Goal: Task Accomplishment & Management: Complete application form

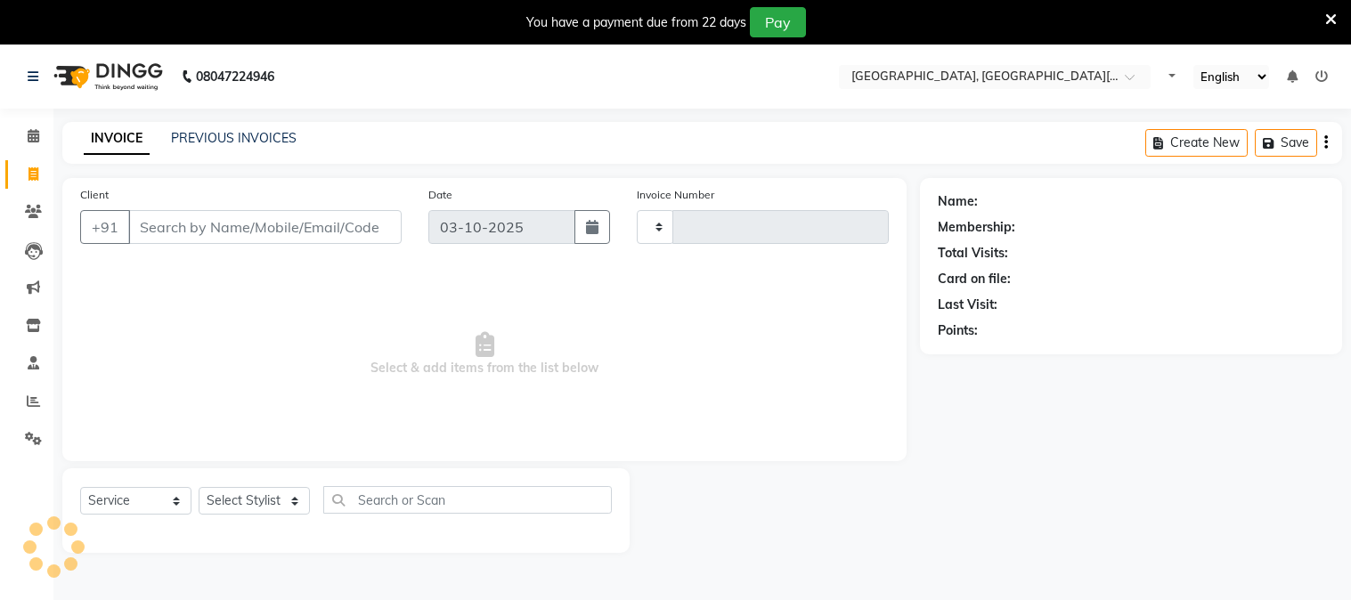
select select "service"
type input "2867"
select select "4884"
click at [200, 221] on input "Client" at bounding box center [262, 227] width 269 height 34
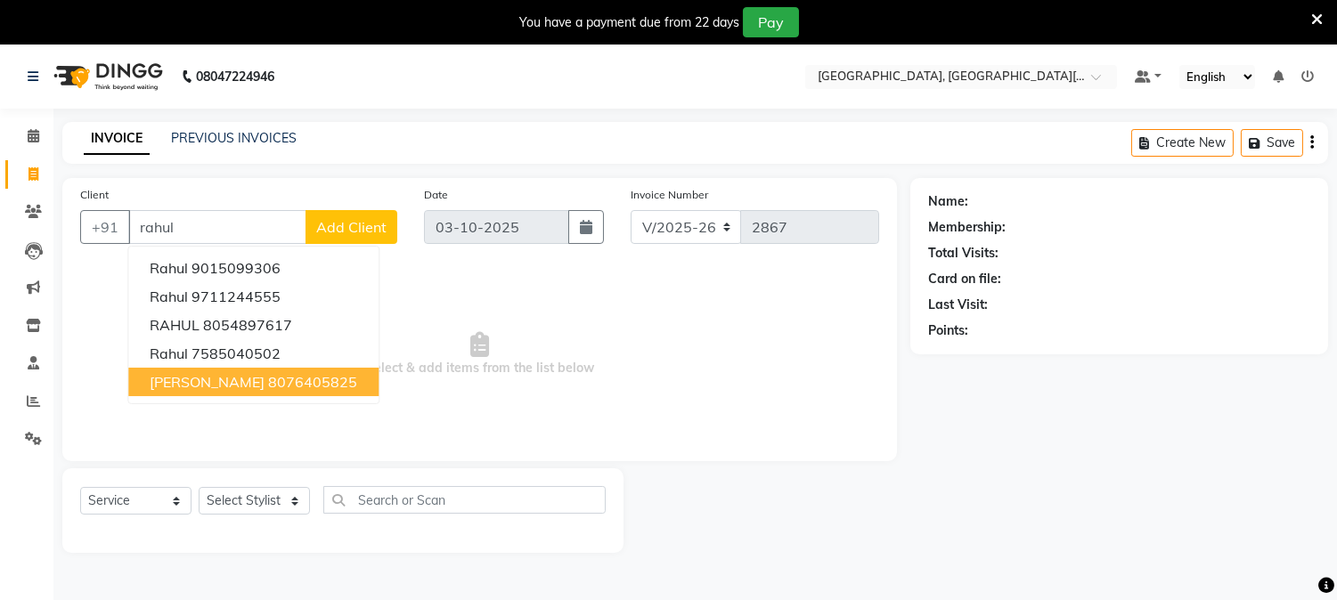
click at [182, 386] on span "[PERSON_NAME]" at bounding box center [207, 382] width 115 height 18
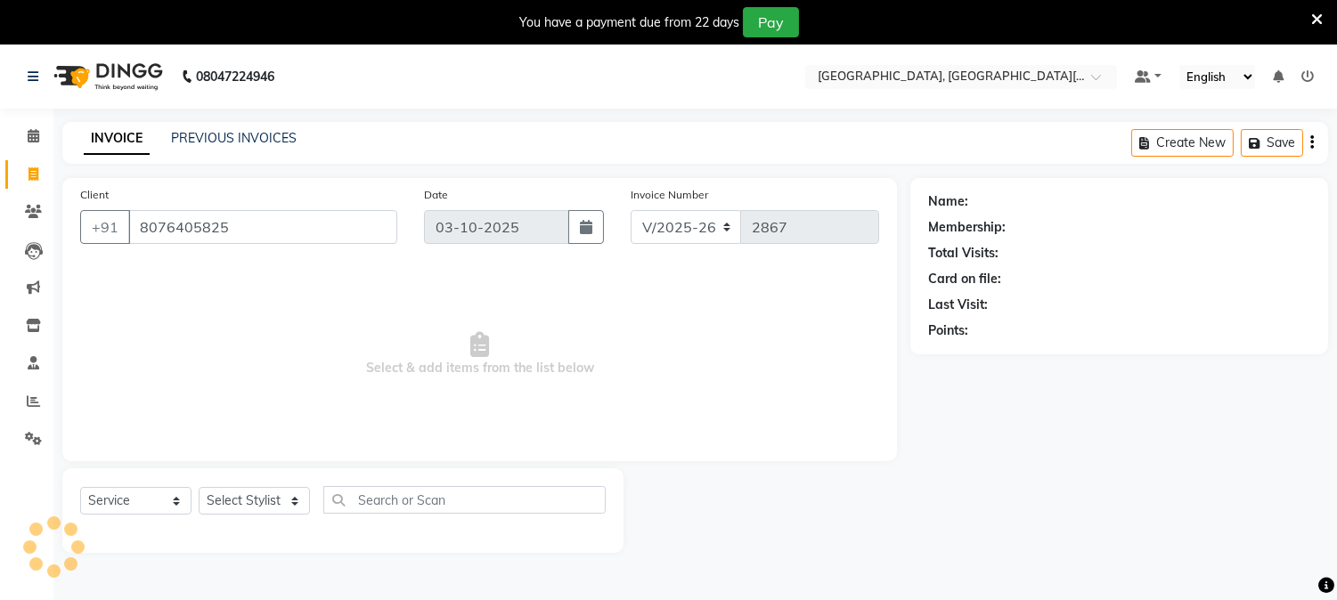
type input "8076405825"
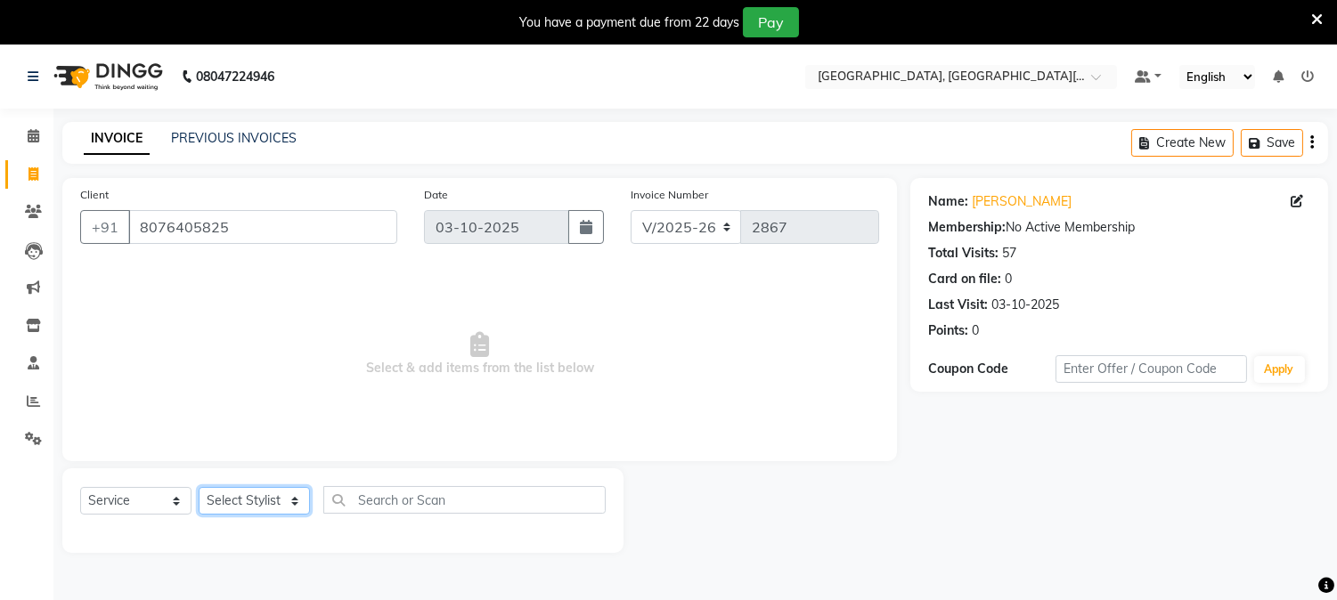
click at [272, 501] on select "Select Stylist [PERSON_NAME] [PERSON_NAME] GAURAV gulshan [PERSON_NAME] Manager…" at bounding box center [254, 501] width 111 height 28
select select "36851"
click at [199, 488] on select "Select Stylist [PERSON_NAME] [PERSON_NAME] GAURAV gulshan [PERSON_NAME] Manager…" at bounding box center [254, 501] width 111 height 28
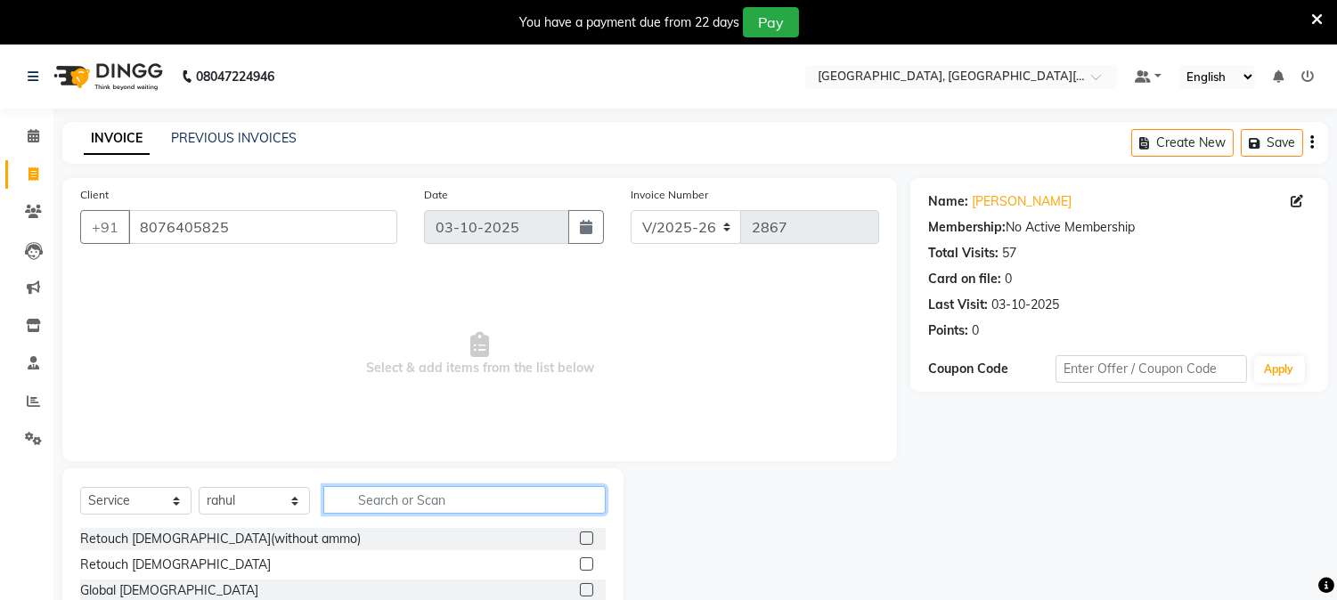
click at [401, 502] on input "text" at bounding box center [464, 500] width 282 height 28
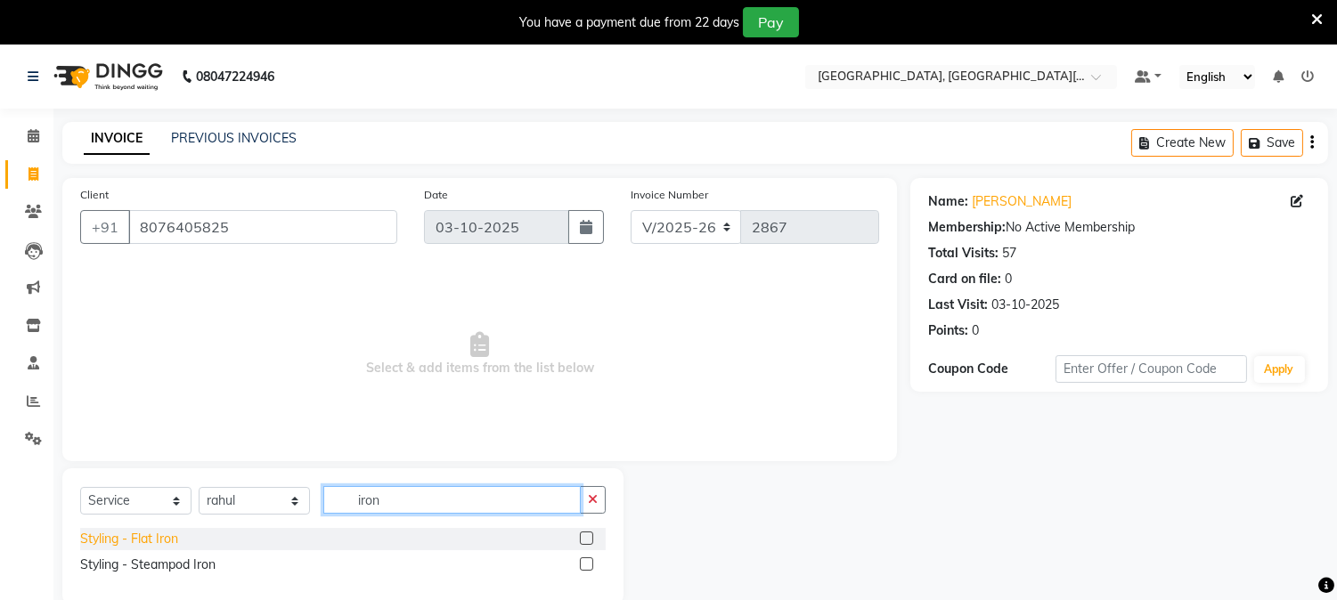
type input "iron"
click at [142, 543] on div "Styling - Flat Iron" at bounding box center [129, 539] width 98 height 19
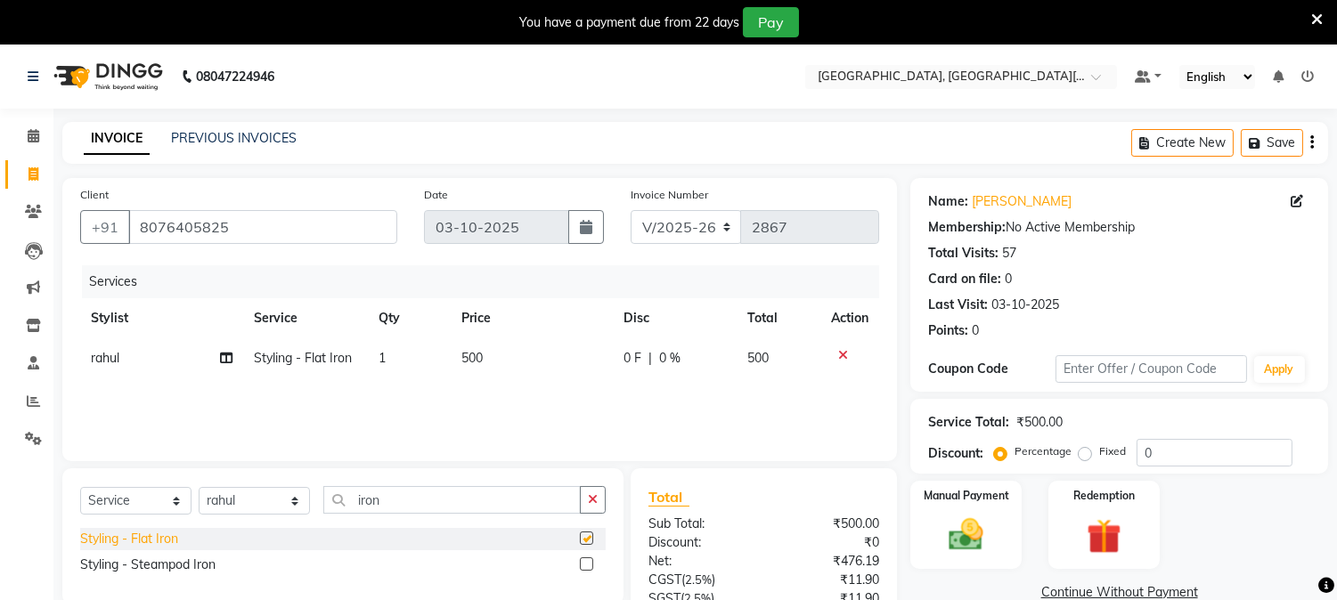
checkbox input "false"
click at [583, 504] on button "button" at bounding box center [593, 500] width 26 height 28
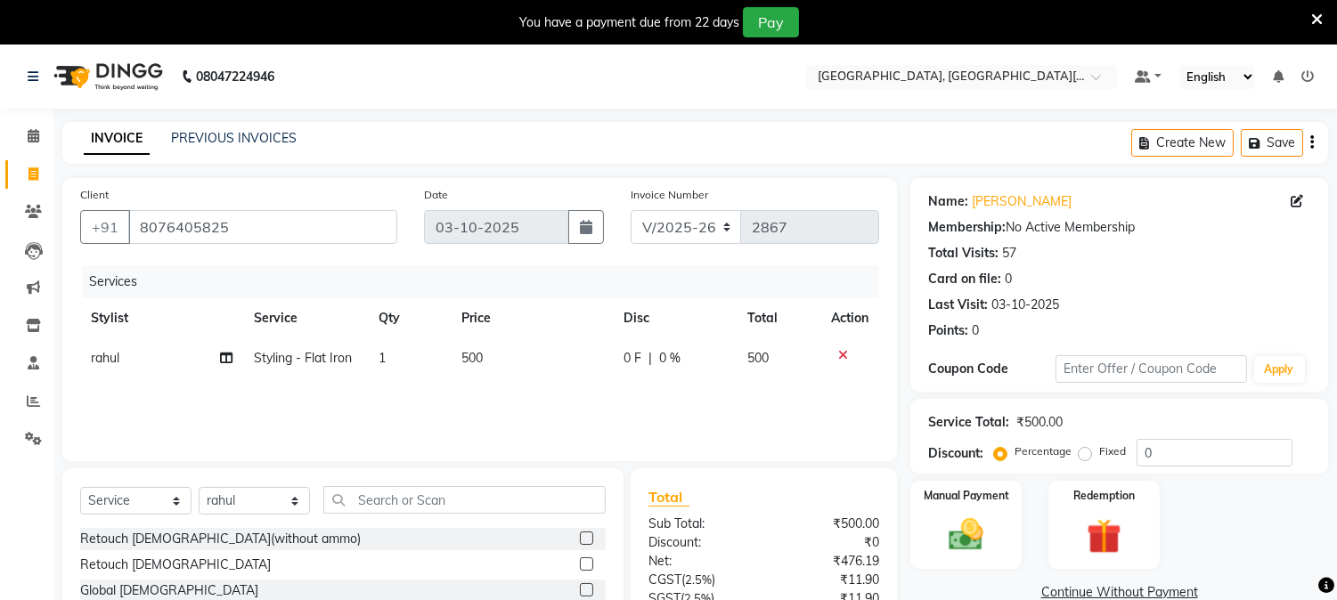
click at [524, 352] on td "500" at bounding box center [532, 358] width 162 height 40
select select "36851"
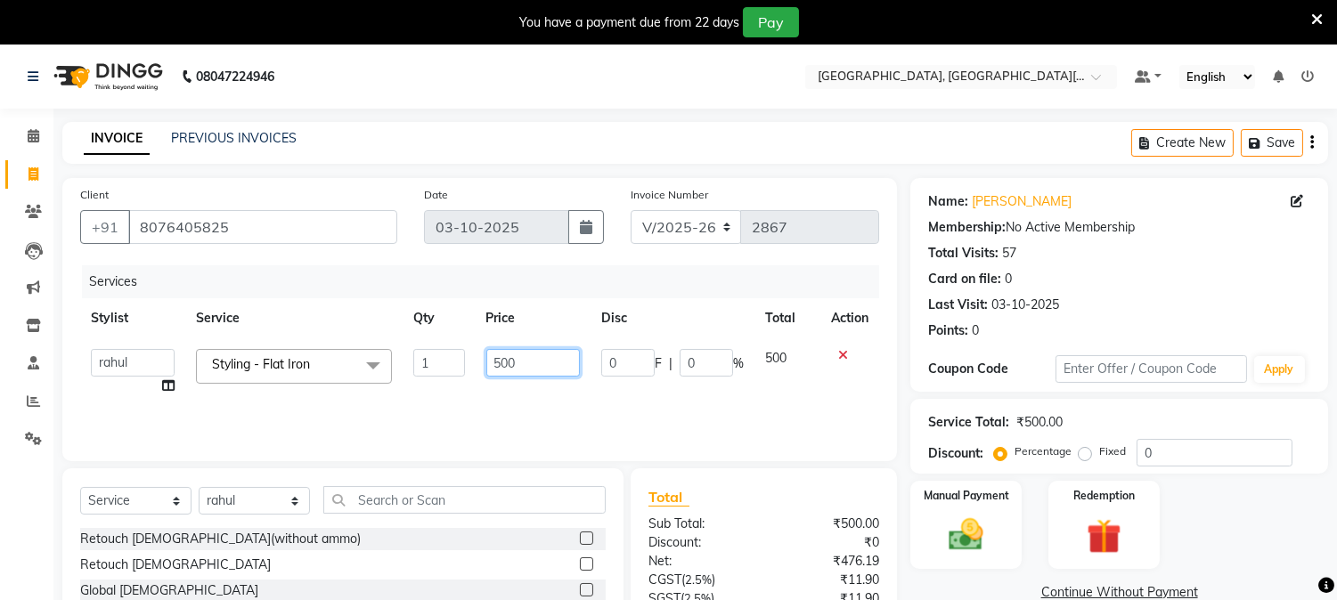
click at [550, 370] on input "500" at bounding box center [533, 363] width 94 height 28
type input "5"
type input "600"
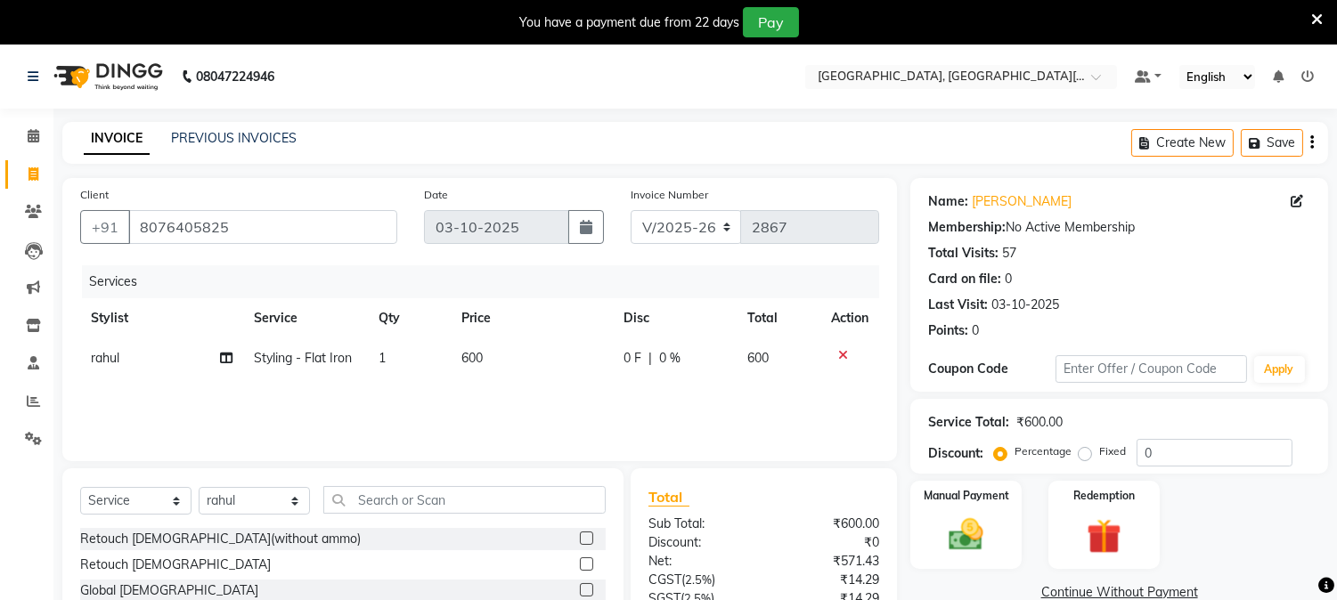
drag, startPoint x: 541, startPoint y: 386, endPoint x: 508, endPoint y: 401, distance: 35.1
click at [508, 401] on div "Services Stylist Service Qty Price Disc Total Action rahul Styling - Flat Iron …" at bounding box center [479, 354] width 799 height 178
click at [281, 504] on select "Select Stylist [PERSON_NAME] [PERSON_NAME] GAURAV gulshan [PERSON_NAME] Manager…" at bounding box center [254, 501] width 111 height 28
select select "89451"
click at [199, 488] on select "Select Stylist [PERSON_NAME] [PERSON_NAME] GAURAV gulshan [PERSON_NAME] Manager…" at bounding box center [254, 501] width 111 height 28
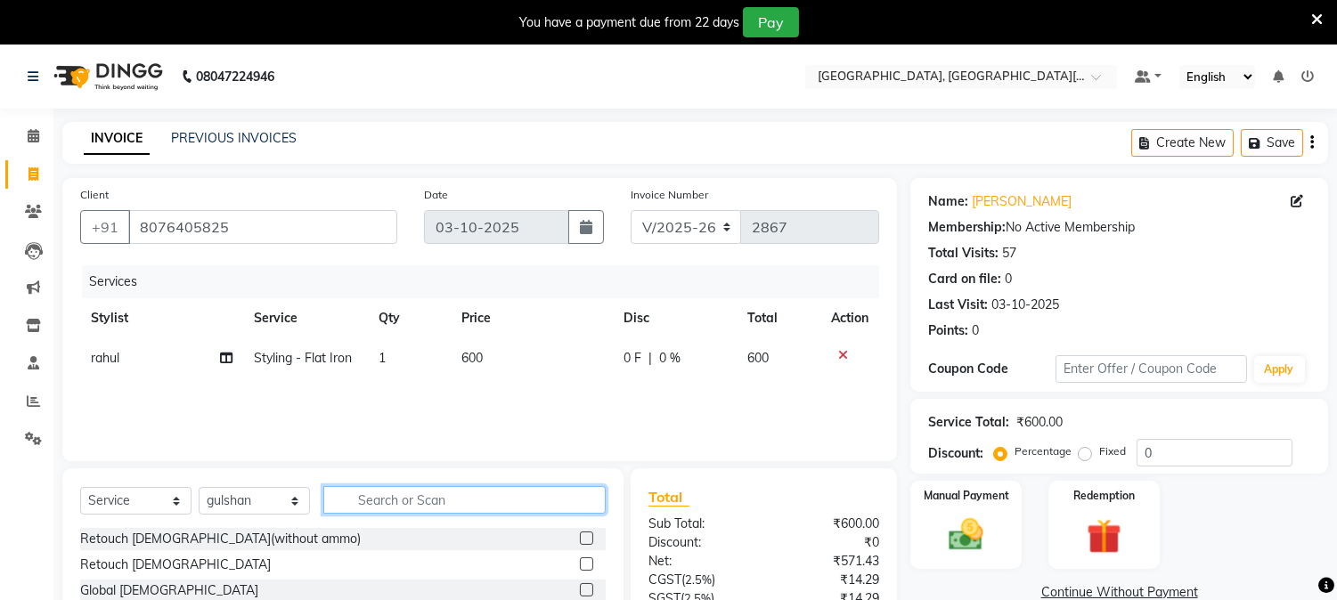
click at [446, 500] on input "text" at bounding box center [464, 500] width 282 height 28
type input "thre"
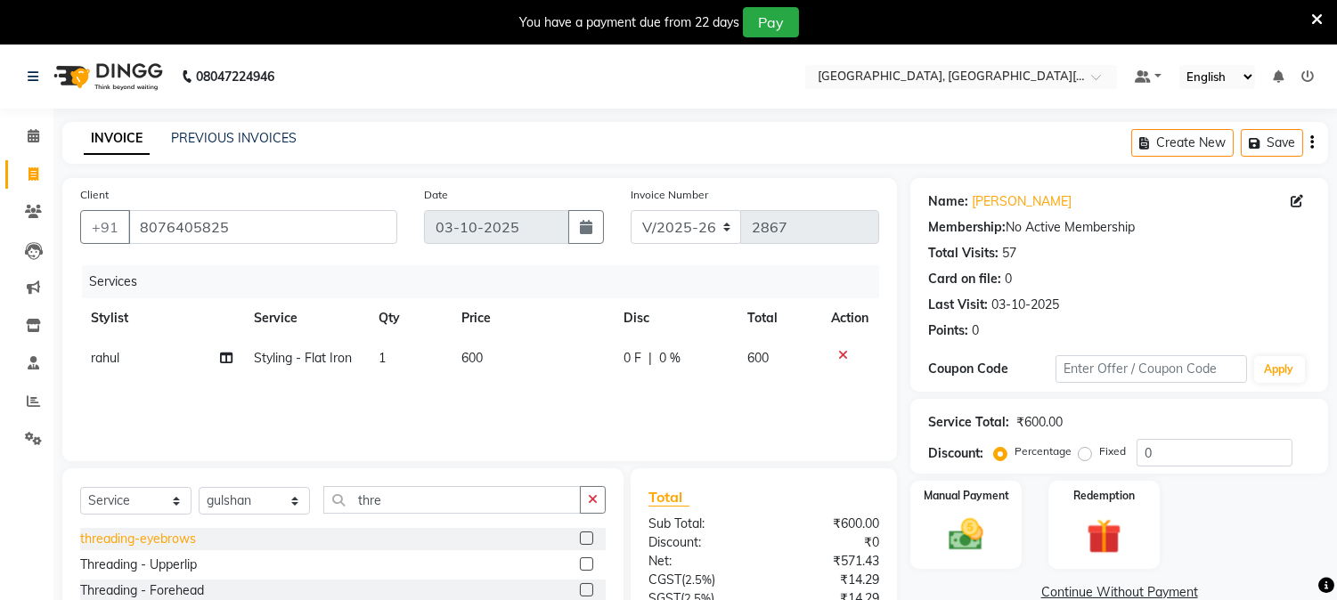
click at [135, 538] on div "threading-eyebrows" at bounding box center [138, 539] width 116 height 19
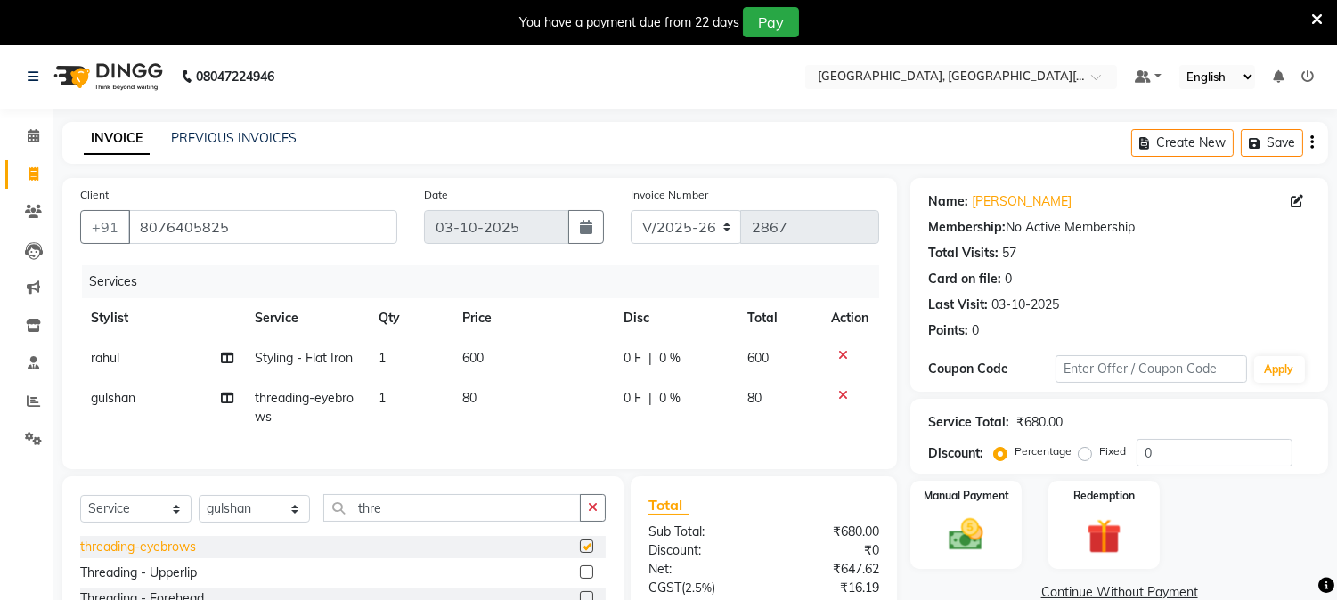
checkbox input "false"
click at [167, 582] on div "Threading - Upperlip" at bounding box center [138, 573] width 117 height 19
checkbox input "false"
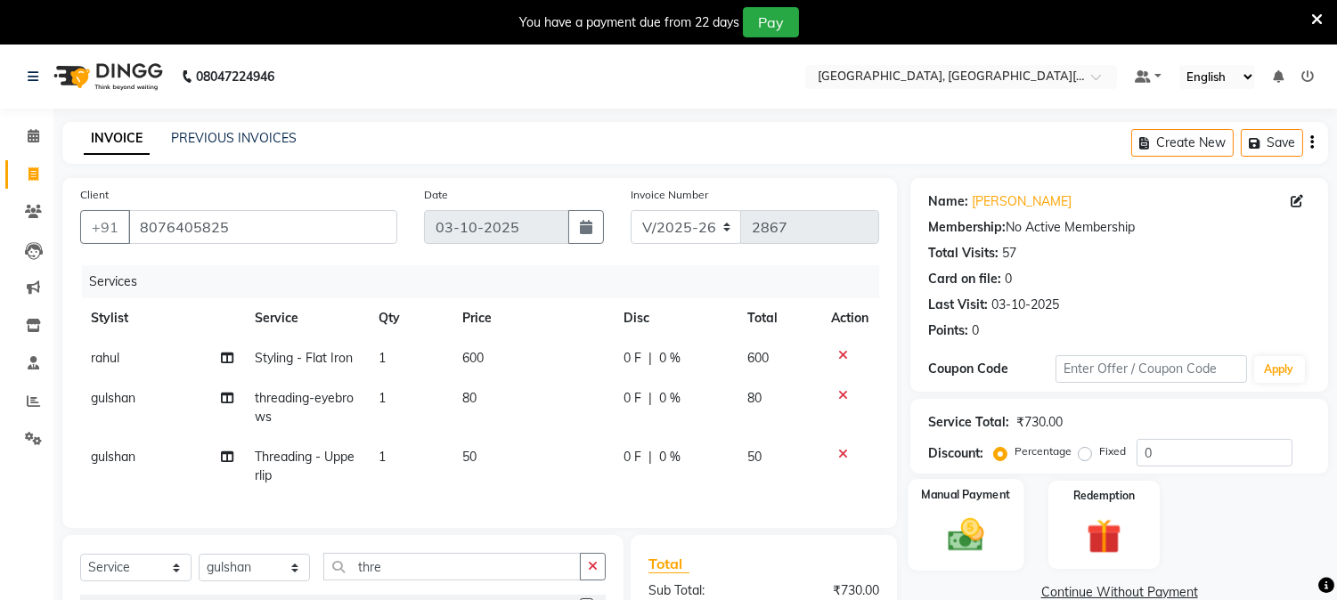
click at [962, 531] on img at bounding box center [966, 536] width 59 height 42
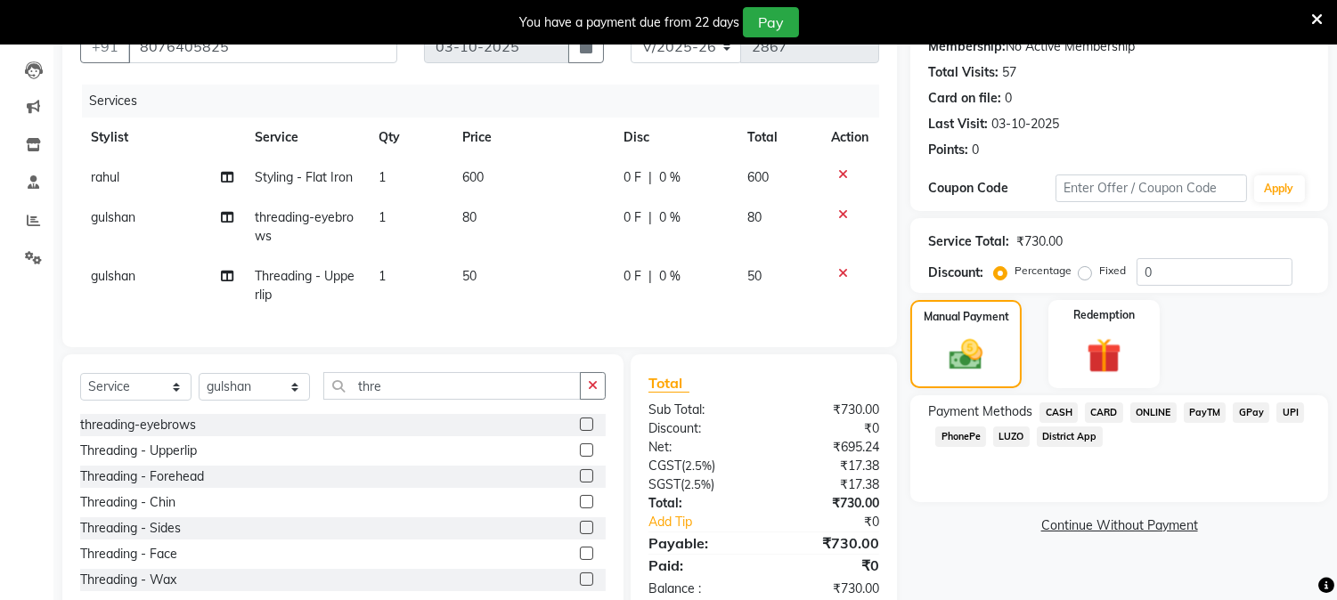
scroll to position [239, 0]
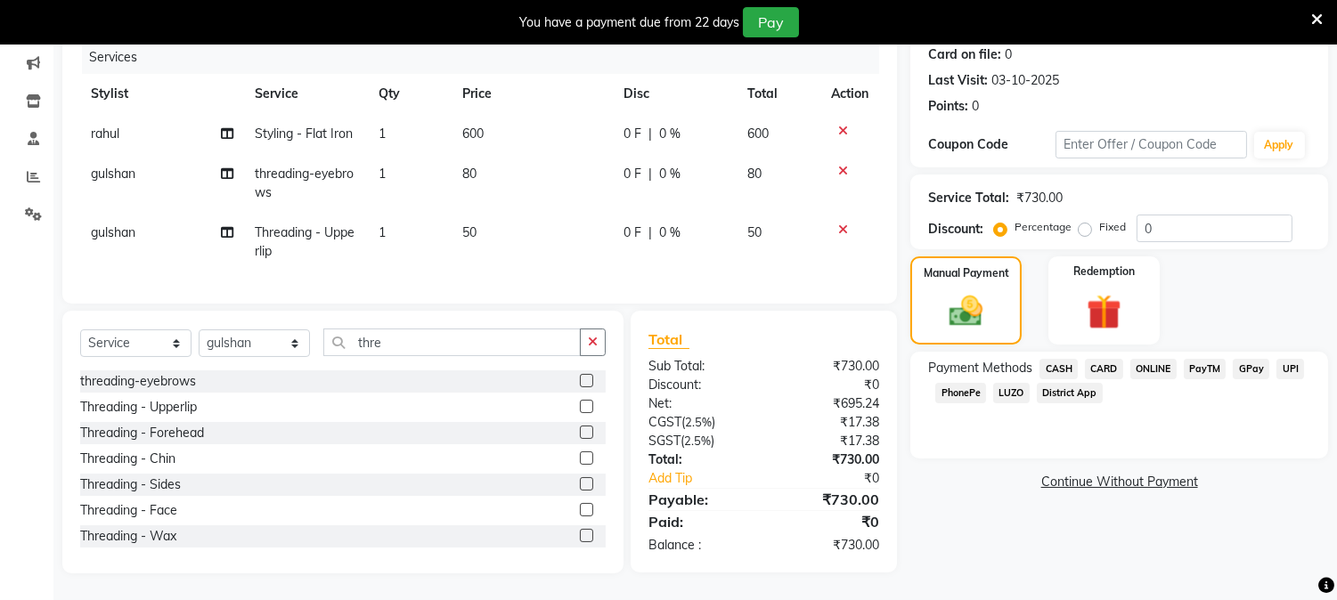
click at [1061, 359] on span "CASH" at bounding box center [1058, 369] width 38 height 20
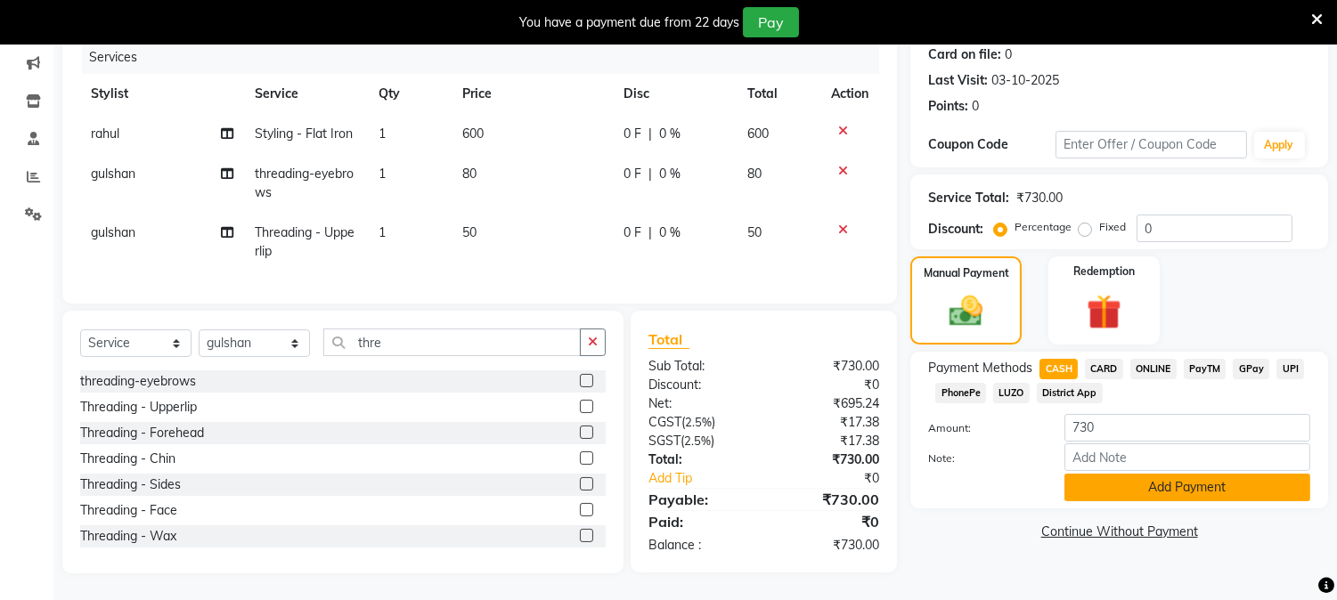
click at [1089, 485] on button "Add Payment" at bounding box center [1187, 488] width 246 height 28
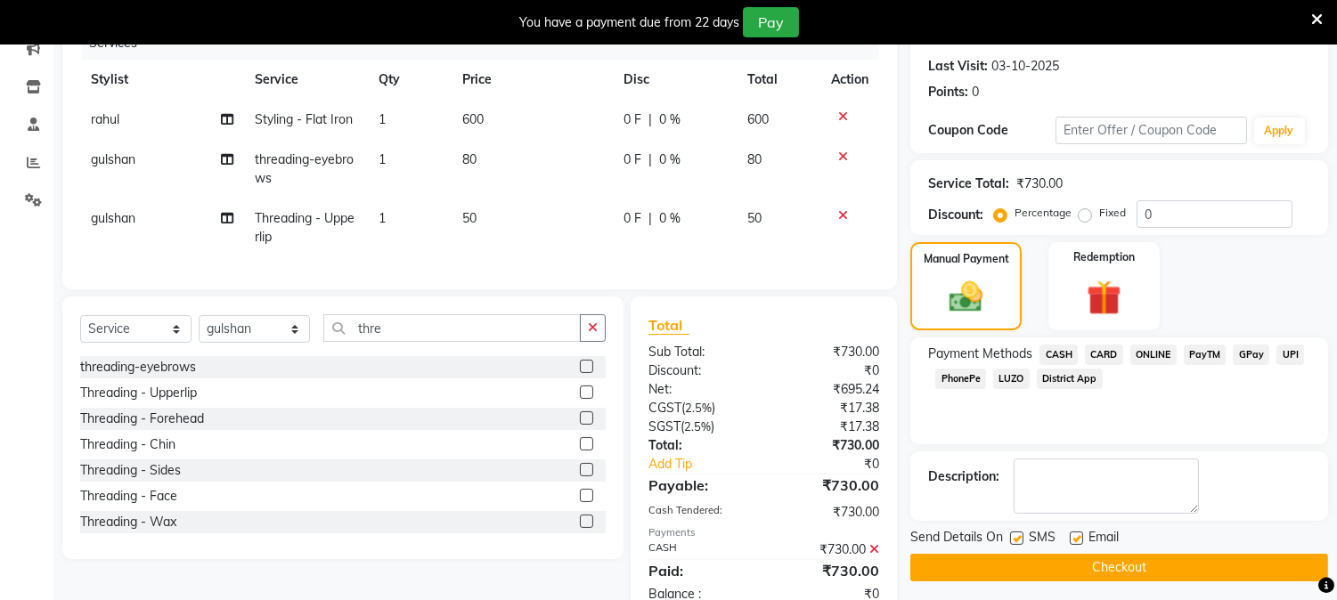
scroll to position [300, 0]
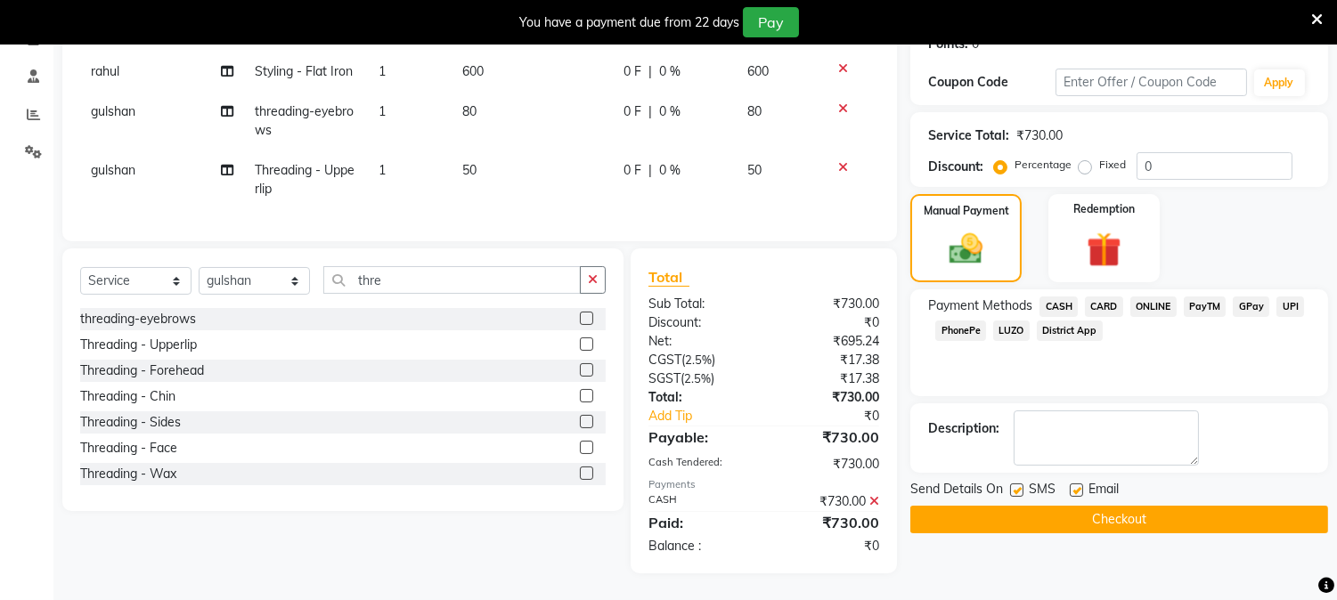
click at [1204, 506] on button "Checkout" at bounding box center [1119, 520] width 418 height 28
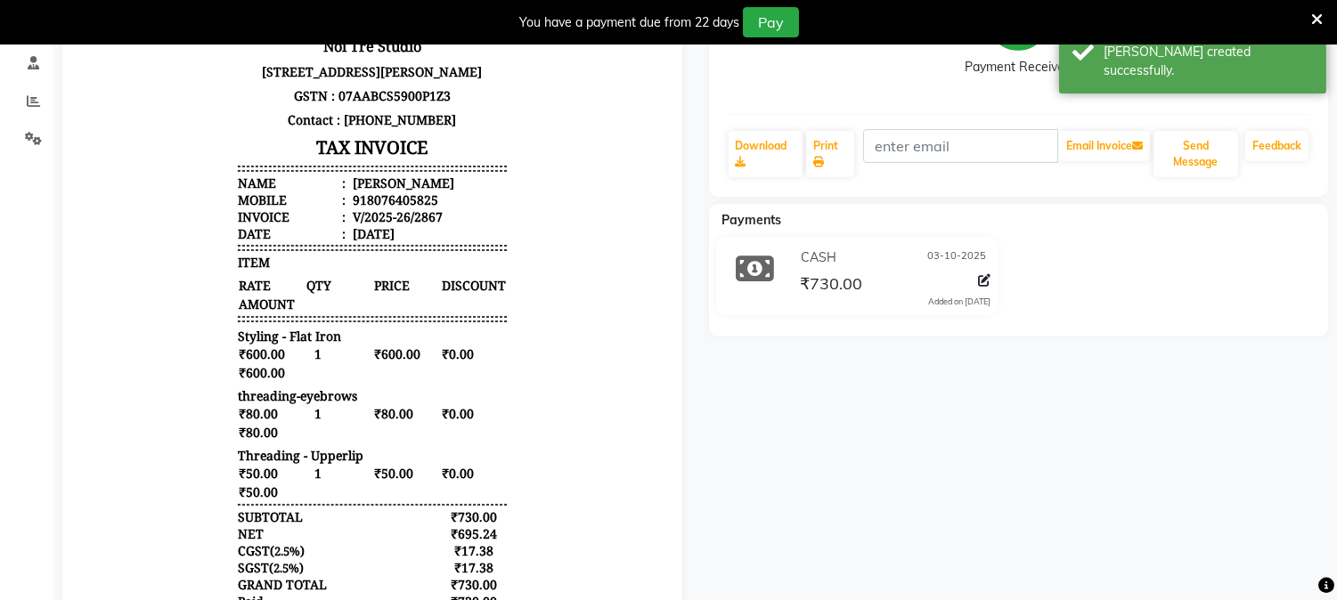
click at [1320, 20] on icon at bounding box center [1317, 20] width 12 height 16
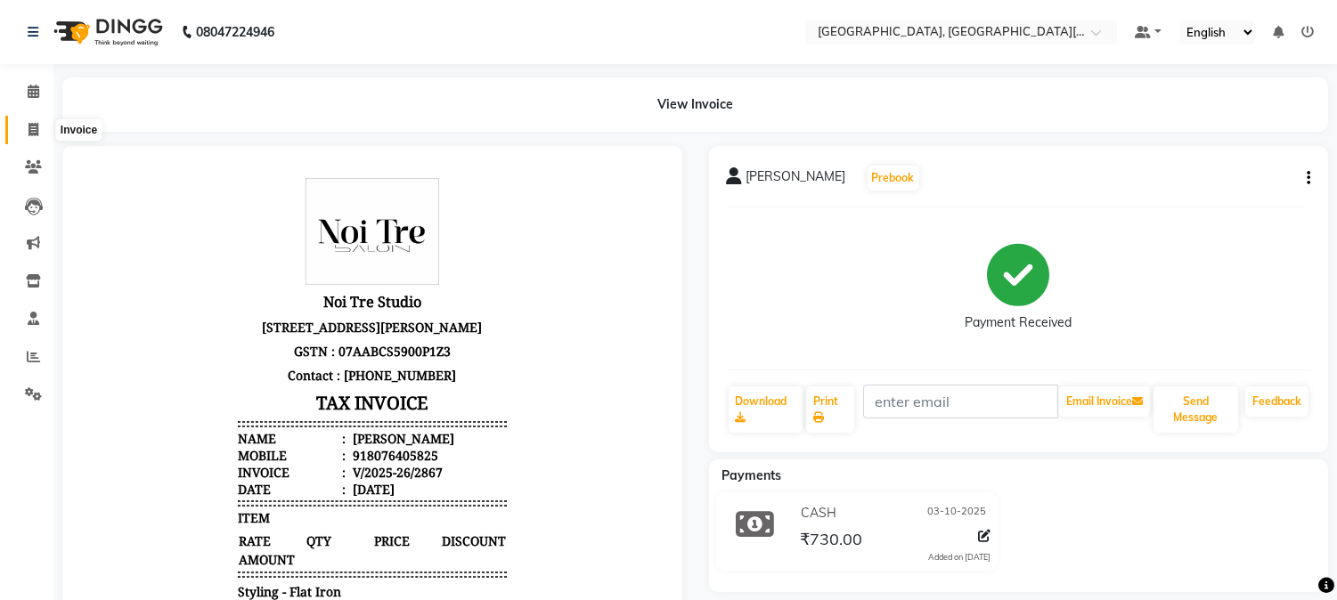
click at [20, 132] on span at bounding box center [33, 130] width 31 height 20
select select "service"
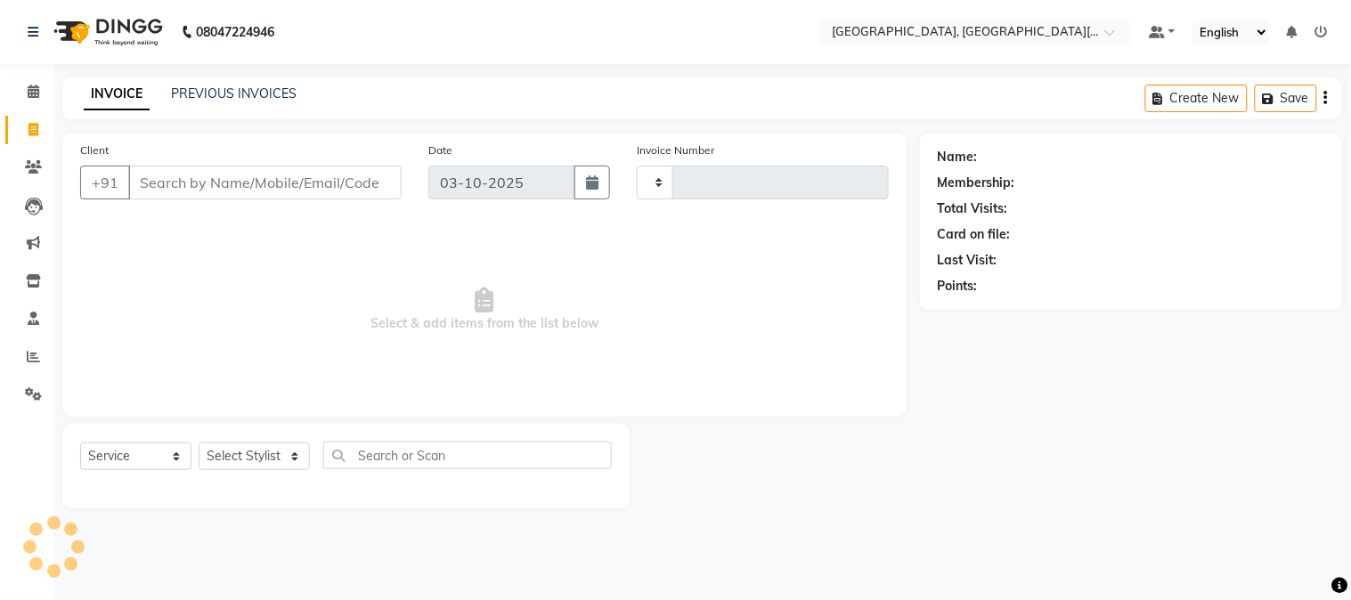
type input "2868"
select select "4884"
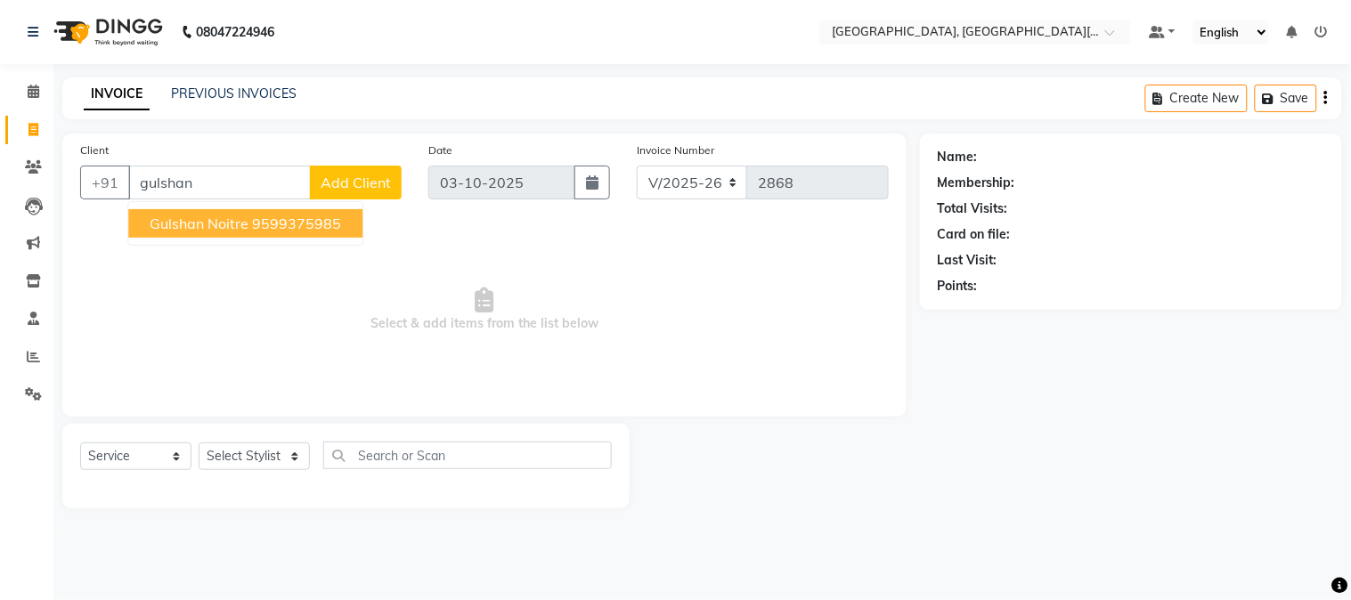
click at [223, 218] on span "gulshan noitre" at bounding box center [199, 224] width 99 height 18
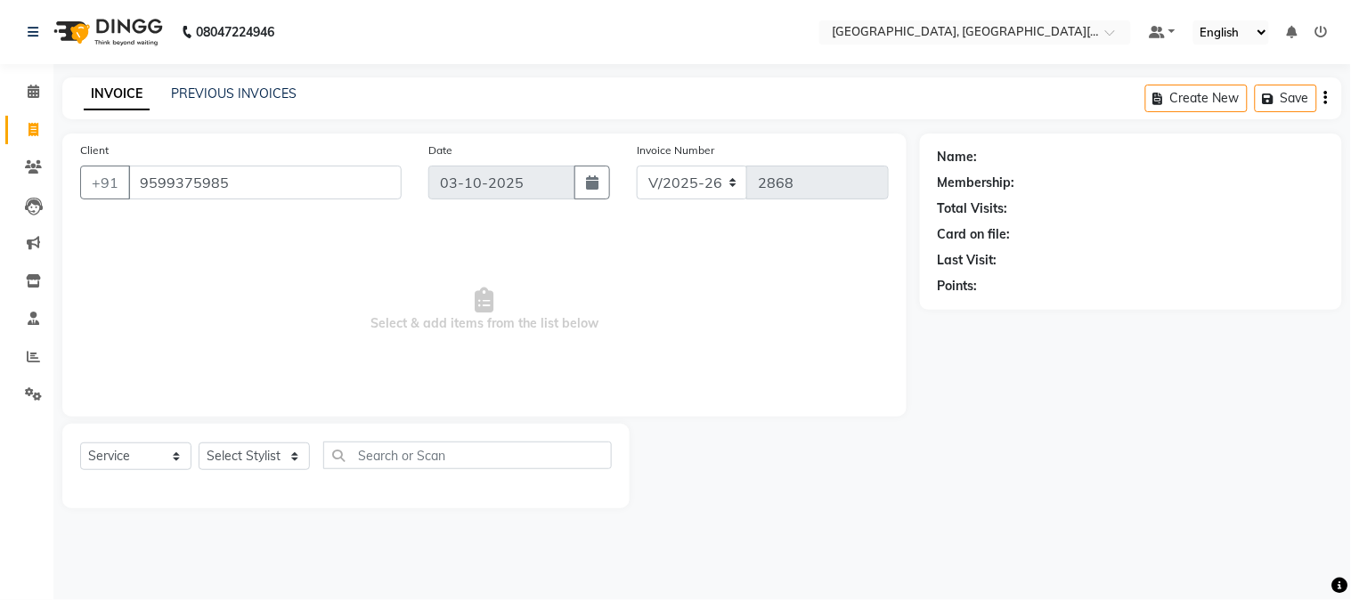
type input "9599375985"
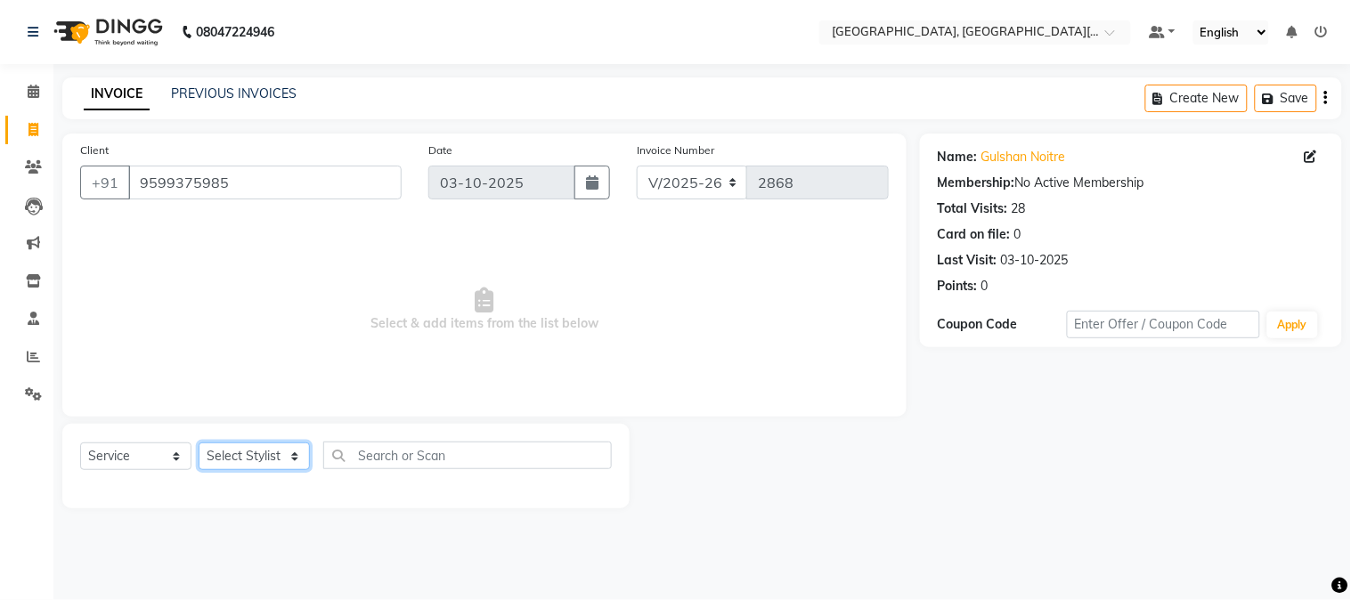
click at [269, 461] on select "Select Stylist [PERSON_NAME] [PERSON_NAME] GAURAV gulshan [PERSON_NAME] Manager…" at bounding box center [254, 457] width 111 height 28
select select "89451"
click at [199, 443] on select "Select Stylist [PERSON_NAME] [PERSON_NAME] GAURAV gulshan [PERSON_NAME] Manager…" at bounding box center [254, 457] width 111 height 28
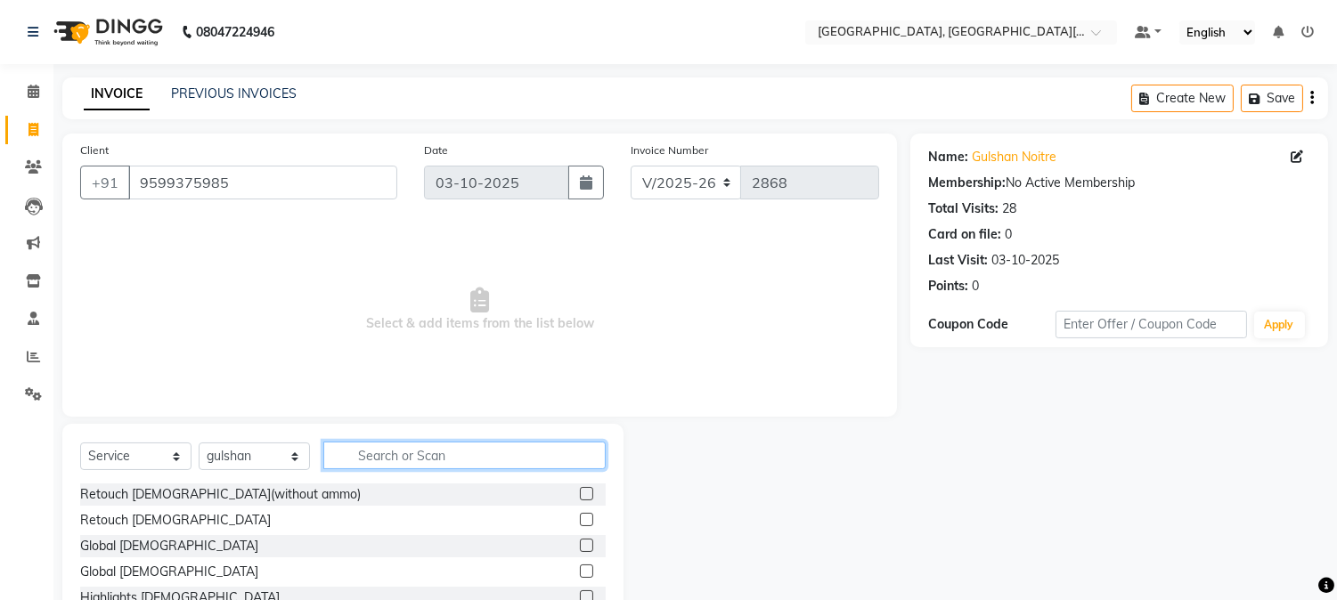
click at [377, 448] on input "text" at bounding box center [464, 456] width 282 height 28
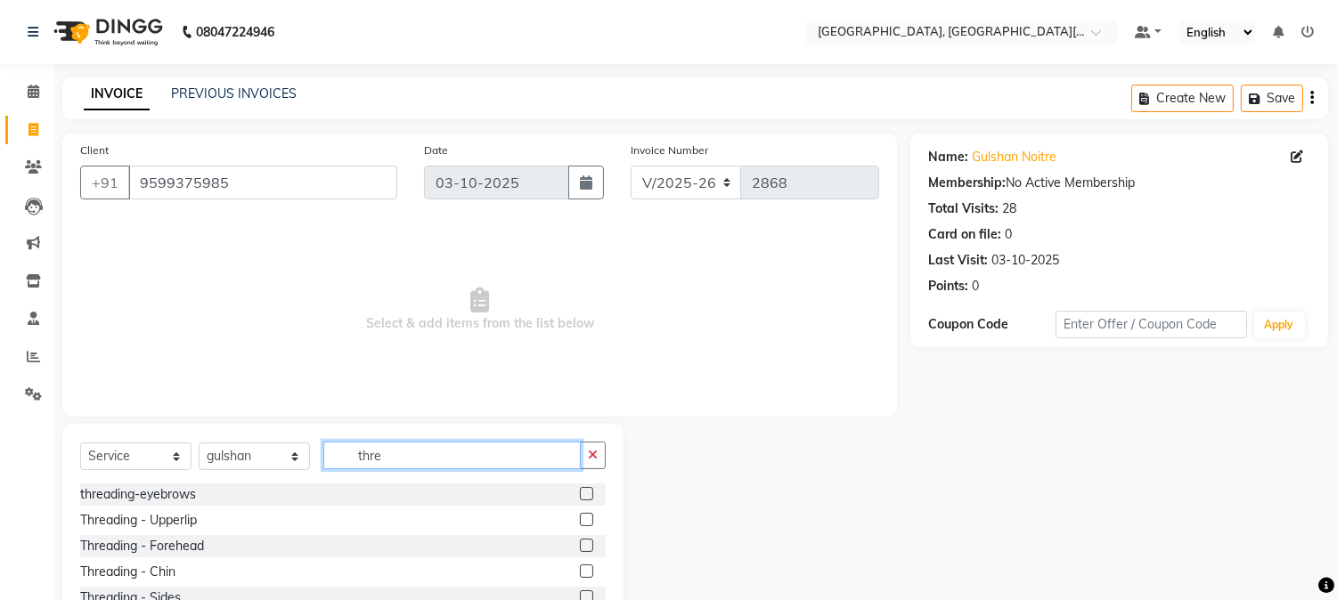
type input "thre"
drag, startPoint x: 144, startPoint y: 484, endPoint x: 144, endPoint y: 501, distance: 17.8
click at [144, 501] on div "threading-eyebrows" at bounding box center [342, 495] width 525 height 22
click at [144, 501] on div "threading-eyebrows" at bounding box center [138, 494] width 116 height 19
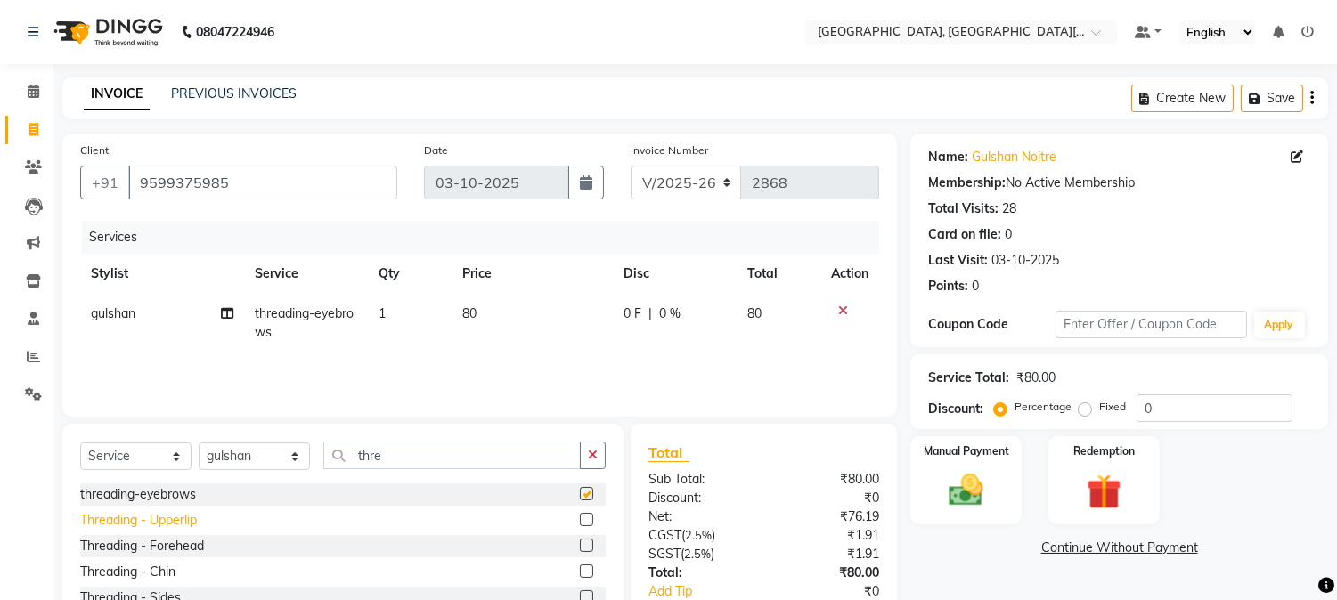
checkbox input "false"
click at [175, 527] on div "Threading - Upperlip" at bounding box center [138, 520] width 117 height 19
checkbox input "false"
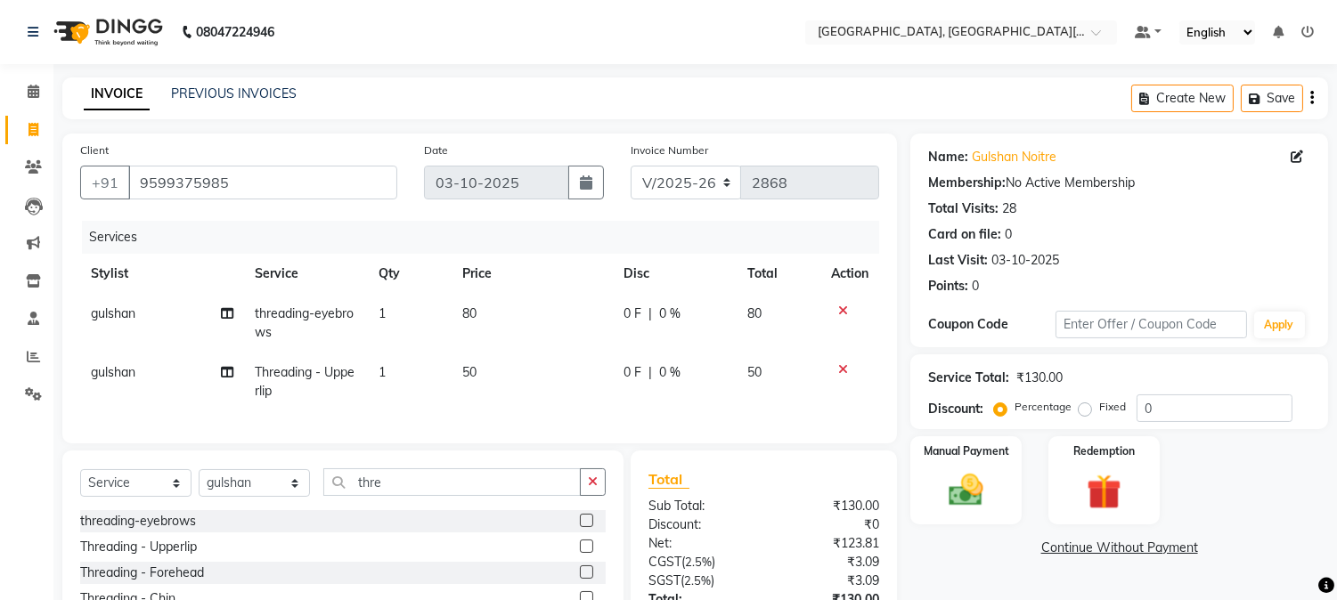
click at [538, 346] on td "80" at bounding box center [532, 323] width 161 height 59
select select "89451"
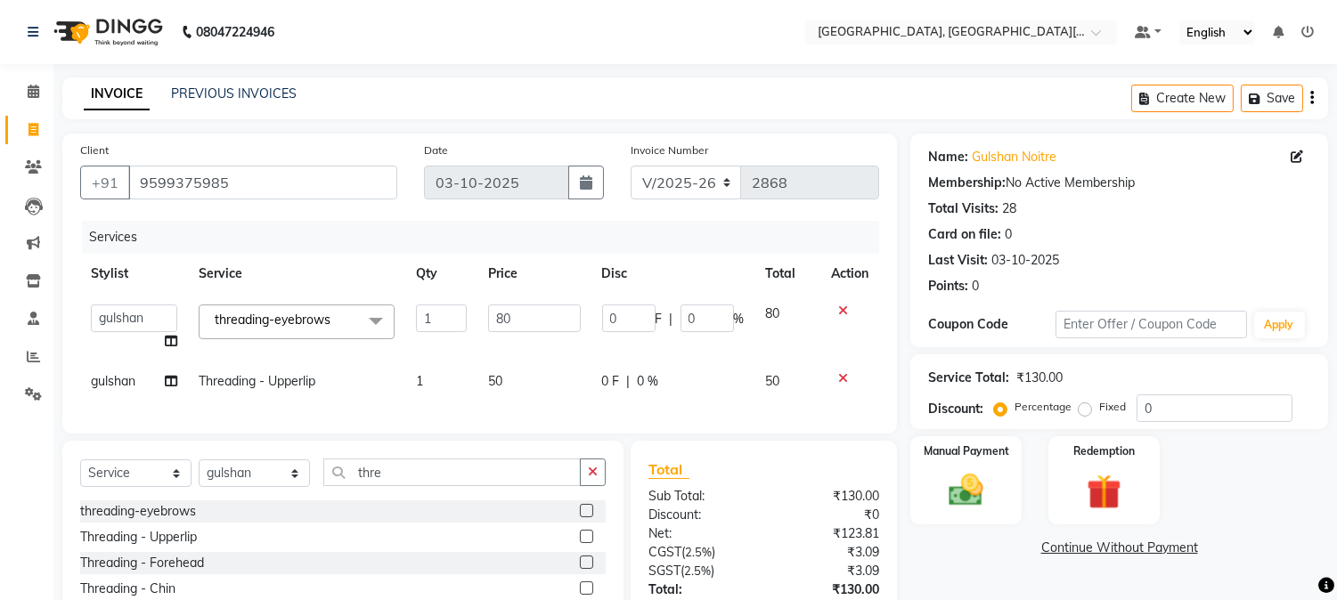
click at [538, 368] on td "50" at bounding box center [534, 382] width 114 height 40
select select "89451"
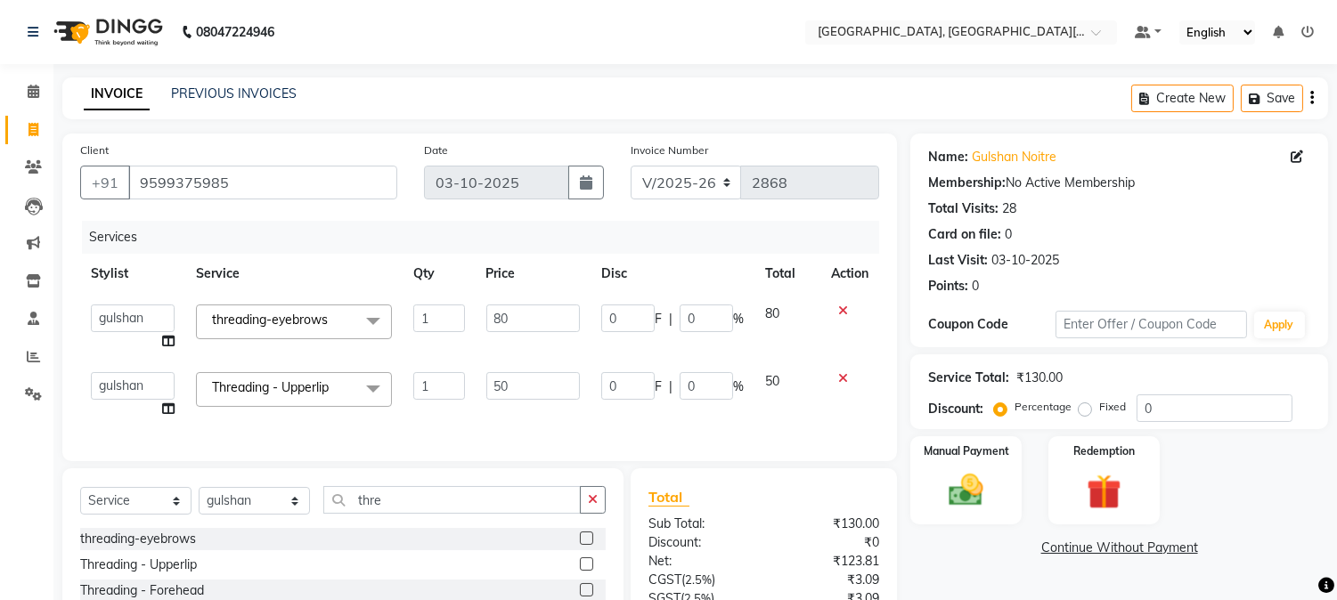
click at [538, 368] on td "50" at bounding box center [533, 396] width 115 height 68
type input "5"
type input "100"
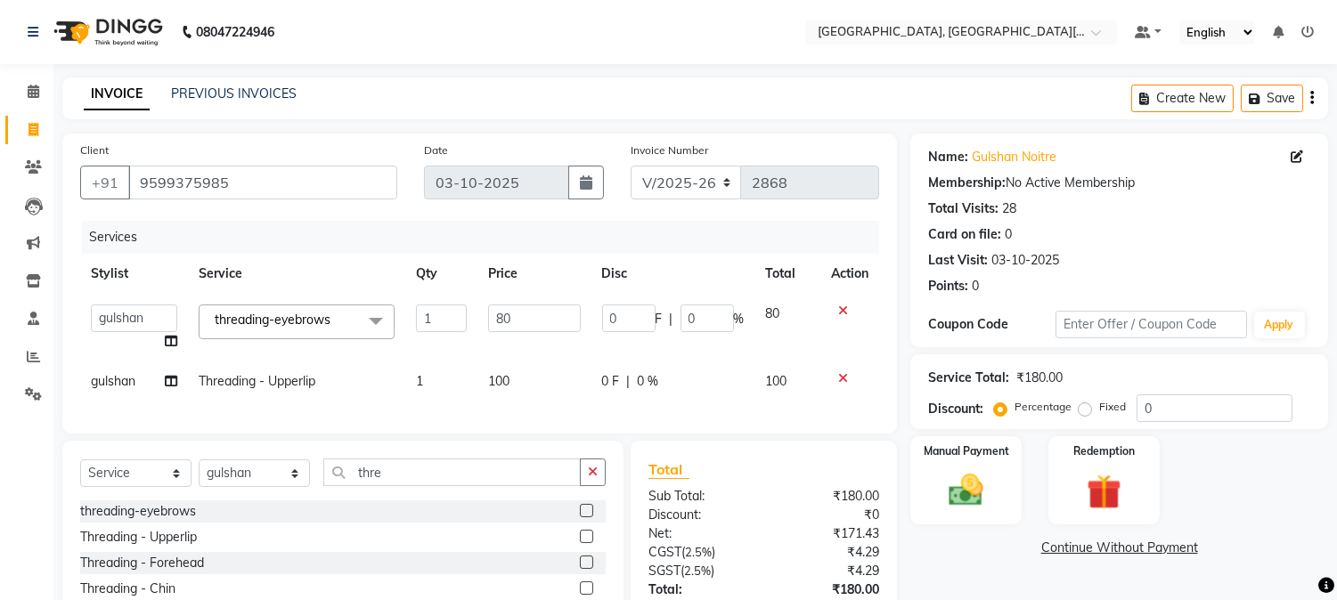
click at [570, 416] on div "Services Stylist Service Qty Price Disc Total Action [PERSON_NAME] [PERSON_NAME…" at bounding box center [479, 318] width 799 height 195
click at [967, 496] on img at bounding box center [966, 491] width 59 height 42
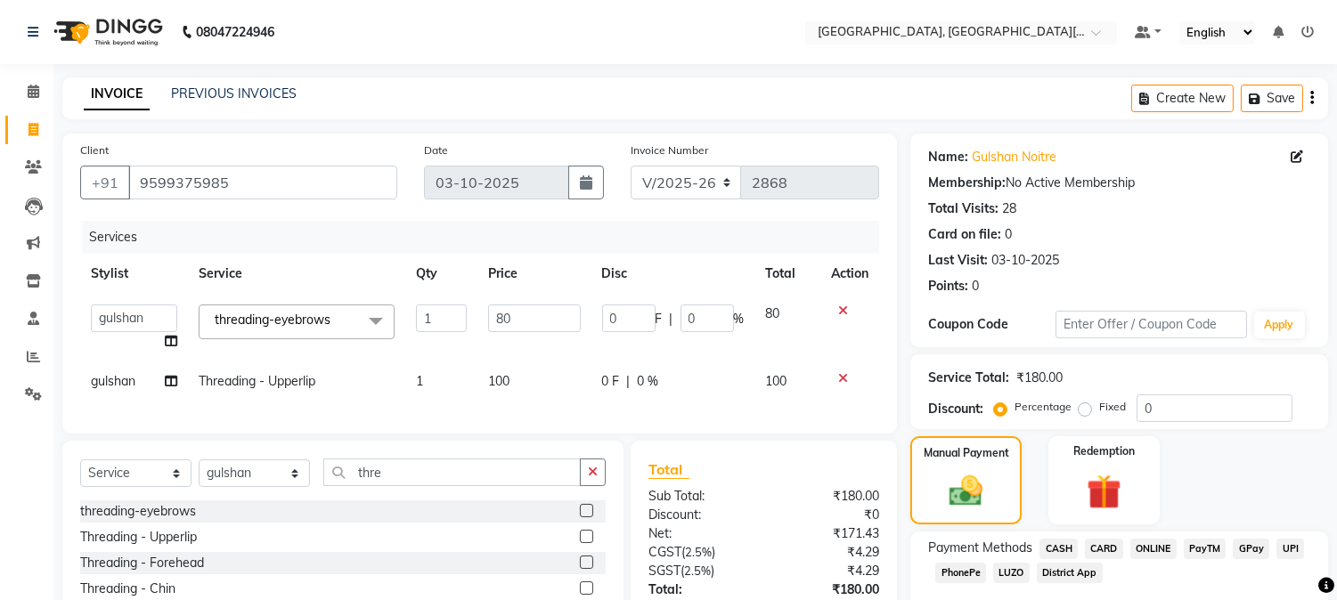
scroll to position [144, 0]
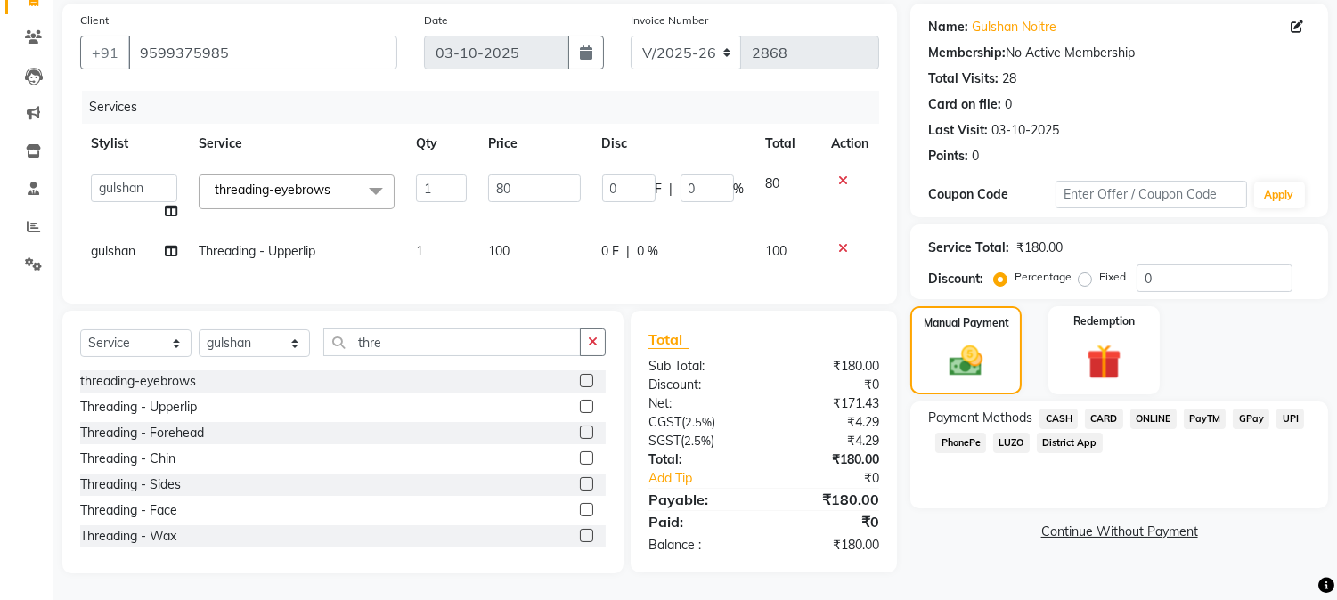
click at [1294, 409] on span "UPI" at bounding box center [1290, 419] width 28 height 20
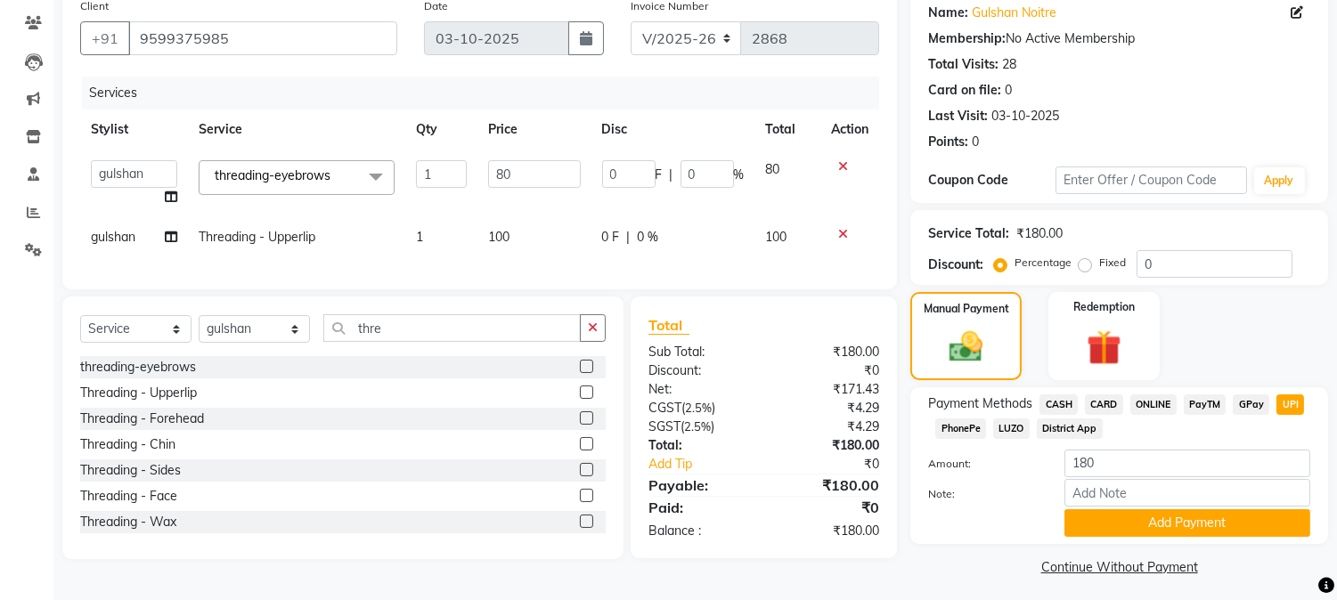
click at [1212, 538] on div "Payment Methods CASH CARD ONLINE PayTM GPay UPI PhonePe LUZO District App Amoun…" at bounding box center [1119, 465] width 418 height 157
click at [1217, 521] on button "Add Payment" at bounding box center [1187, 523] width 246 height 28
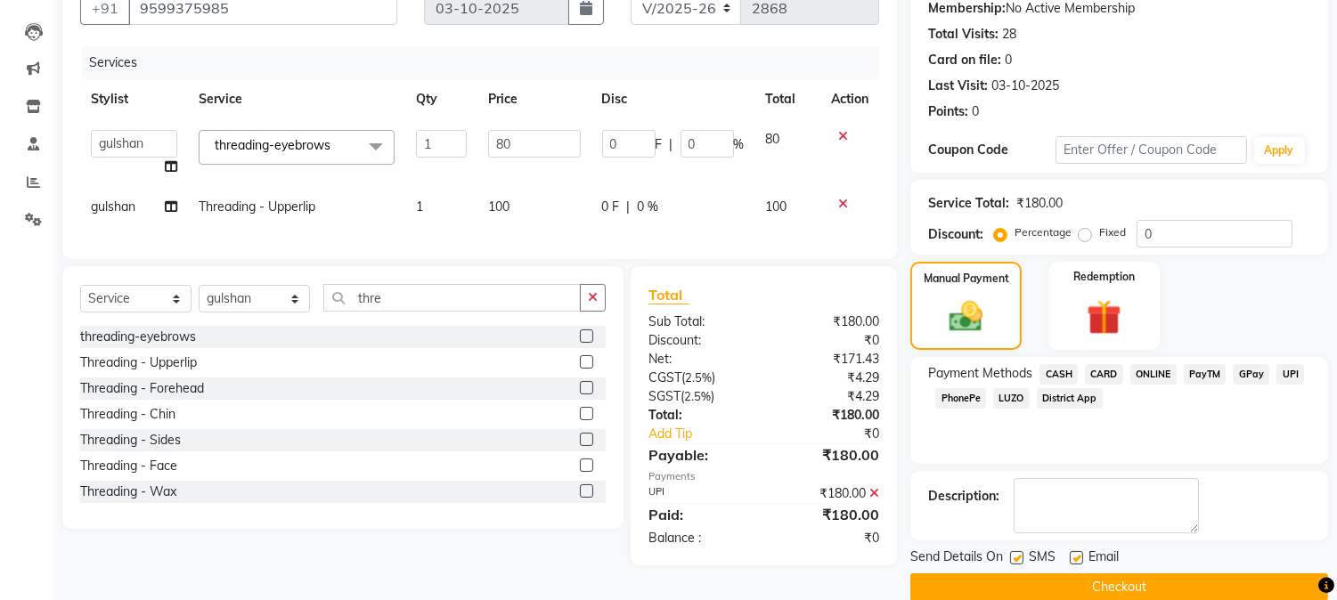
scroll to position [200, 0]
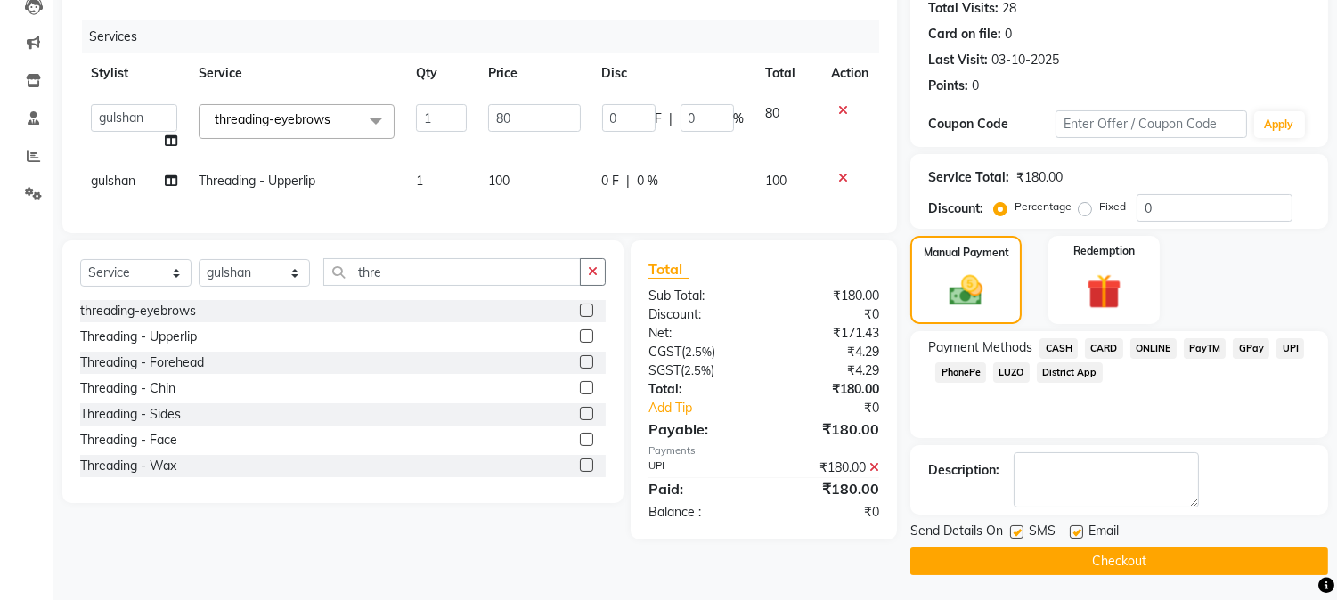
click at [1265, 557] on button "Checkout" at bounding box center [1119, 562] width 418 height 28
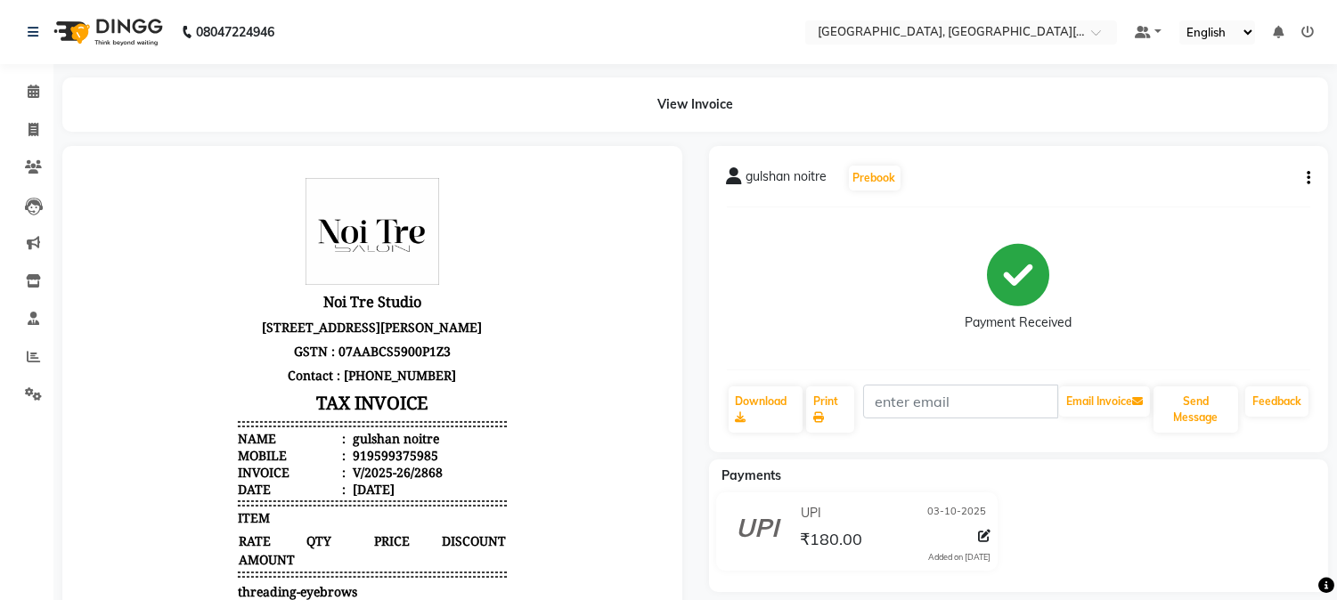
click at [883, 328] on div "Payment Received" at bounding box center [1019, 289] width 584 height 134
click at [36, 130] on icon at bounding box center [33, 129] width 10 height 13
select select "service"
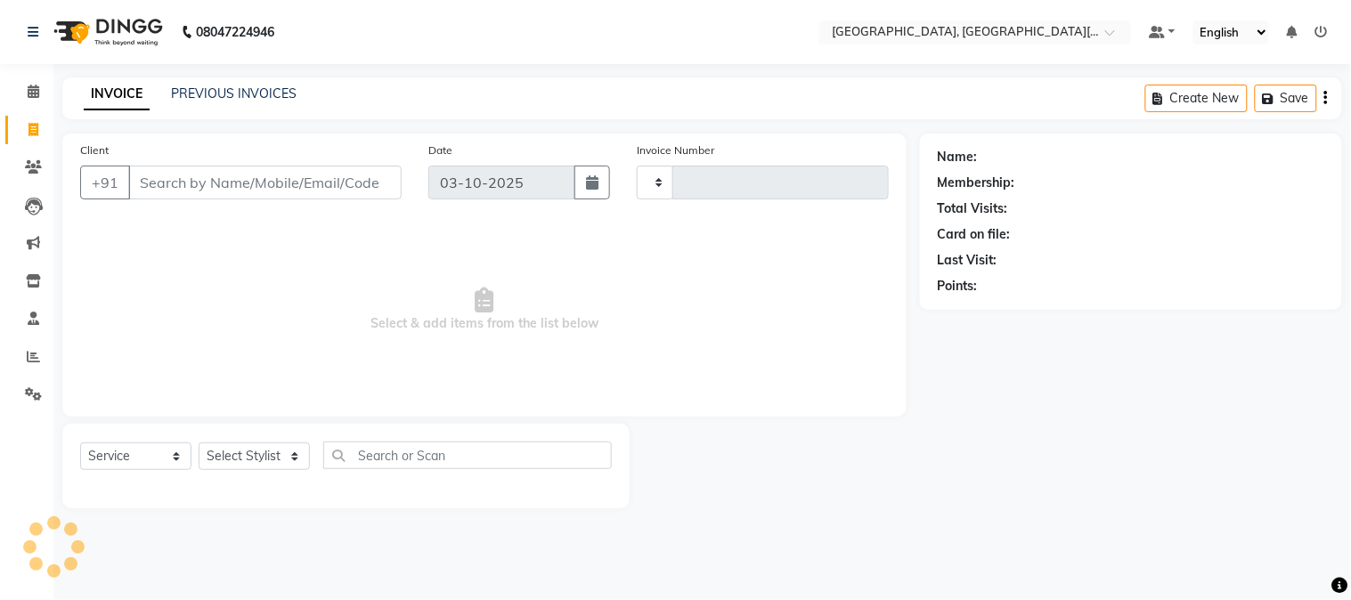
type input "2869"
select select "4884"
click at [264, 191] on input "Client" at bounding box center [264, 183] width 273 height 34
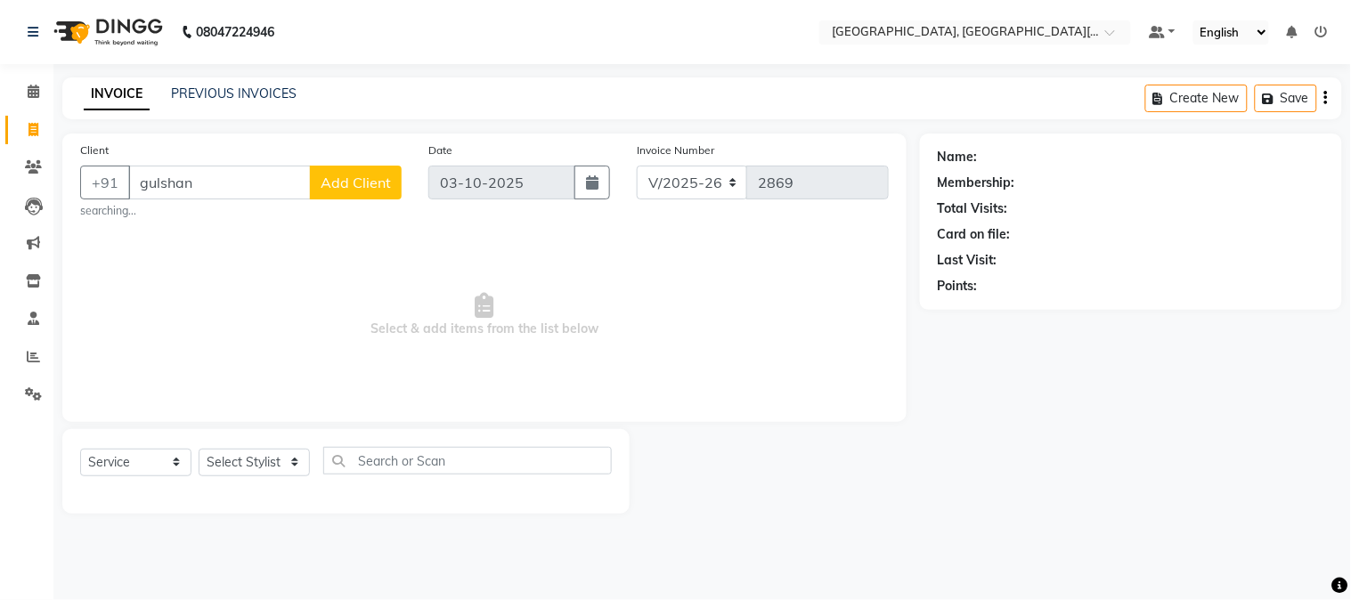
click at [847, 249] on span "Select & add items from the list below" at bounding box center [484, 315] width 809 height 178
click at [218, 191] on input "gulshan" at bounding box center [219, 183] width 183 height 34
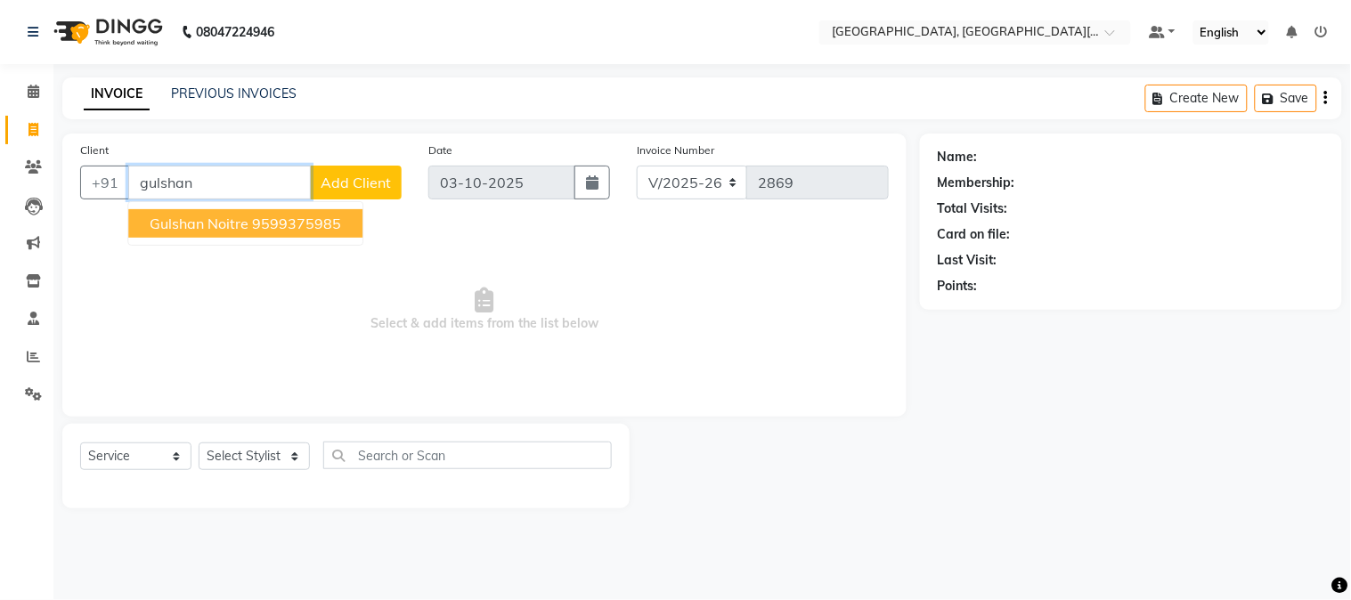
click at [219, 224] on span "gulshan noitre" at bounding box center [199, 224] width 99 height 18
type input "9599375985"
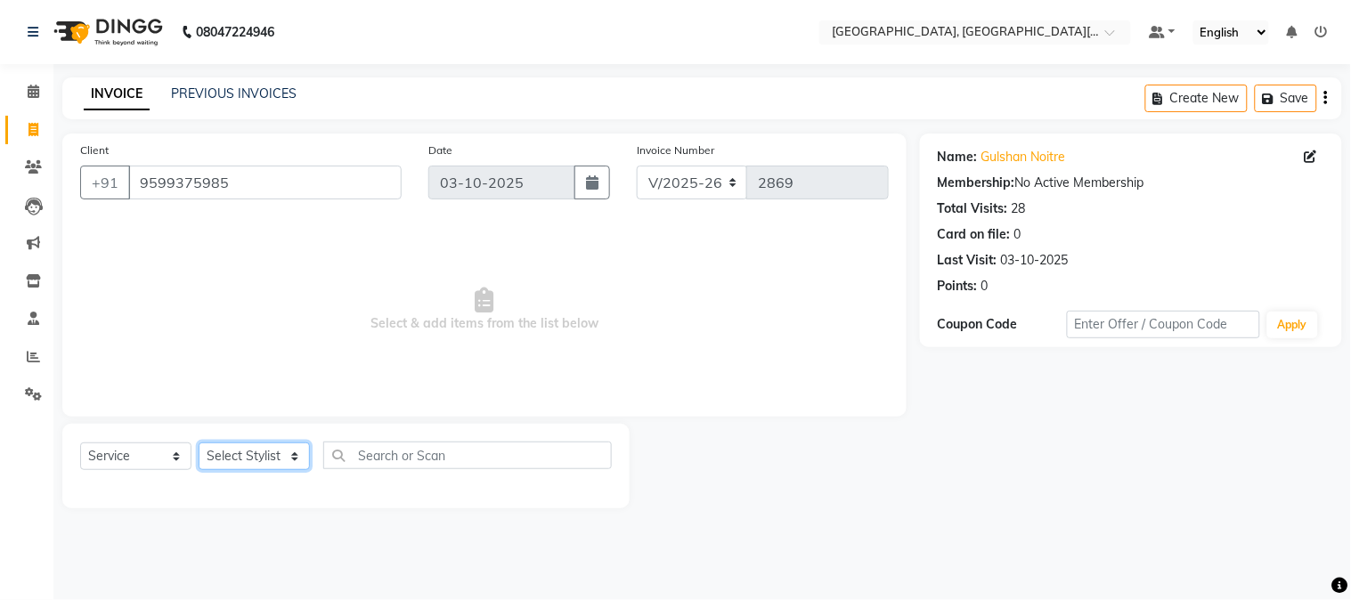
click at [249, 460] on select "Select Stylist [PERSON_NAME] [PERSON_NAME] GAURAV gulshan [PERSON_NAME] Manager…" at bounding box center [254, 457] width 111 height 28
select select "89451"
click at [199, 443] on select "Select Stylist [PERSON_NAME] [PERSON_NAME] GAURAV gulshan [PERSON_NAME] Manager…" at bounding box center [254, 457] width 111 height 28
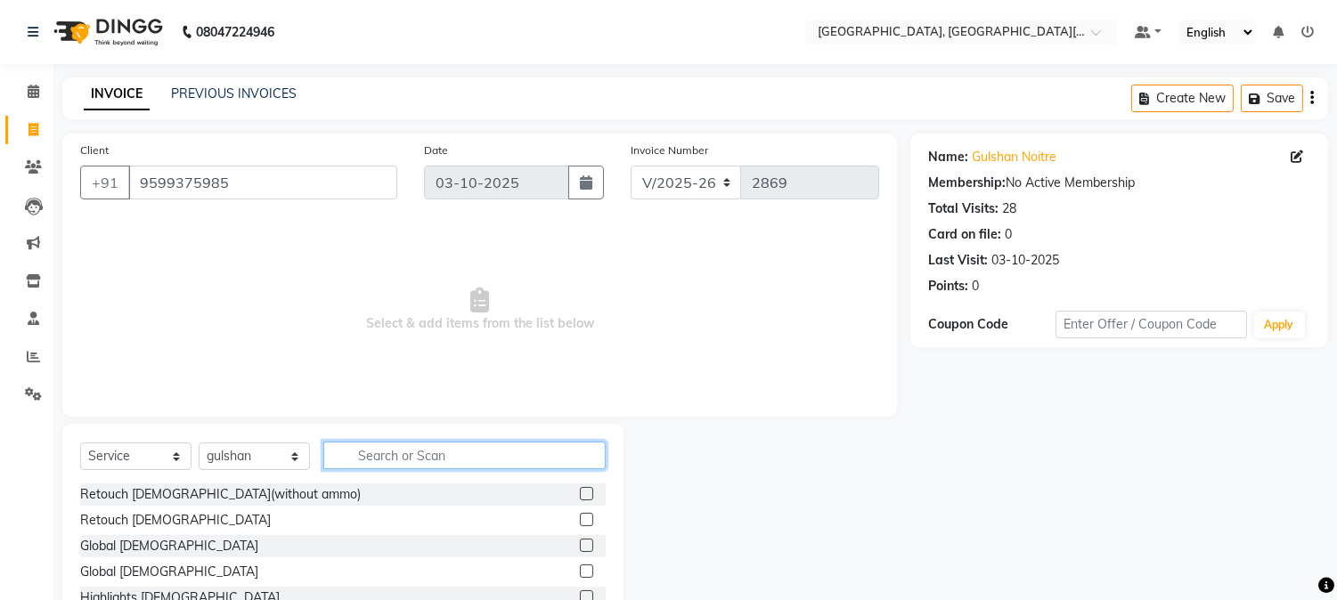
click at [395, 460] on input "text" at bounding box center [464, 456] width 282 height 28
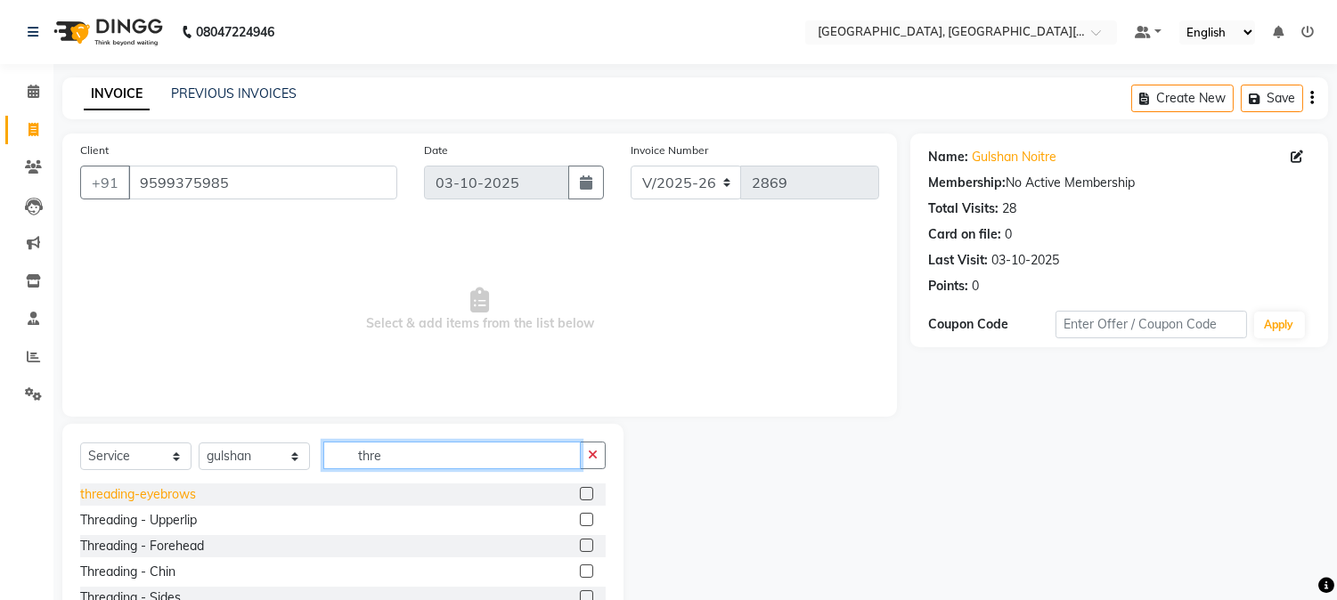
type input "thre"
click at [167, 495] on div "threading-eyebrows" at bounding box center [138, 494] width 116 height 19
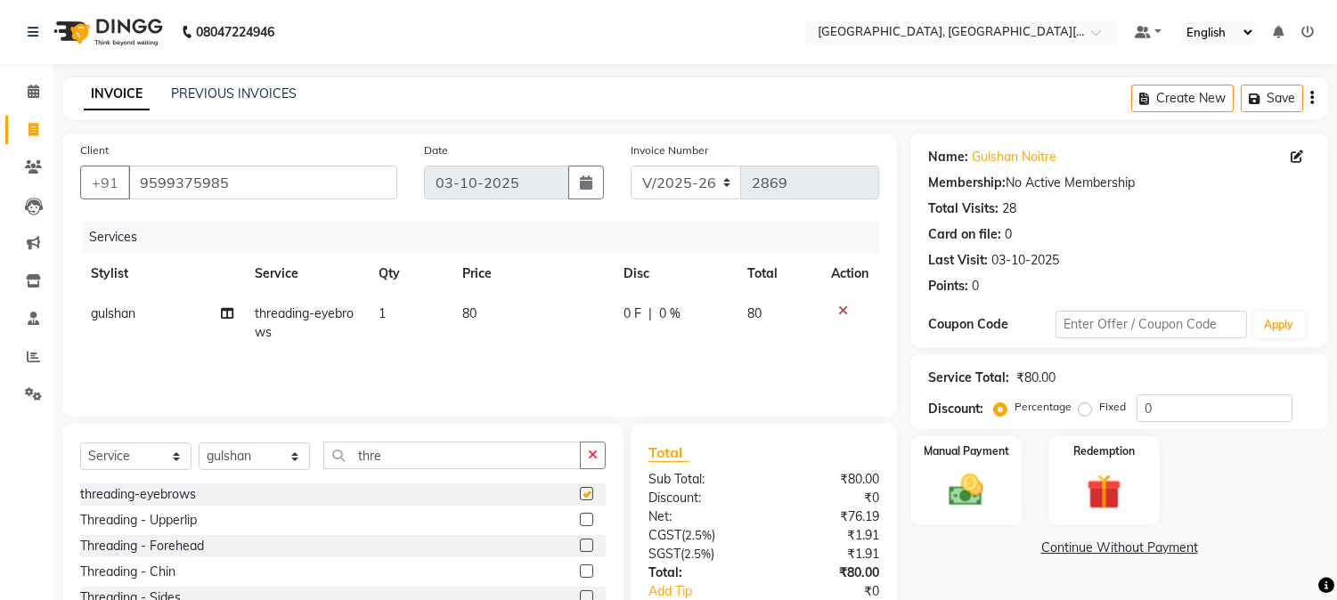
checkbox input "false"
click at [183, 523] on div "Threading - Upperlip" at bounding box center [138, 520] width 117 height 19
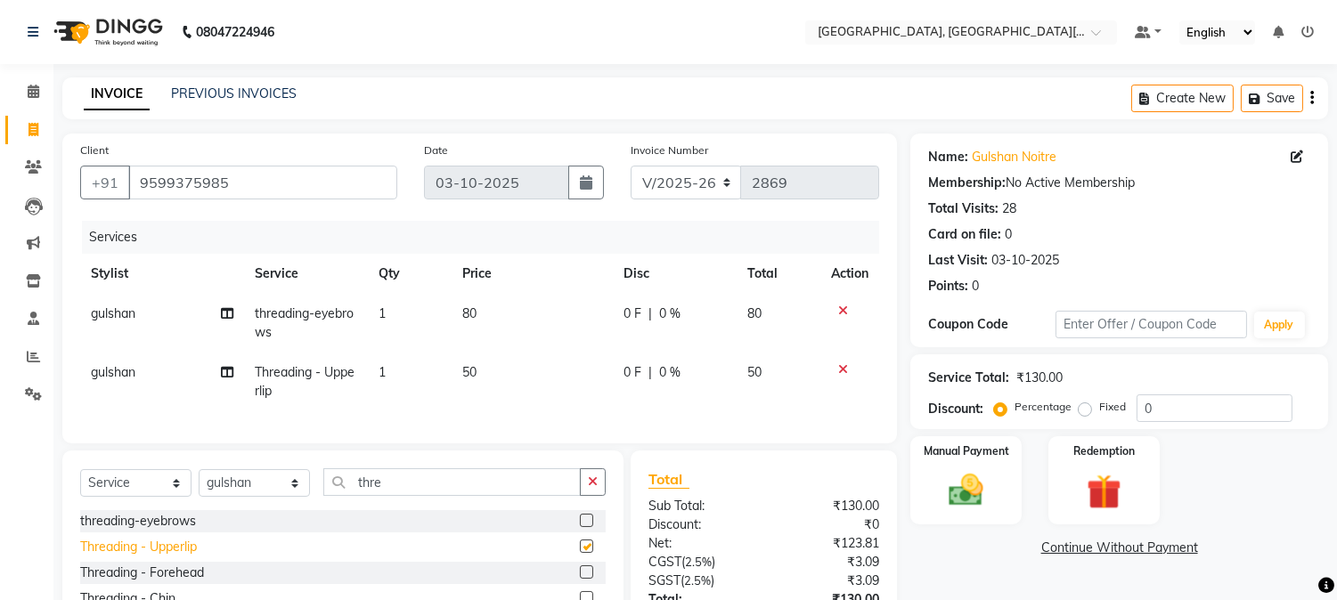
checkbox input "false"
click at [492, 377] on td "50" at bounding box center [532, 382] width 161 height 59
select select "89451"
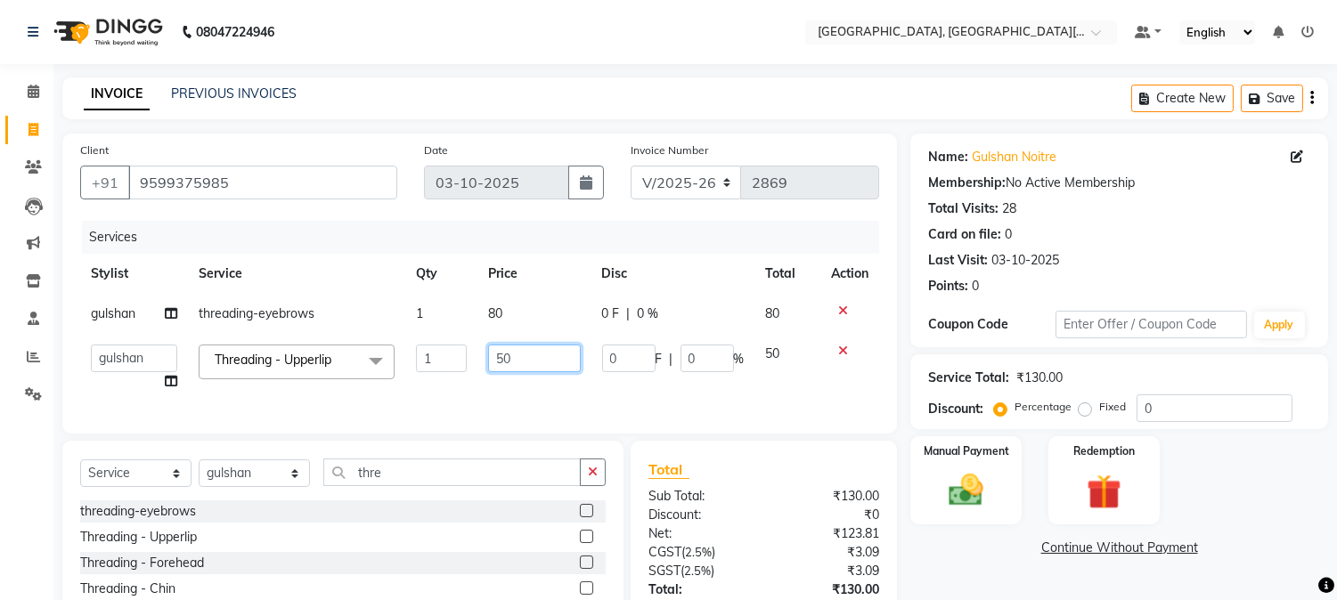
click at [517, 371] on input "50" at bounding box center [534, 359] width 93 height 28
type input "5"
type input "100"
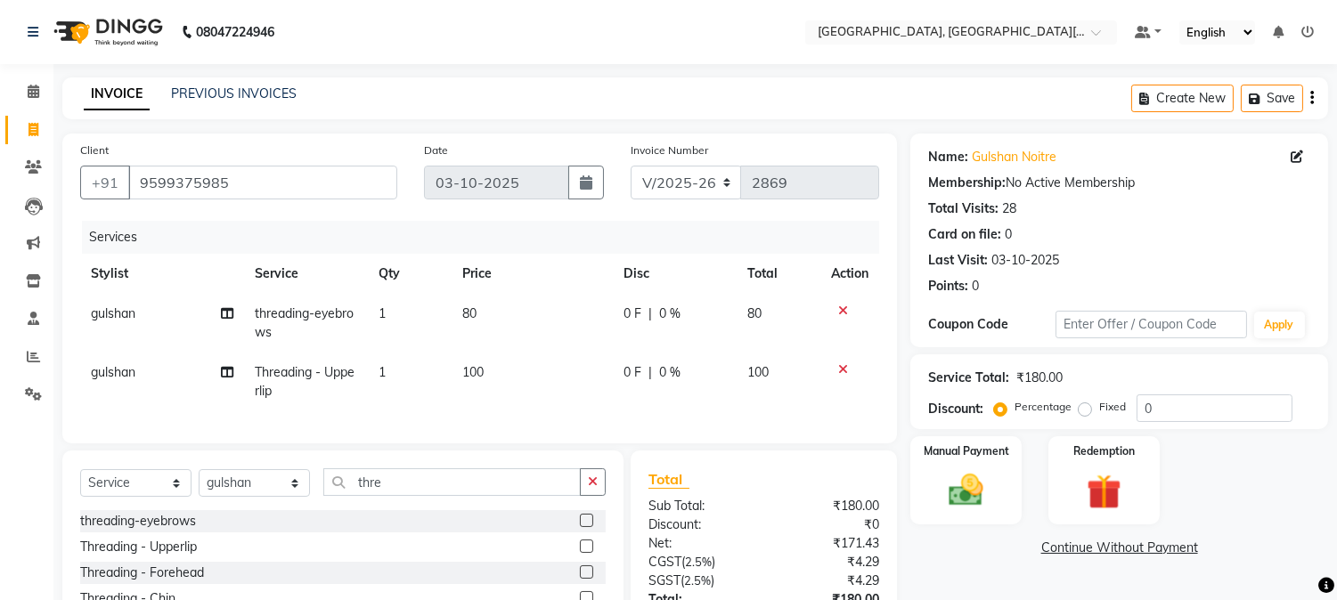
click at [546, 388] on td "100" at bounding box center [532, 382] width 161 height 59
select select "89451"
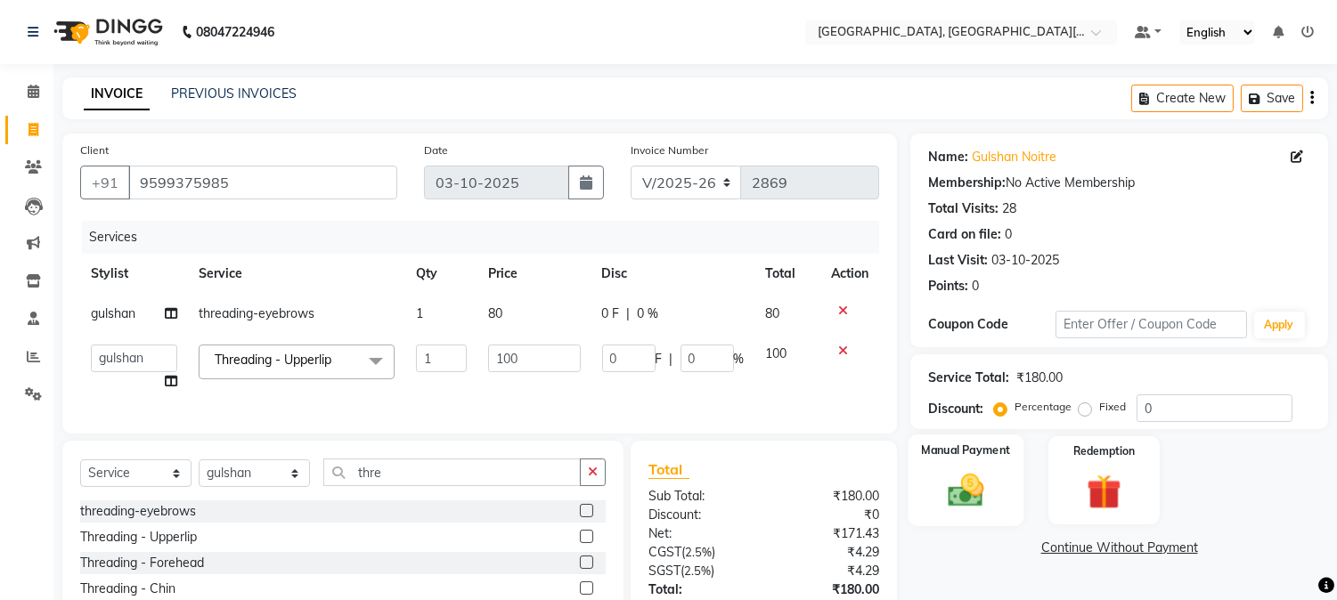
click at [989, 479] on img at bounding box center [966, 491] width 59 height 42
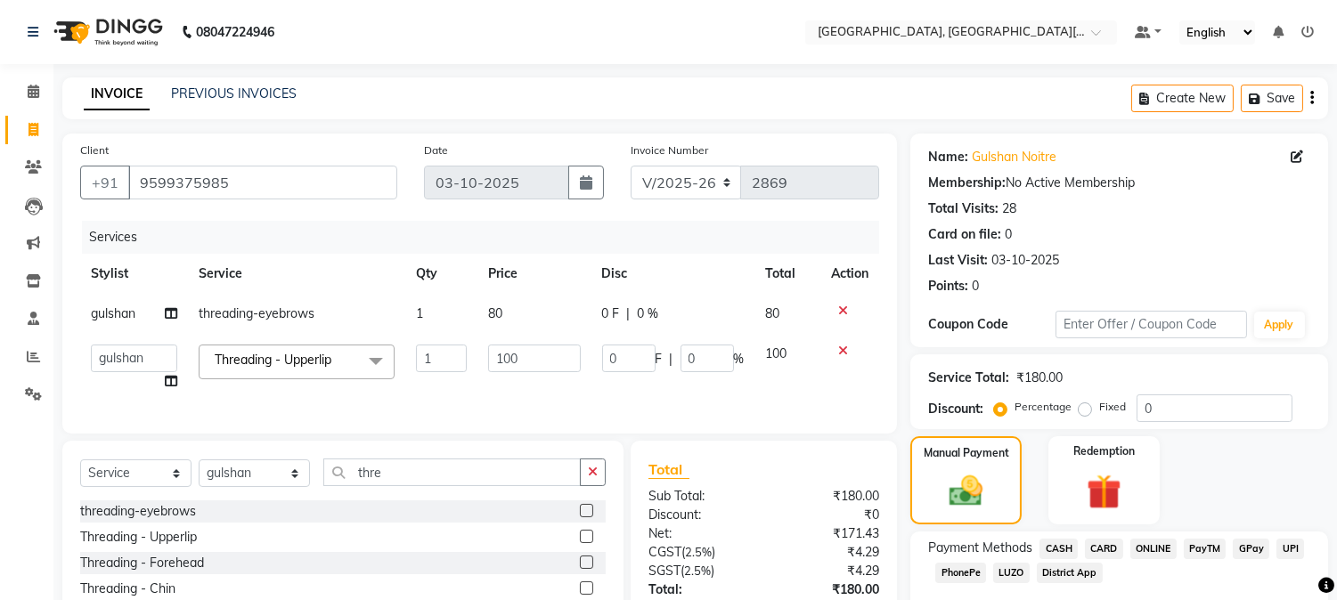
click at [1060, 544] on span "CASH" at bounding box center [1058, 549] width 38 height 20
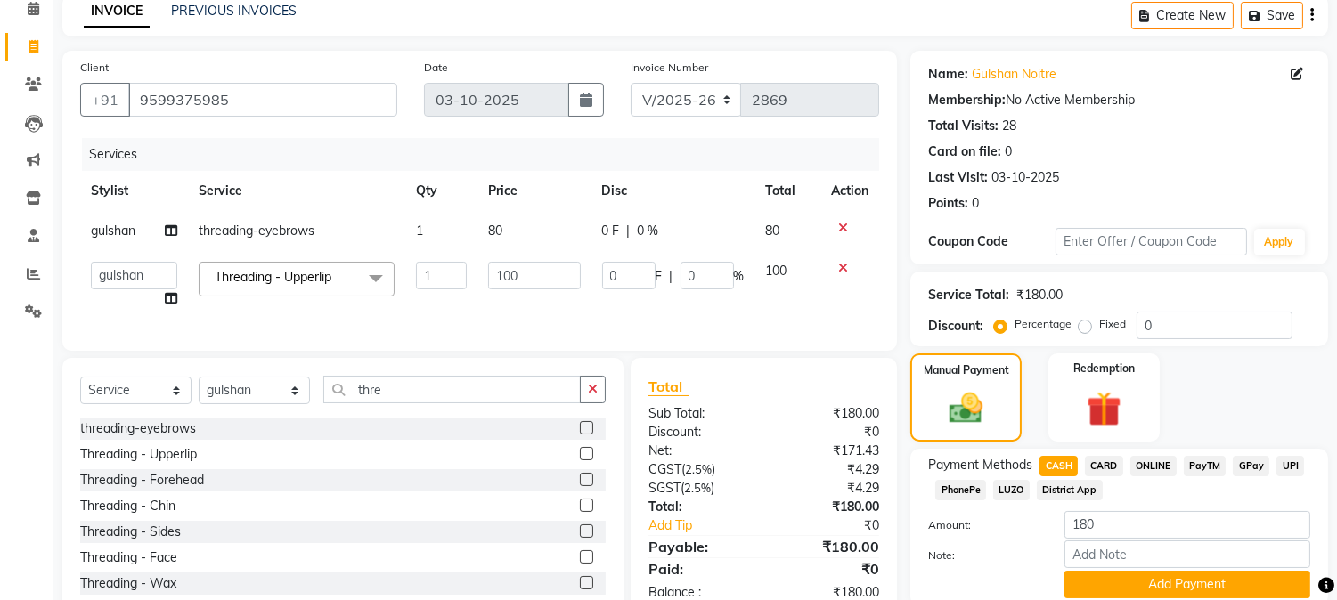
scroll to position [151, 0]
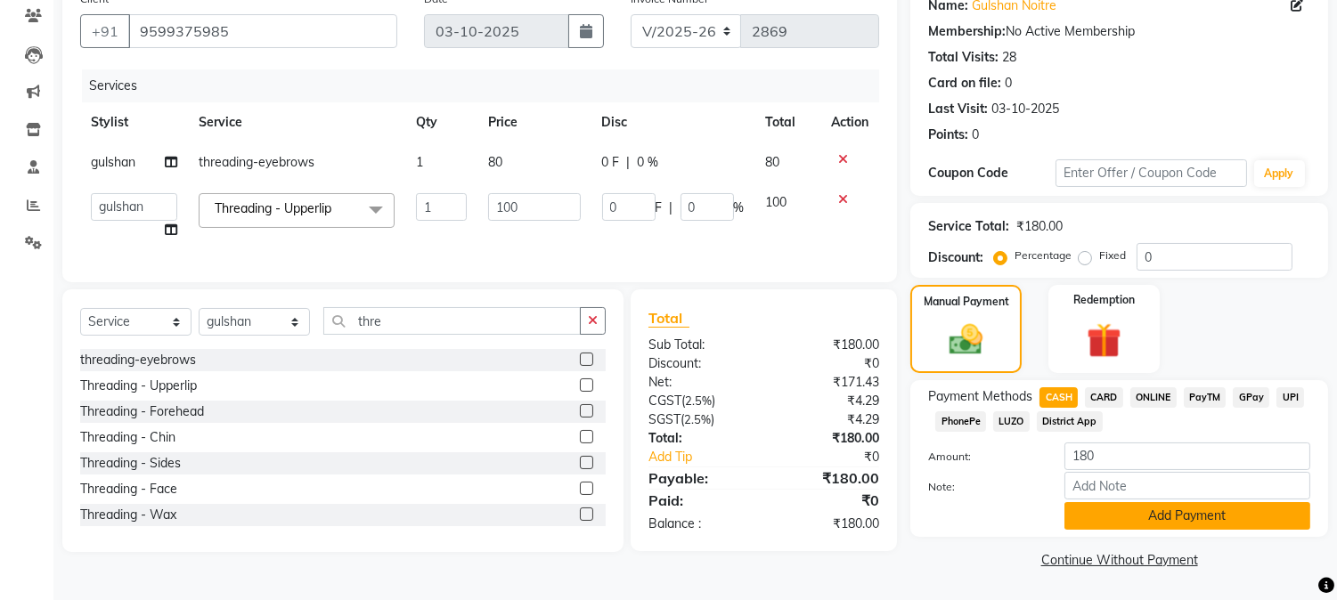
click at [1101, 511] on button "Add Payment" at bounding box center [1187, 516] width 246 height 28
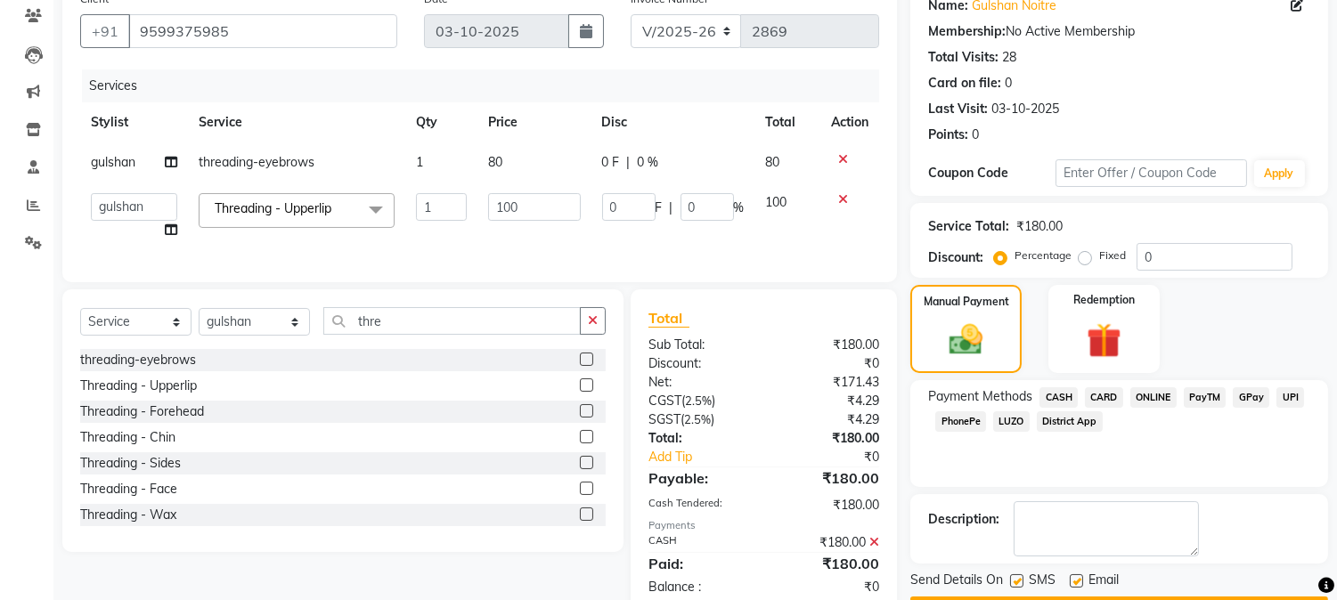
drag, startPoint x: 1333, startPoint y: 554, endPoint x: 1350, endPoint y: 554, distance: 16.9
click at [1337, 449] on html "08047224946 Select Location × [GEOGRAPHIC_DATA], [GEOGRAPHIC_DATA][PERSON_NAME]…" at bounding box center [668, 149] width 1337 height 600
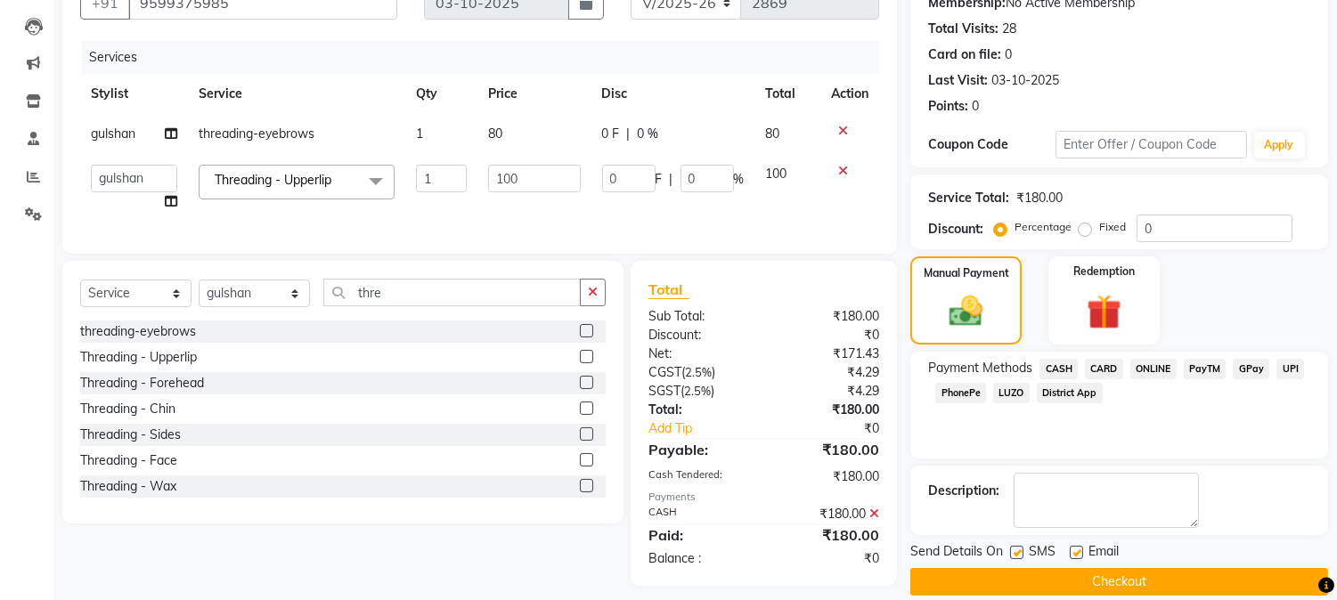
scroll to position [207, 0]
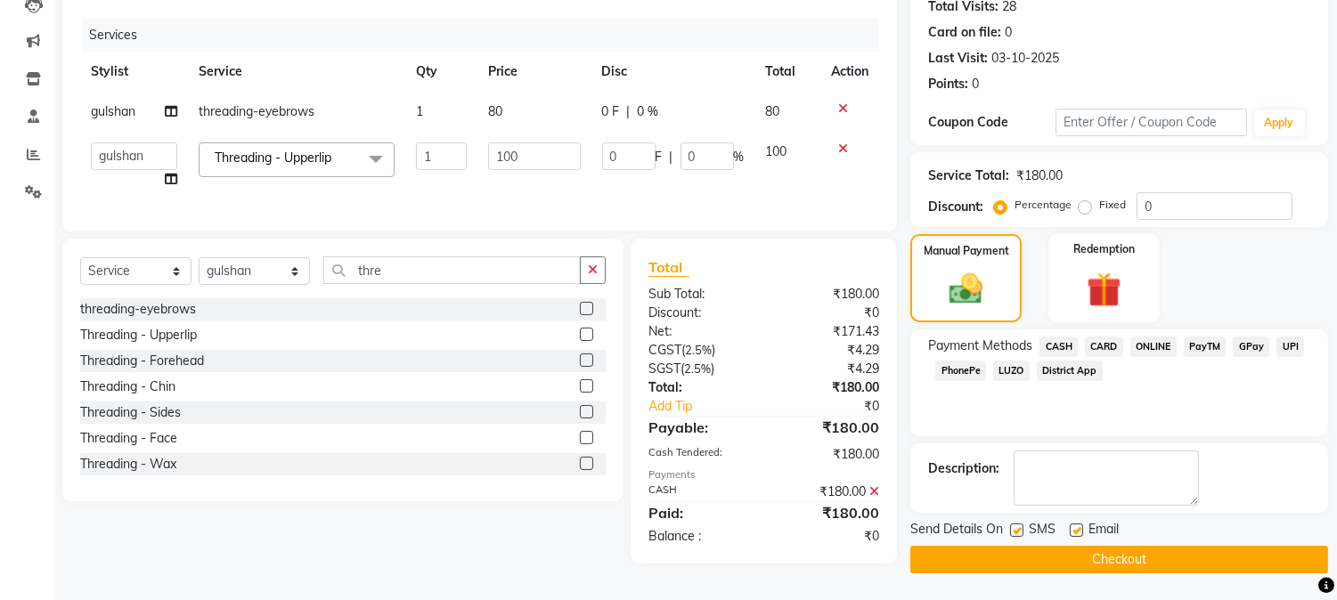
click at [875, 498] on icon at bounding box center [874, 491] width 10 height 12
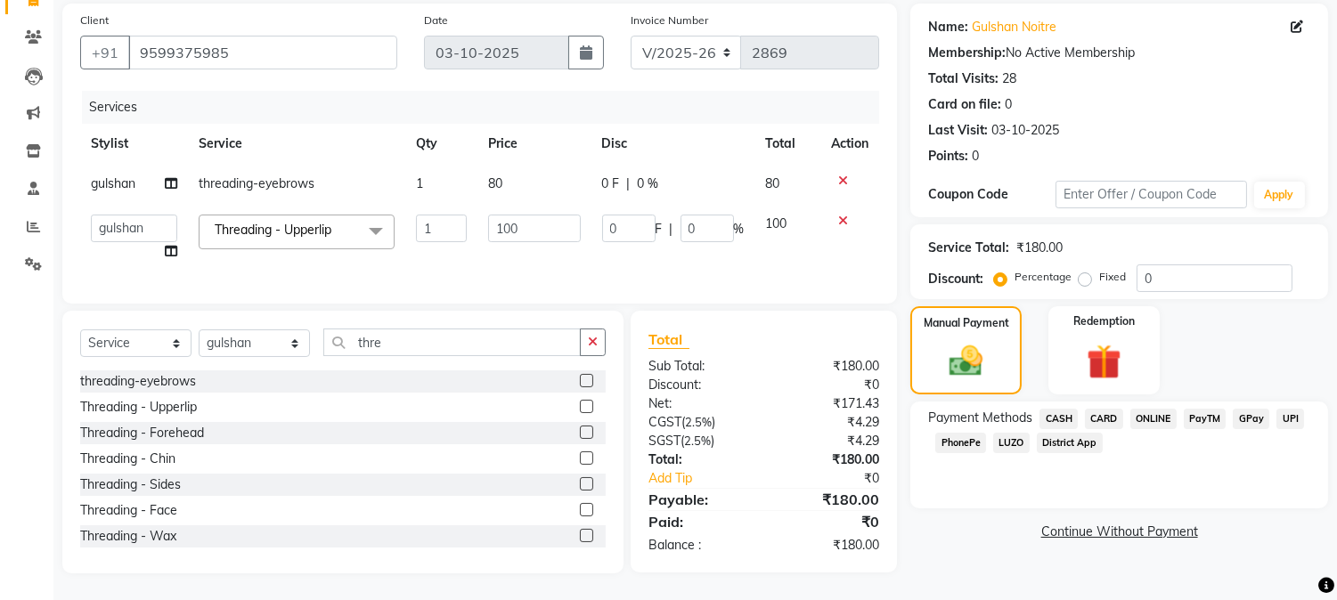
click at [840, 175] on icon at bounding box center [843, 181] width 10 height 12
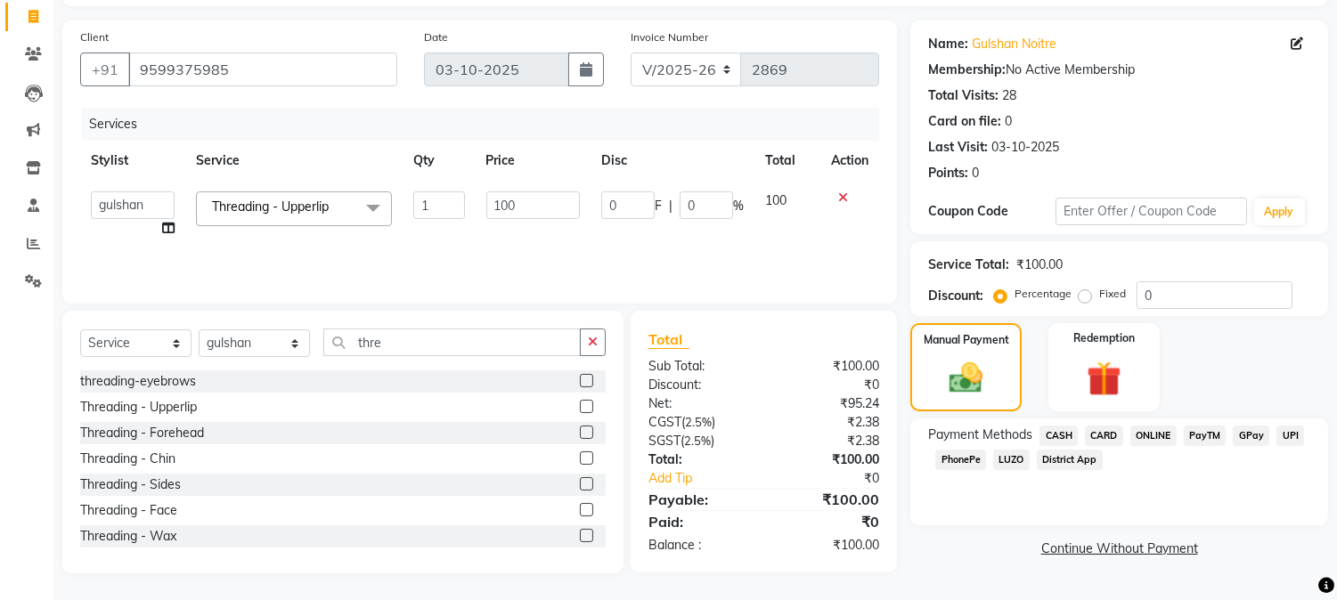
scroll to position [112, 0]
click at [1071, 430] on span "CASH" at bounding box center [1058, 437] width 38 height 20
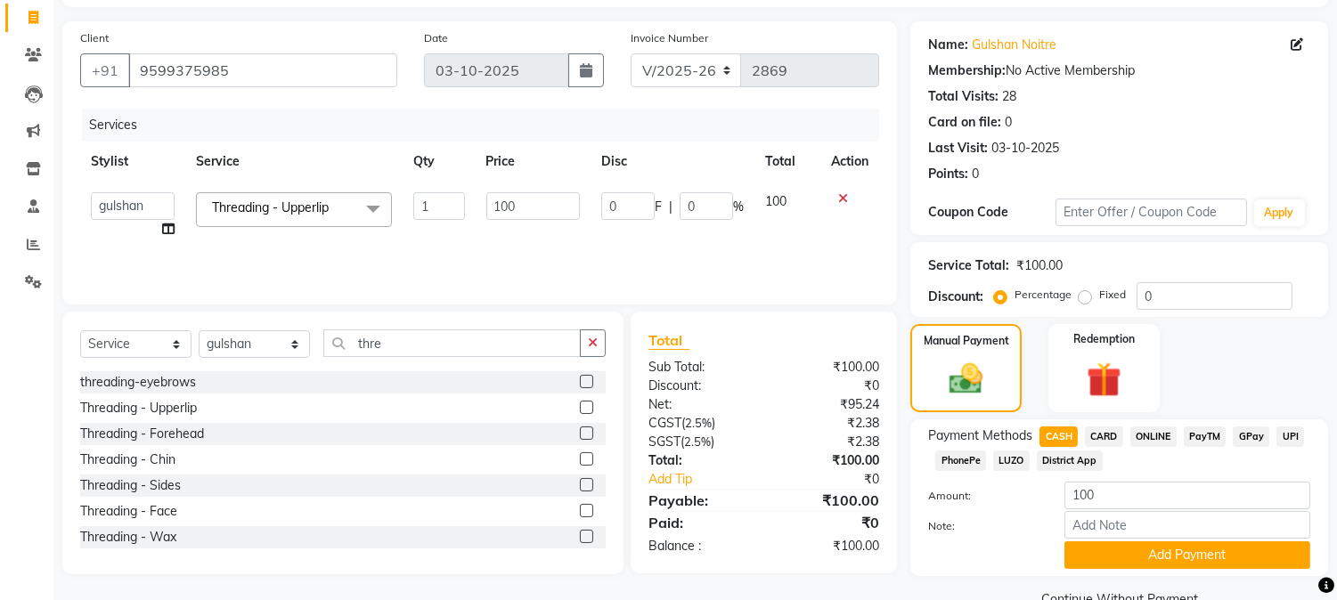
scroll to position [151, 0]
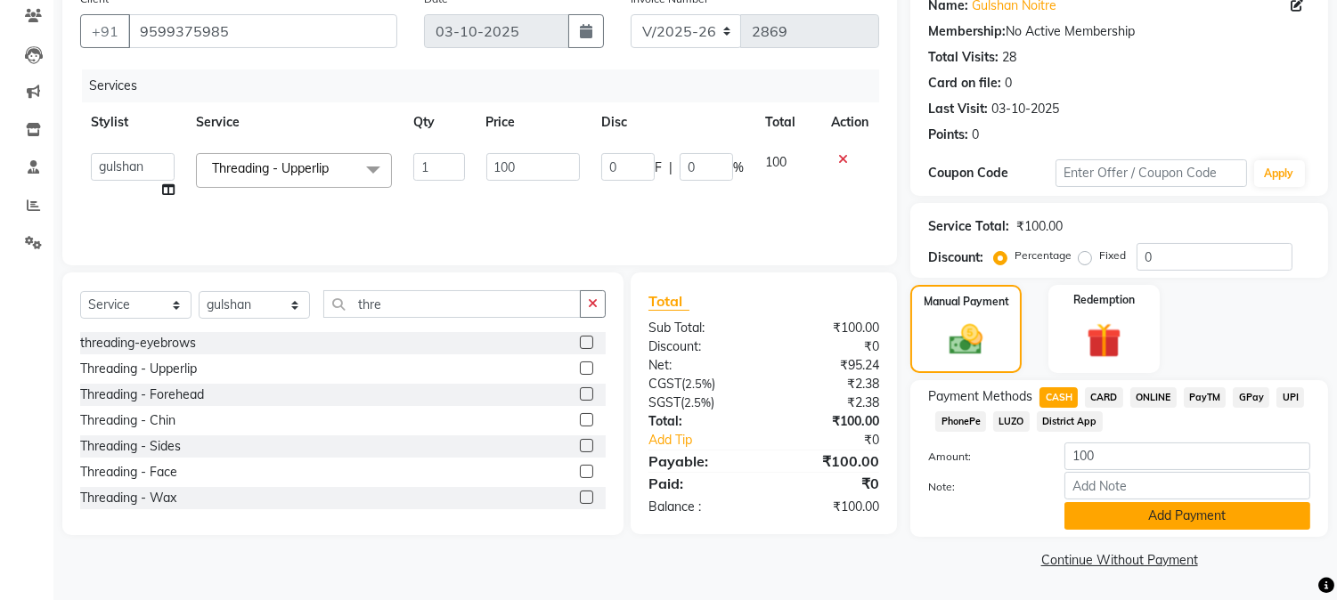
click at [1102, 526] on button "Add Payment" at bounding box center [1187, 516] width 246 height 28
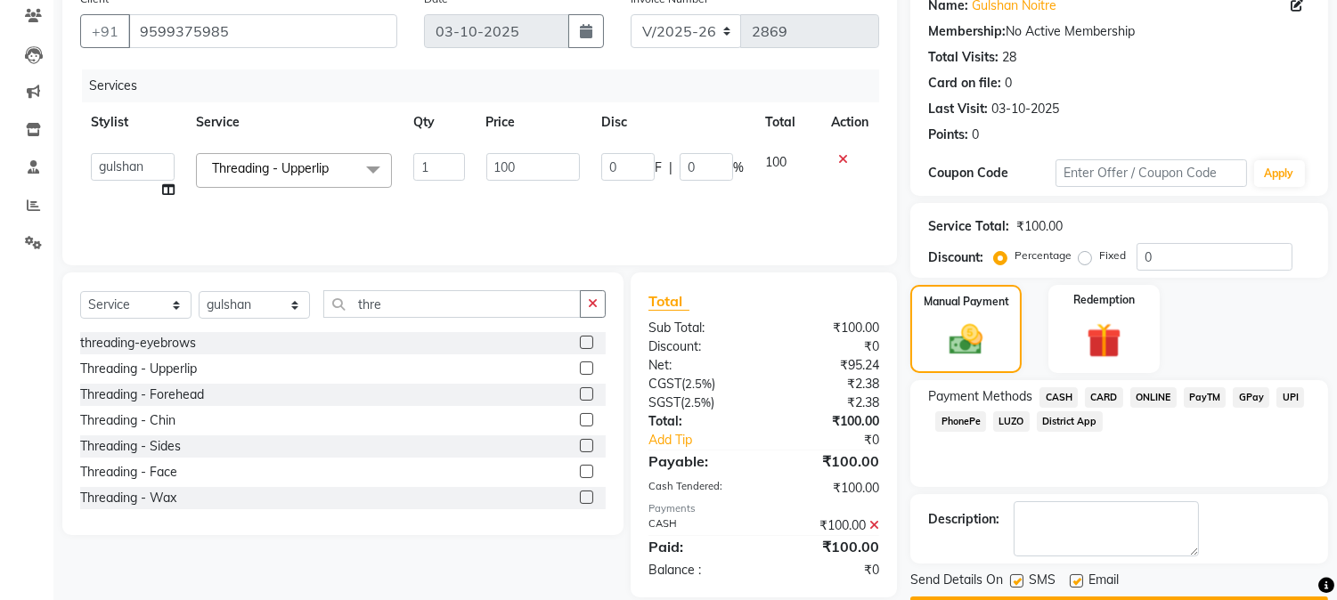
click at [1230, 597] on button "Checkout" at bounding box center [1119, 611] width 418 height 28
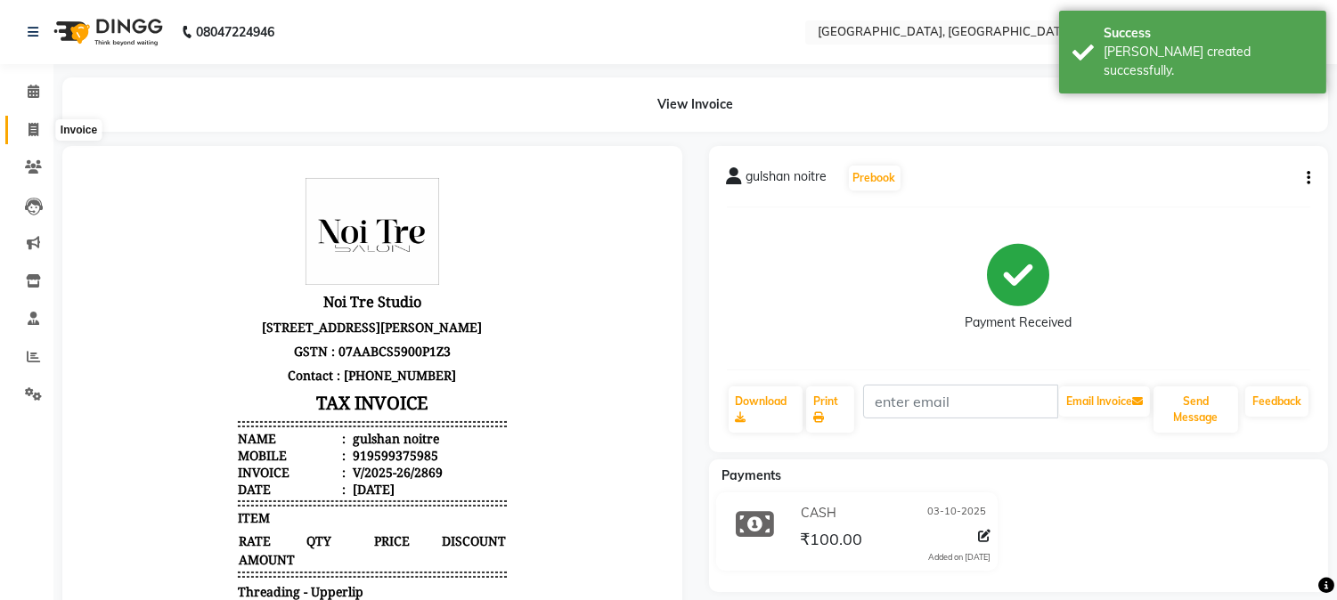
click at [19, 120] on span at bounding box center [33, 130] width 31 height 20
select select "service"
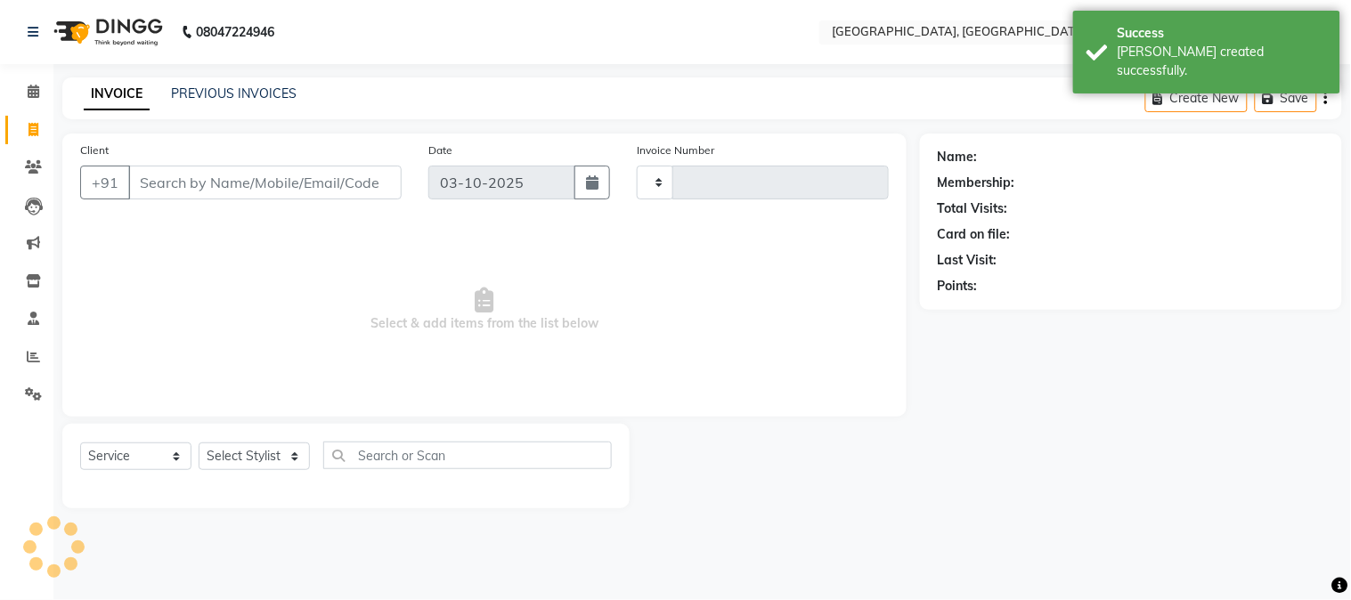
type input "2870"
select select "4884"
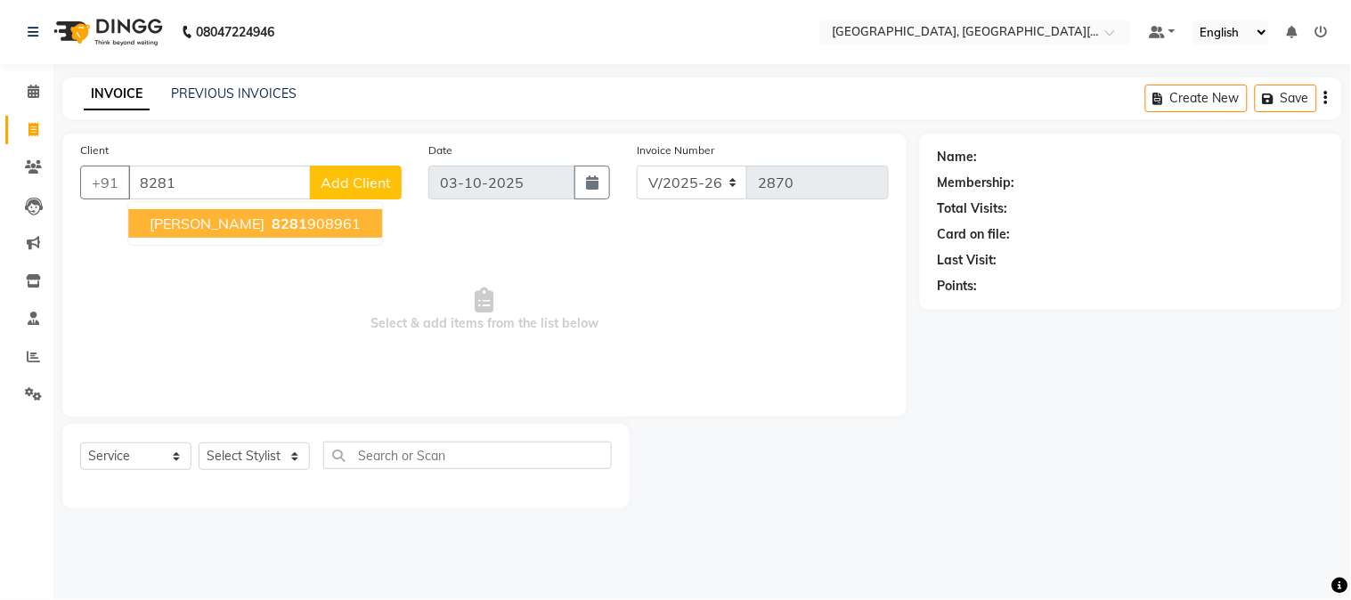
click at [272, 225] on span "8281" at bounding box center [290, 224] width 36 height 18
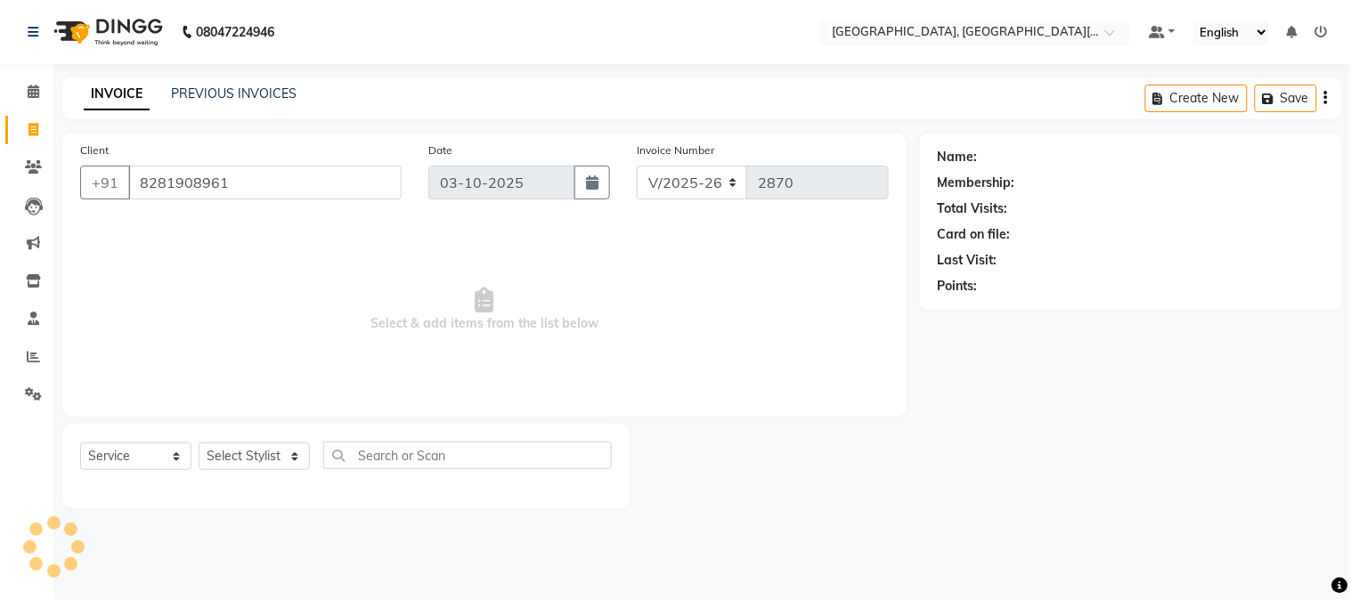
type input "8281908961"
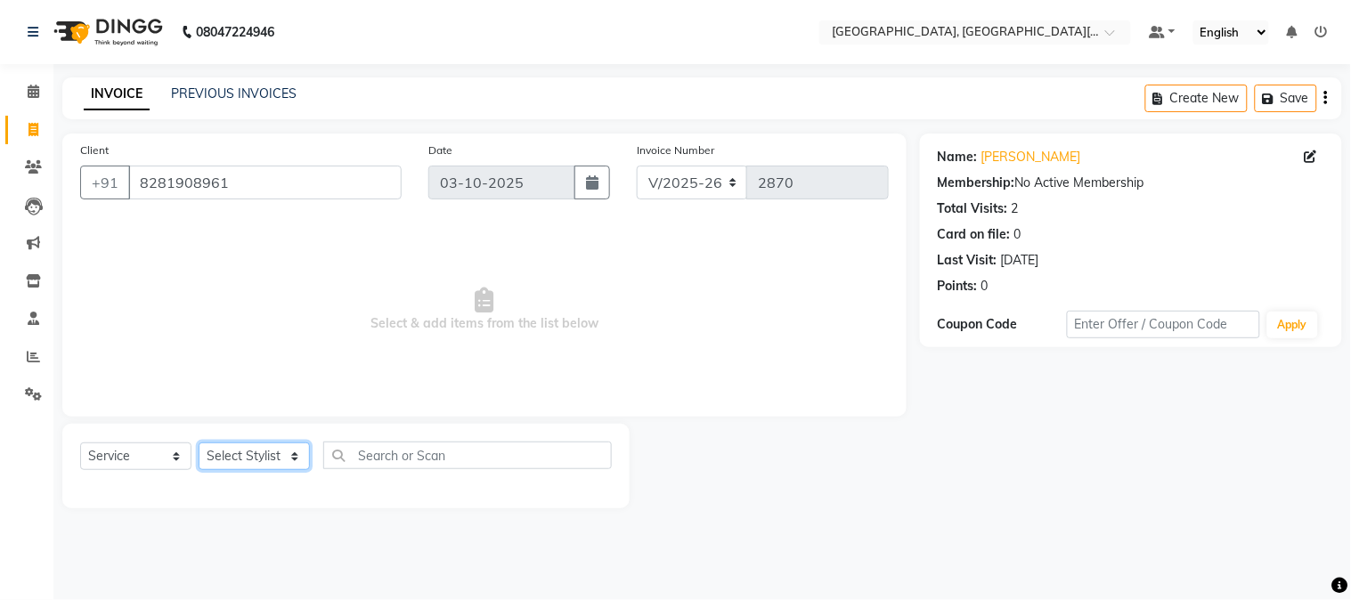
click at [244, 468] on select "Select Stylist [PERSON_NAME] [PERSON_NAME] GAURAV gulshan [PERSON_NAME] Manager…" at bounding box center [254, 457] width 111 height 28
select select "91890"
click at [199, 443] on select "Select Stylist [PERSON_NAME] [PERSON_NAME] GAURAV gulshan [PERSON_NAME] Manager…" at bounding box center [254, 457] width 111 height 28
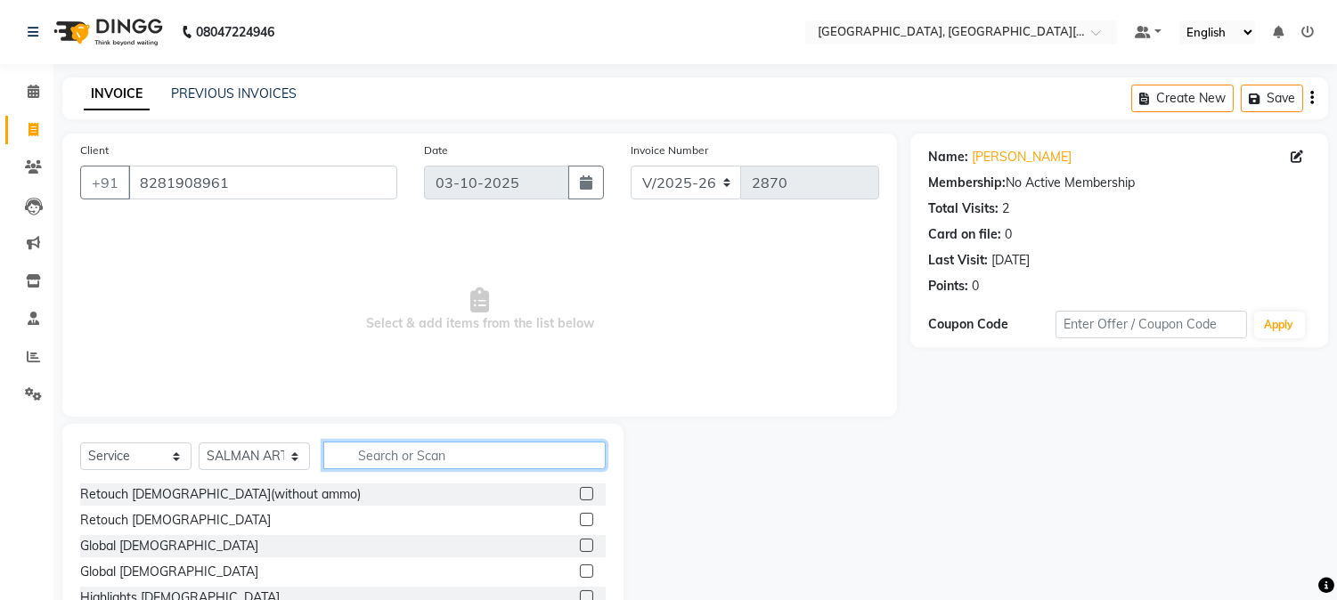
click at [390, 456] on input "text" at bounding box center [464, 456] width 282 height 28
click at [403, 464] on input "text" at bounding box center [464, 456] width 282 height 28
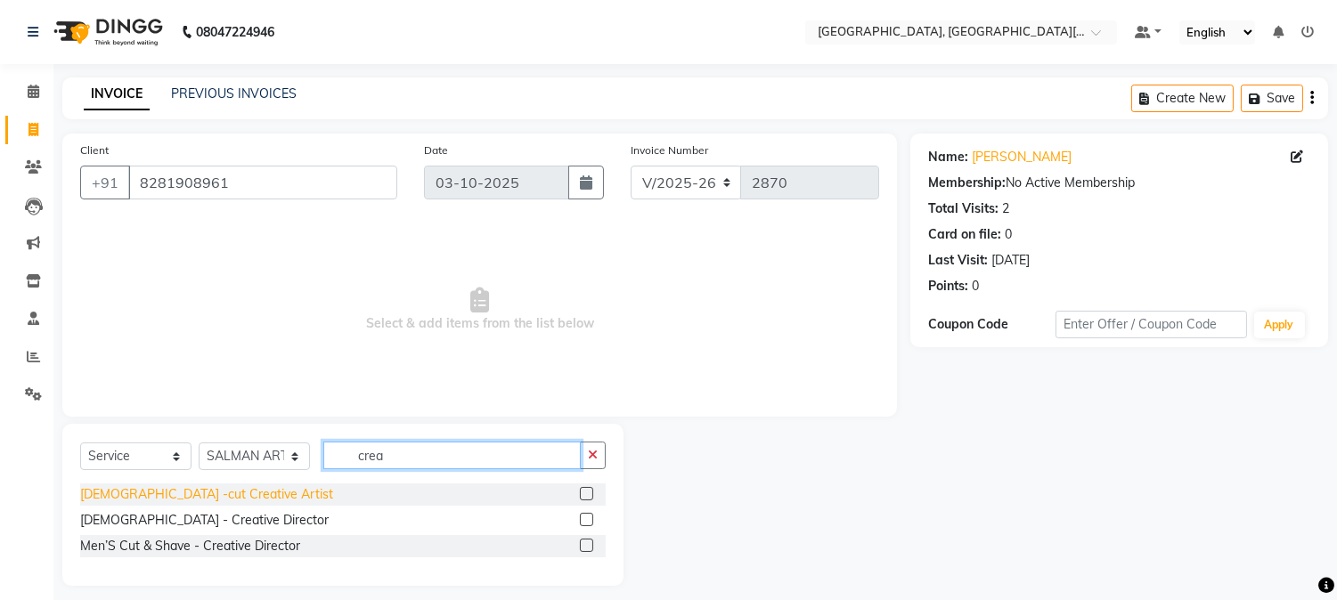
type input "crea"
click at [167, 490] on div "[DEMOGRAPHIC_DATA] -cut Creative Artist" at bounding box center [206, 494] width 253 height 19
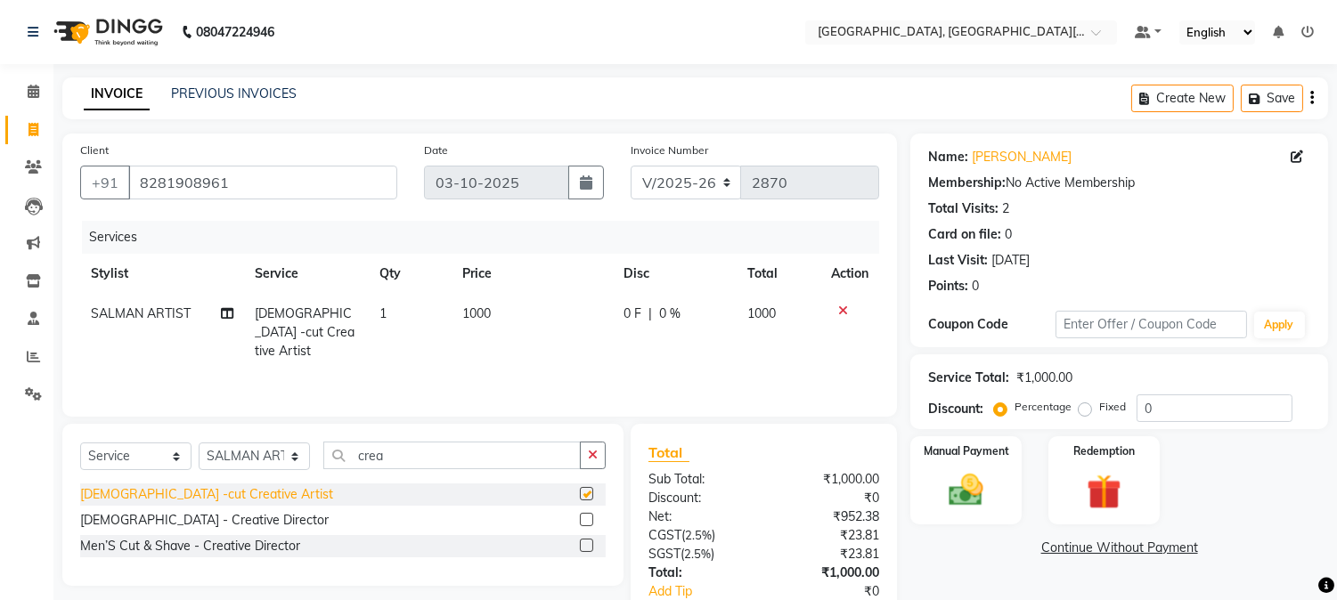
checkbox input "false"
click at [590, 456] on icon "button" at bounding box center [593, 455] width 10 height 12
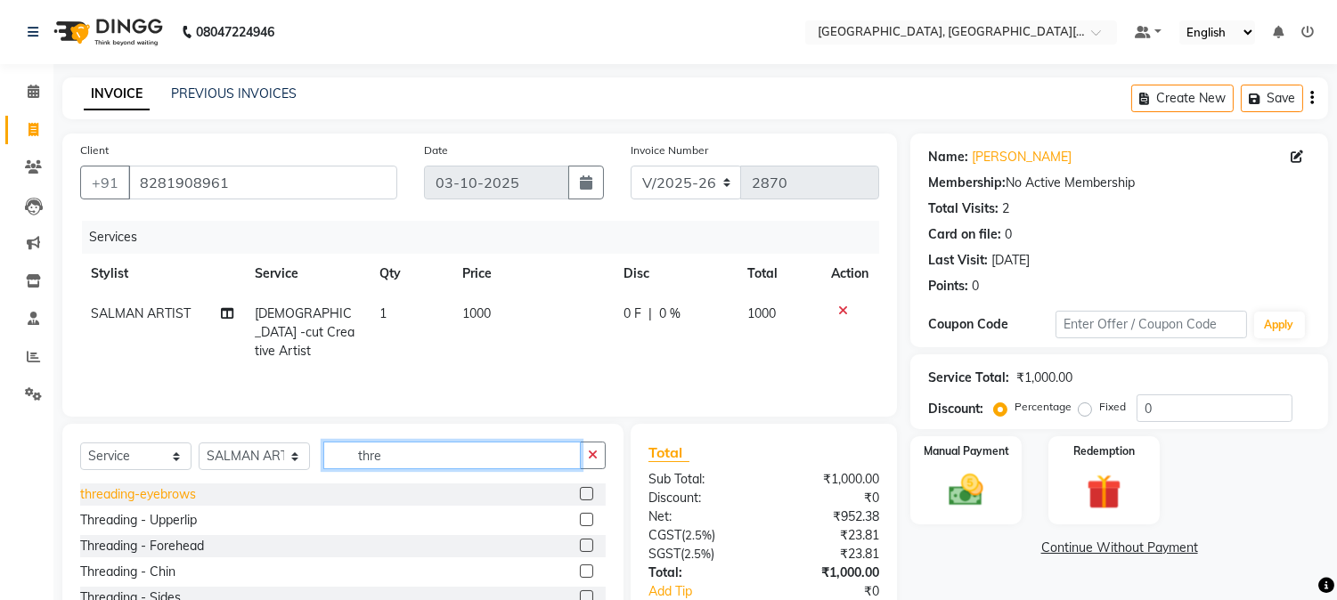
type input "thre"
click at [163, 492] on div "threading-eyebrows" at bounding box center [138, 494] width 116 height 19
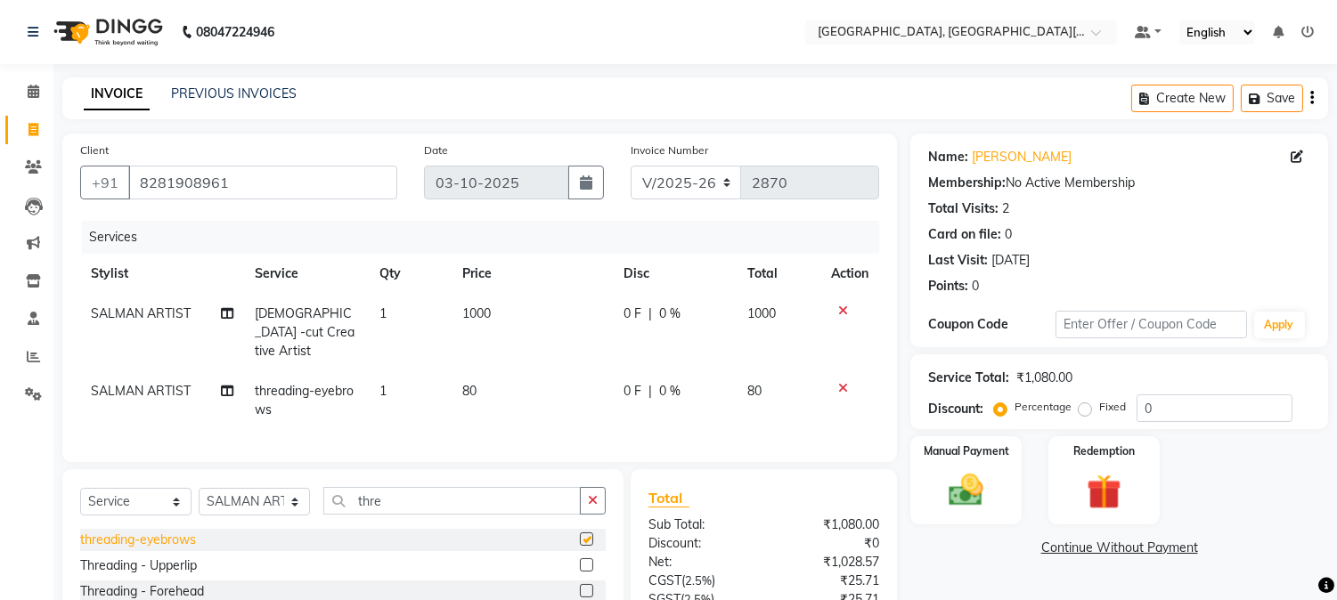
checkbox input "false"
click at [178, 384] on td "SALMAN ARTIST" at bounding box center [162, 400] width 164 height 59
select select "91890"
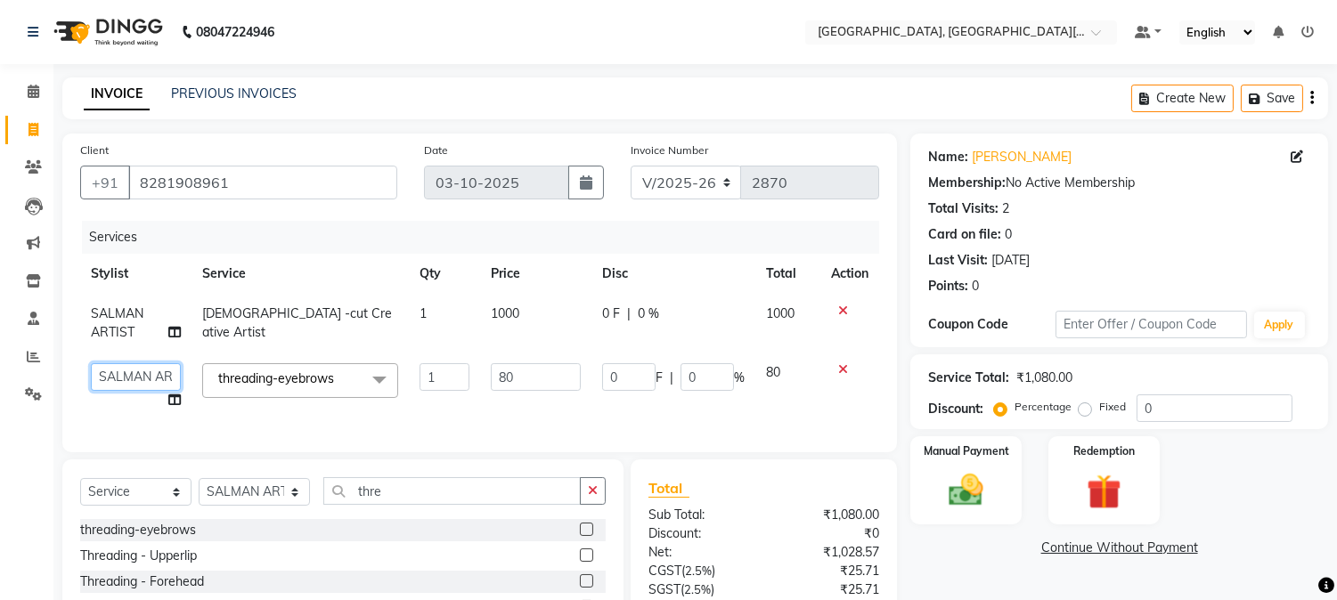
click at [171, 379] on select "[PERSON_NAME] [PERSON_NAME] GAURAV gulshan [PERSON_NAME] Manager [PERSON_NAME] …" at bounding box center [136, 377] width 90 height 28
select select "89451"
click at [962, 484] on img at bounding box center [966, 491] width 59 height 42
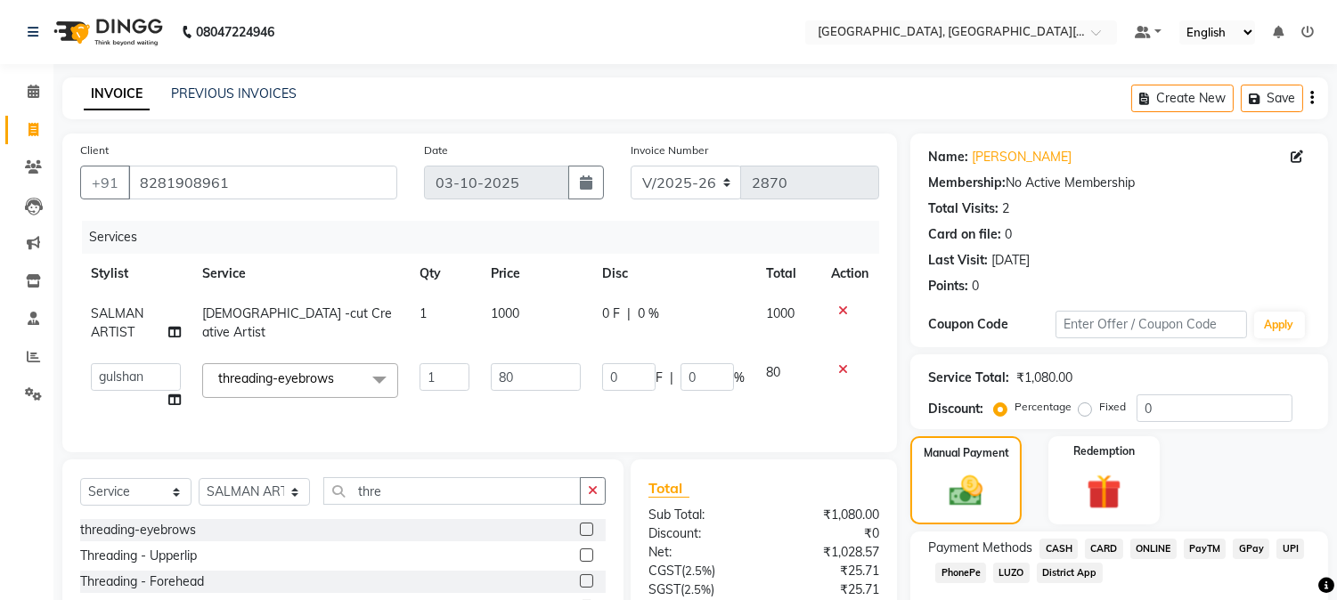
scroll to position [163, 0]
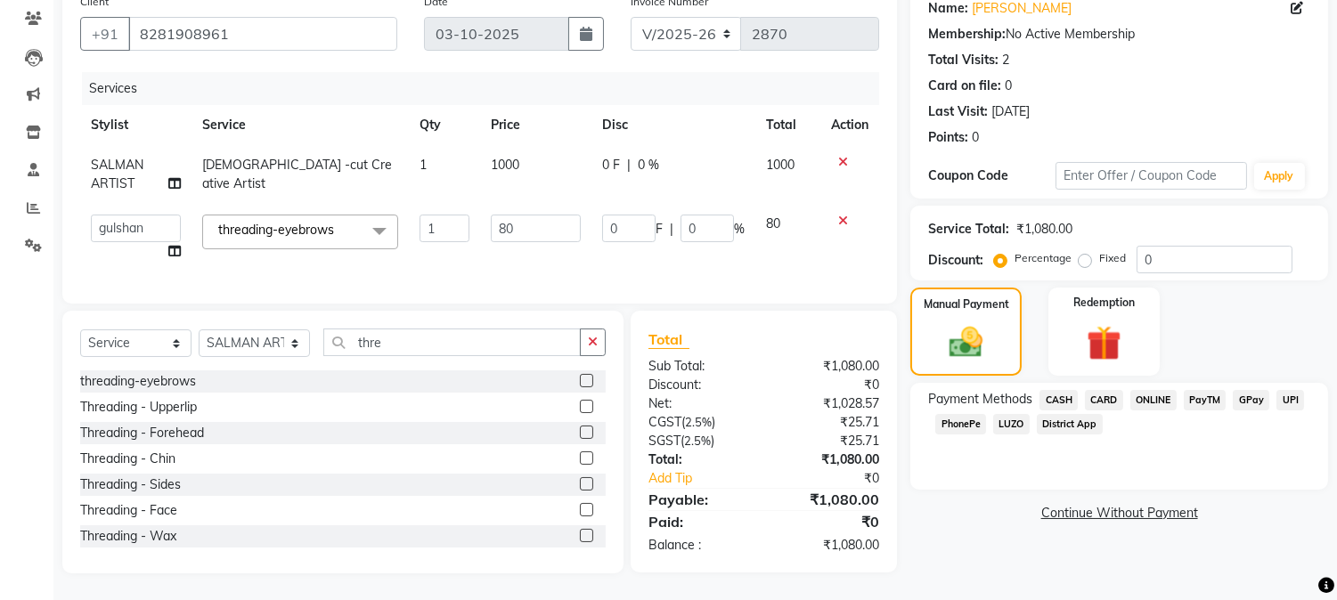
click at [1284, 390] on span "UPI" at bounding box center [1290, 400] width 28 height 20
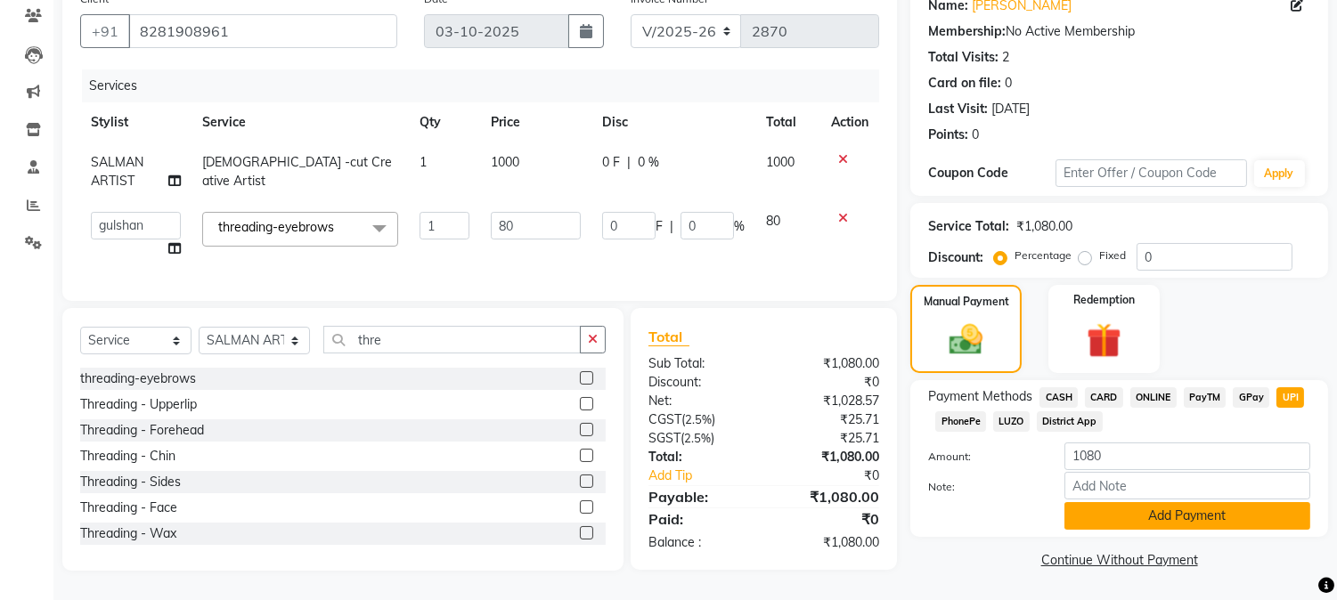
click at [1145, 508] on button "Add Payment" at bounding box center [1187, 516] width 246 height 28
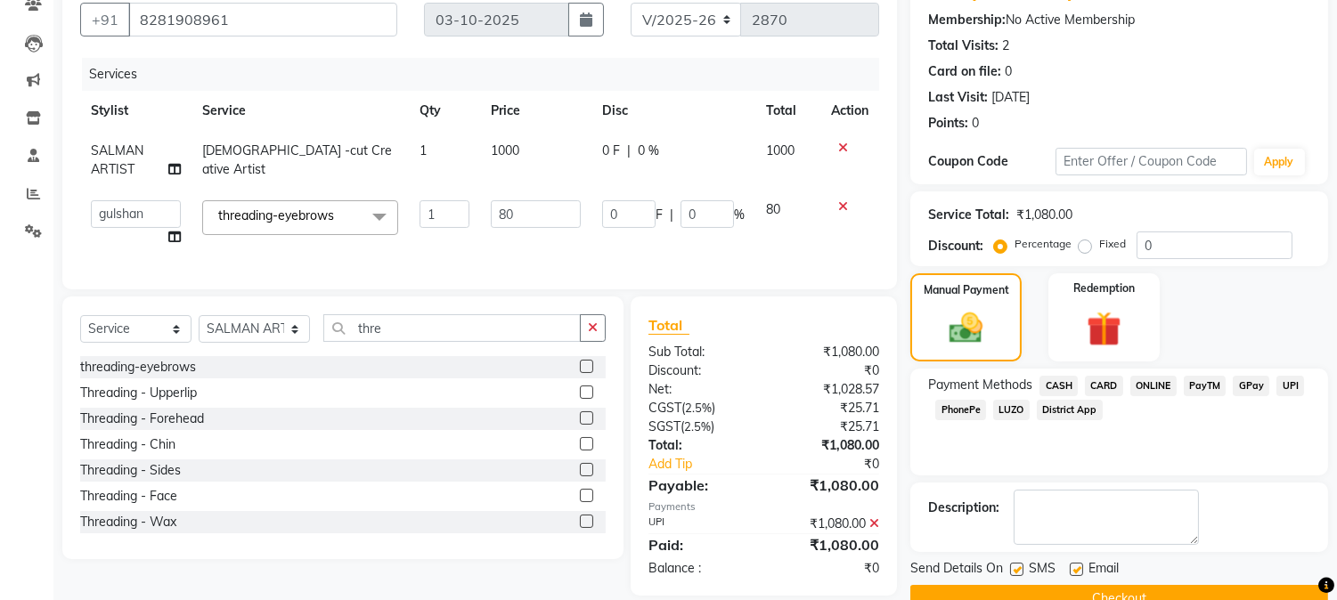
click at [1202, 590] on button "Checkout" at bounding box center [1119, 599] width 418 height 28
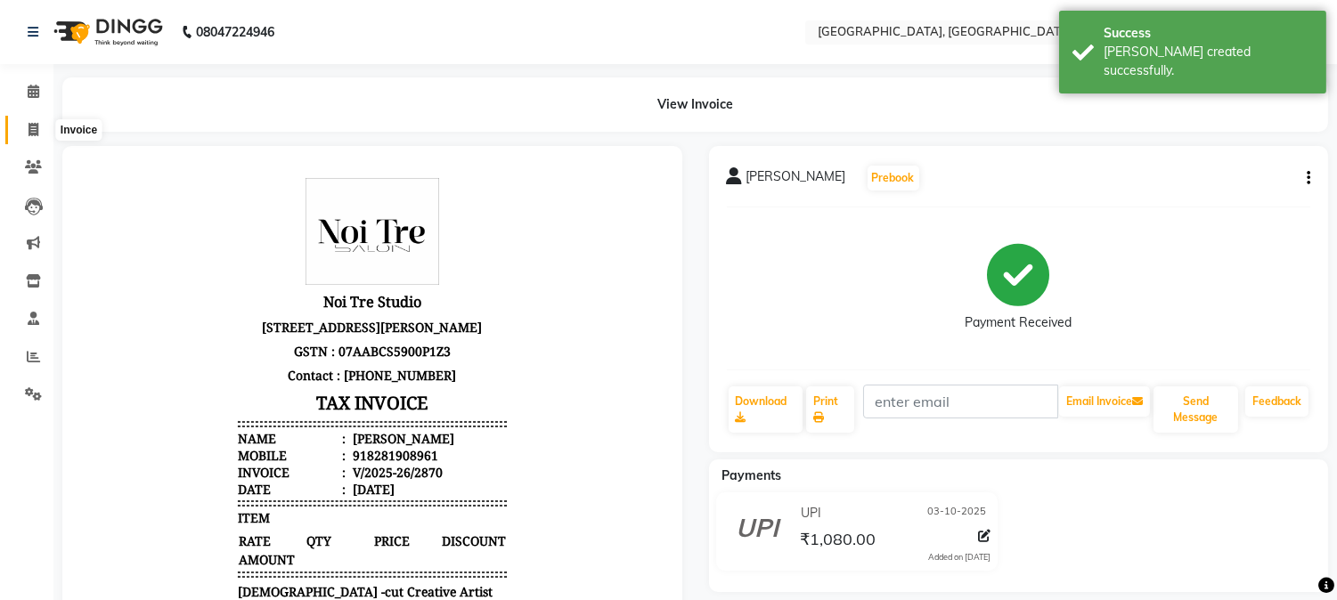
click at [22, 125] on span at bounding box center [33, 130] width 31 height 20
select select "4884"
select select "service"
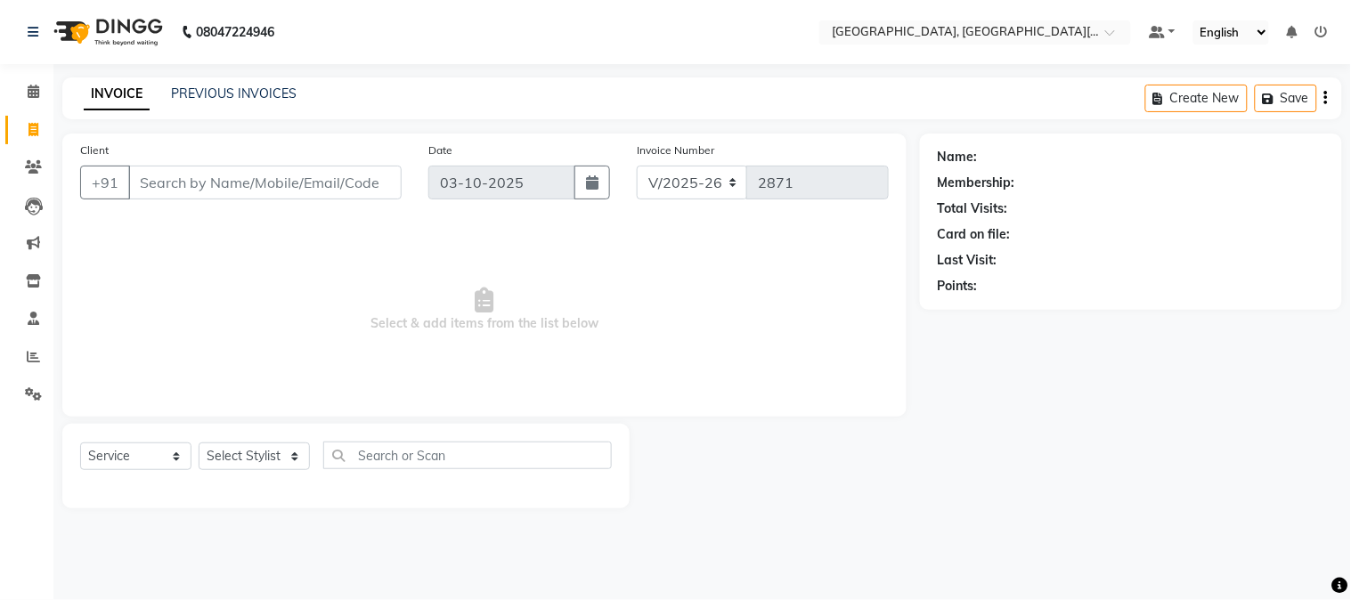
click at [282, 175] on input "Client" at bounding box center [264, 183] width 273 height 34
type input "9650746658"
click at [368, 189] on span "Add Client" at bounding box center [356, 183] width 70 height 18
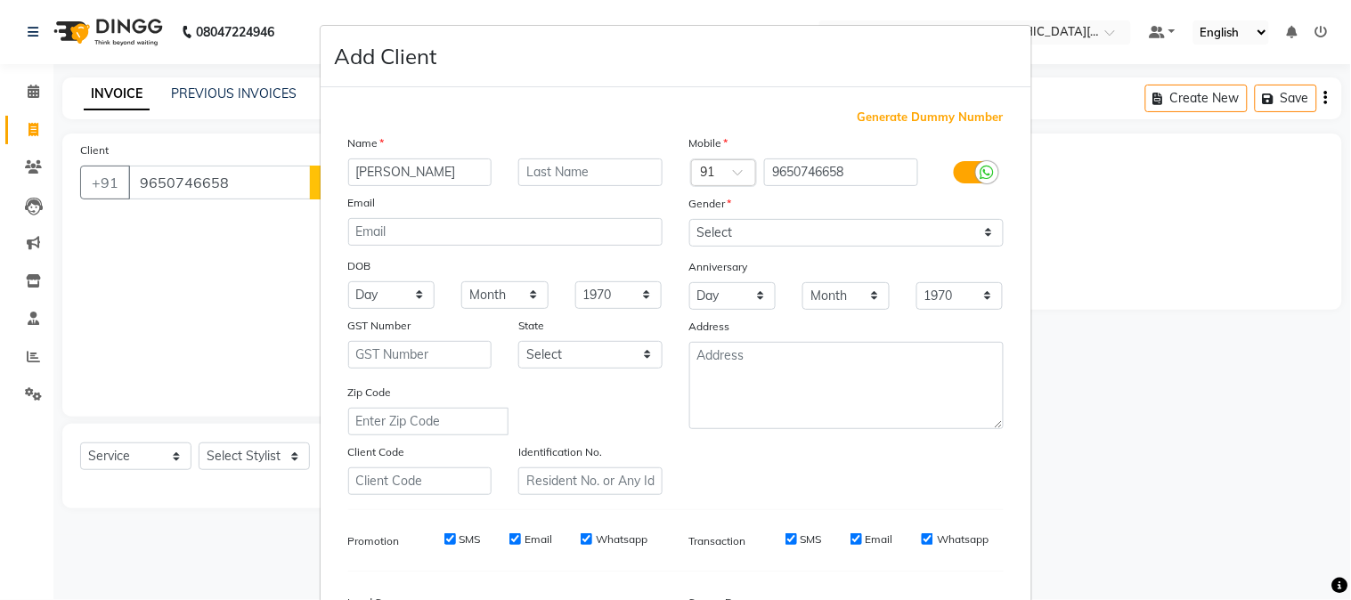
type input "[PERSON_NAME]"
click at [724, 242] on select "Select [DEMOGRAPHIC_DATA] [DEMOGRAPHIC_DATA] Other Prefer Not To Say" at bounding box center [846, 233] width 314 height 28
select select "[DEMOGRAPHIC_DATA]"
click at [689, 219] on select "Select [DEMOGRAPHIC_DATA] [DEMOGRAPHIC_DATA] Other Prefer Not To Say" at bounding box center [846, 233] width 314 height 28
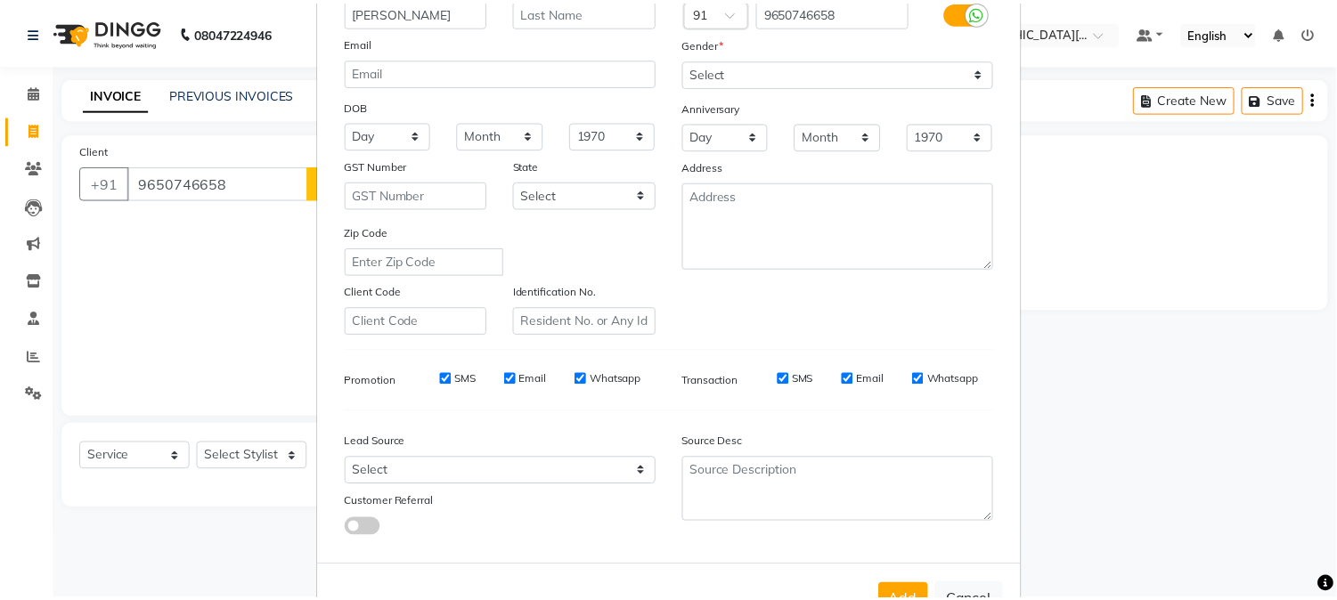
scroll to position [223, 0]
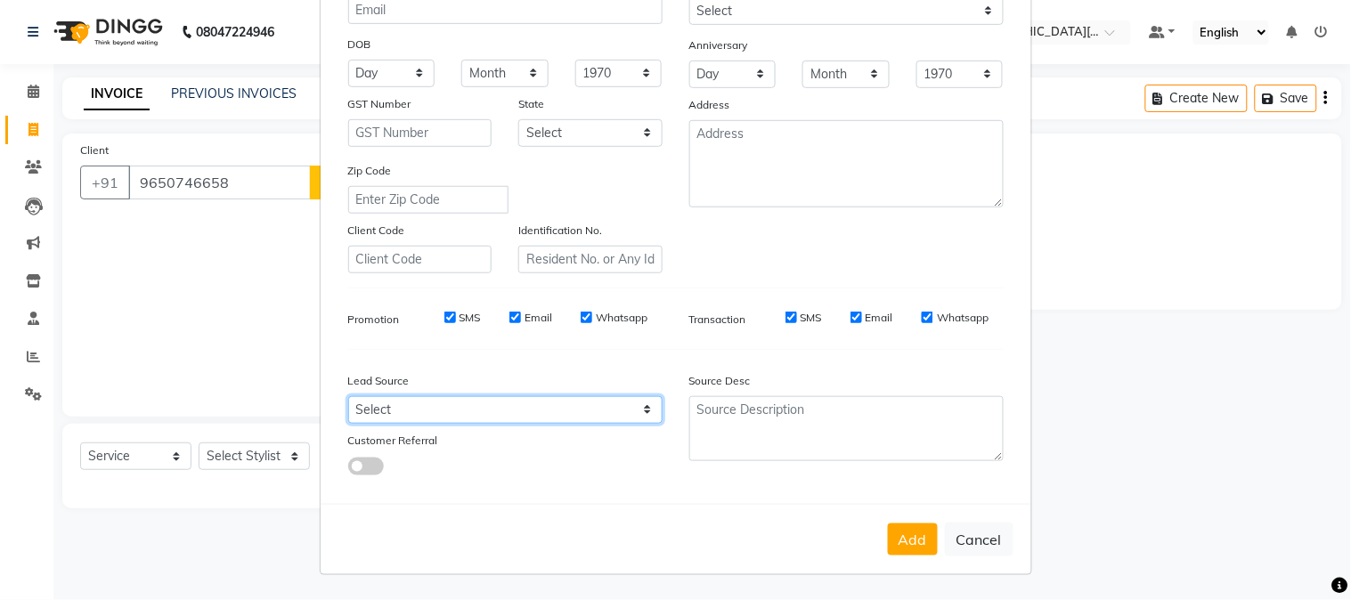
click at [522, 421] on select "Select Walk-in Referral Internet Friend Word of Mouth Advertisement Facebook Ju…" at bounding box center [505, 410] width 314 height 28
select select "32608"
click at [348, 396] on select "Select Walk-in Referral Internet Friend Word of Mouth Advertisement Facebook Ju…" at bounding box center [505, 410] width 314 height 28
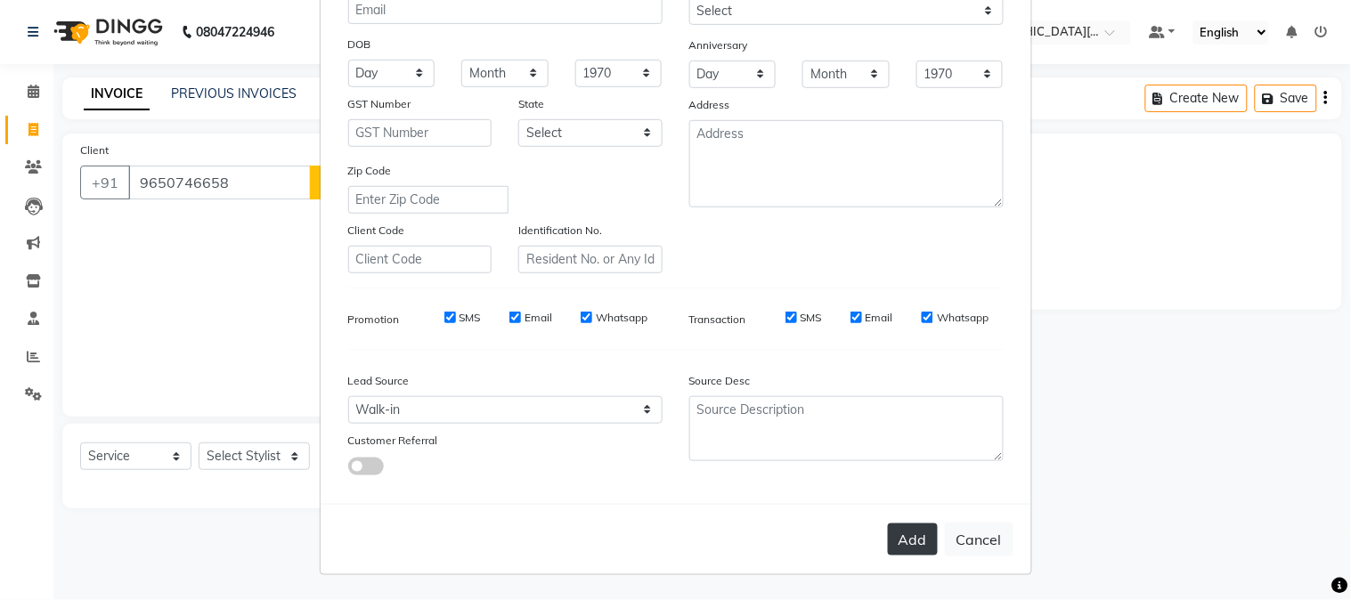
click at [903, 538] on button "Add" at bounding box center [913, 540] width 50 height 32
select select
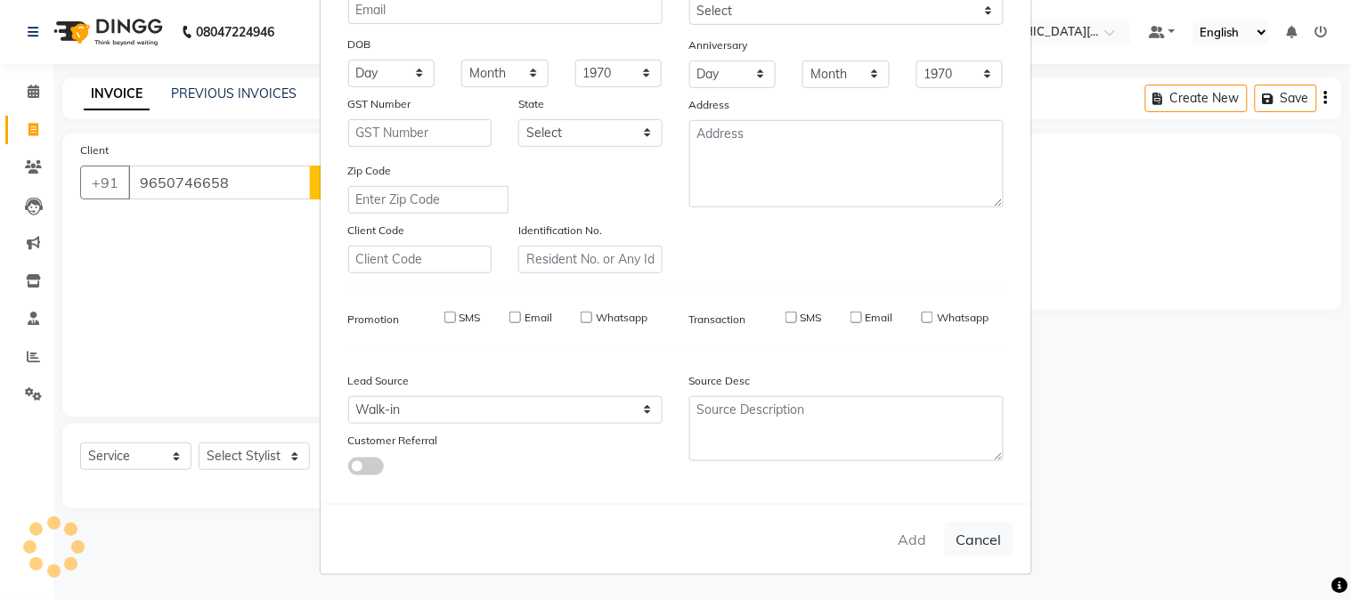
select select
checkbox input "false"
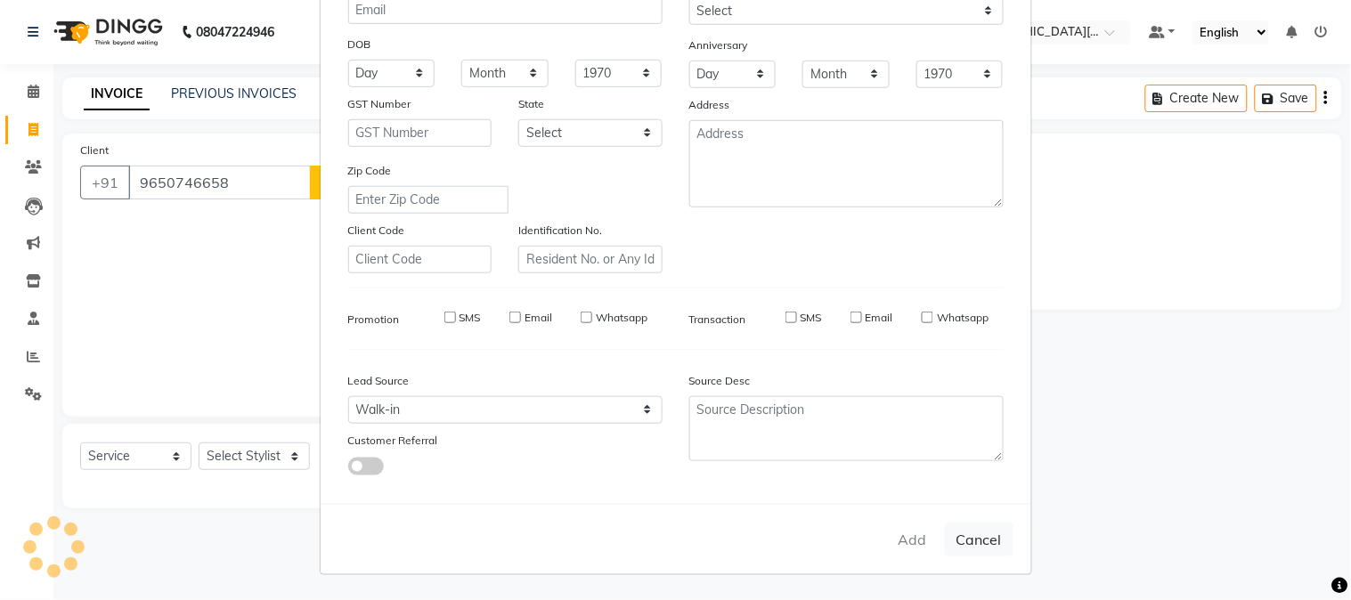
checkbox input "false"
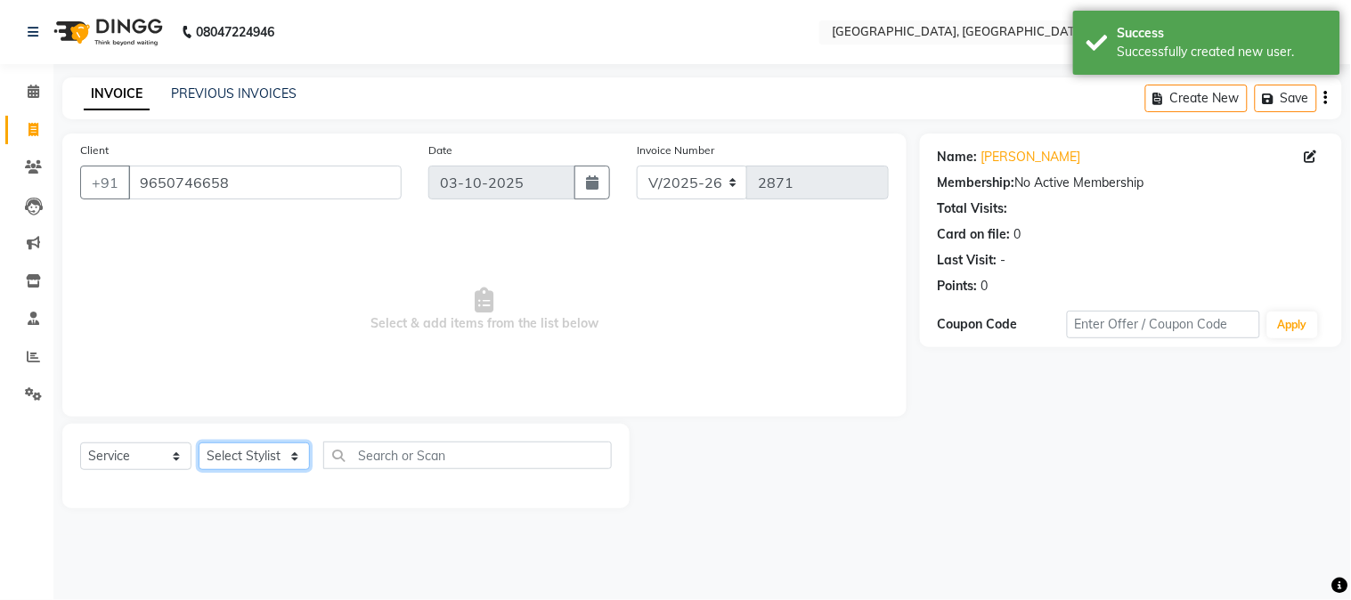
click at [254, 454] on select "Select Stylist [PERSON_NAME] [PERSON_NAME] GAURAV gulshan [PERSON_NAME] Manager…" at bounding box center [254, 457] width 111 height 28
select select "91890"
click at [199, 443] on select "Select Stylist [PERSON_NAME] [PERSON_NAME] GAURAV gulshan [PERSON_NAME] Manager…" at bounding box center [254, 457] width 111 height 28
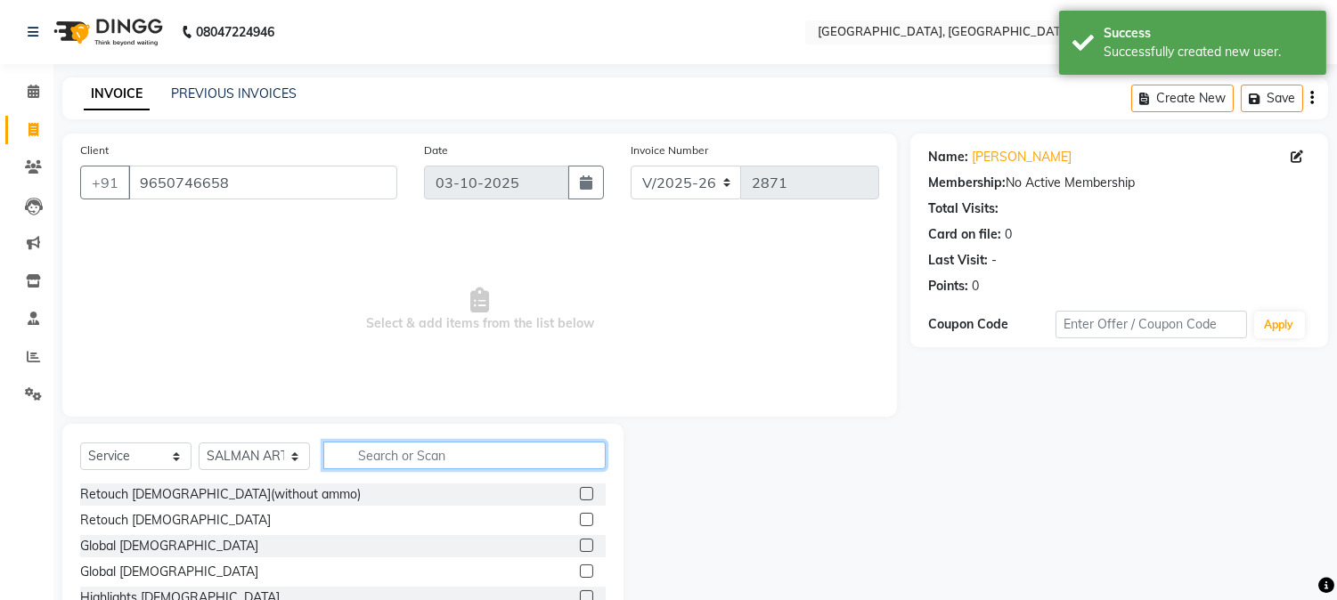
click at [416, 452] on input "text" at bounding box center [464, 456] width 282 height 28
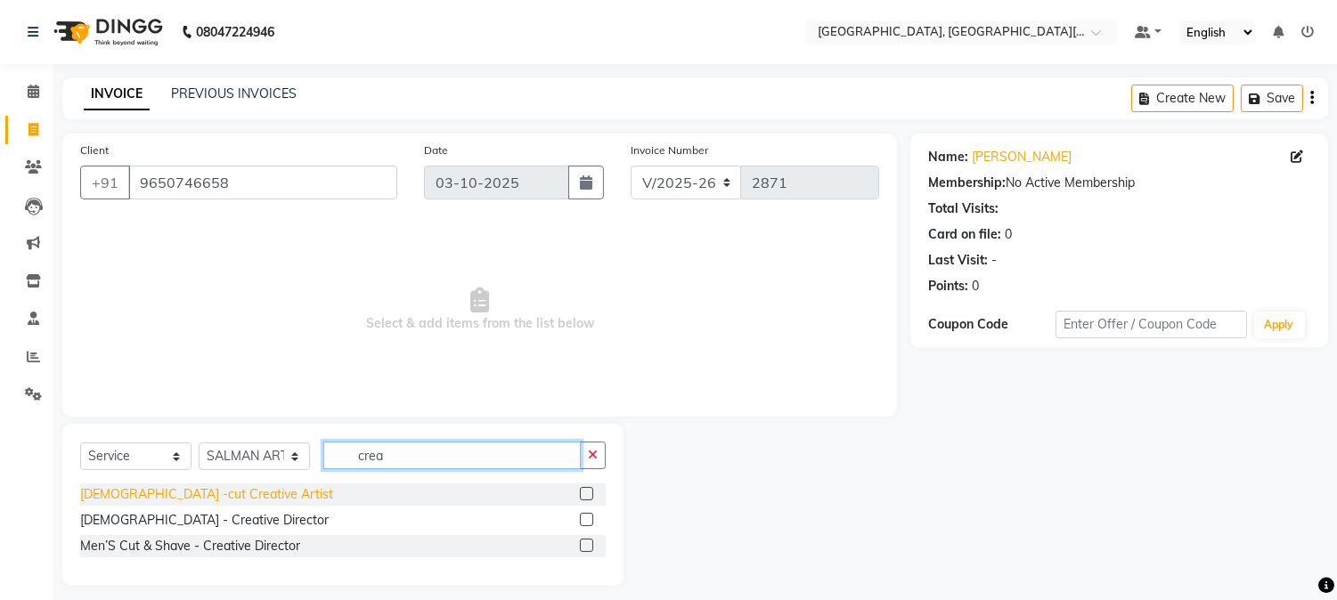
type input "crea"
click at [191, 492] on div "[DEMOGRAPHIC_DATA] -cut Creative Artist" at bounding box center [206, 494] width 253 height 19
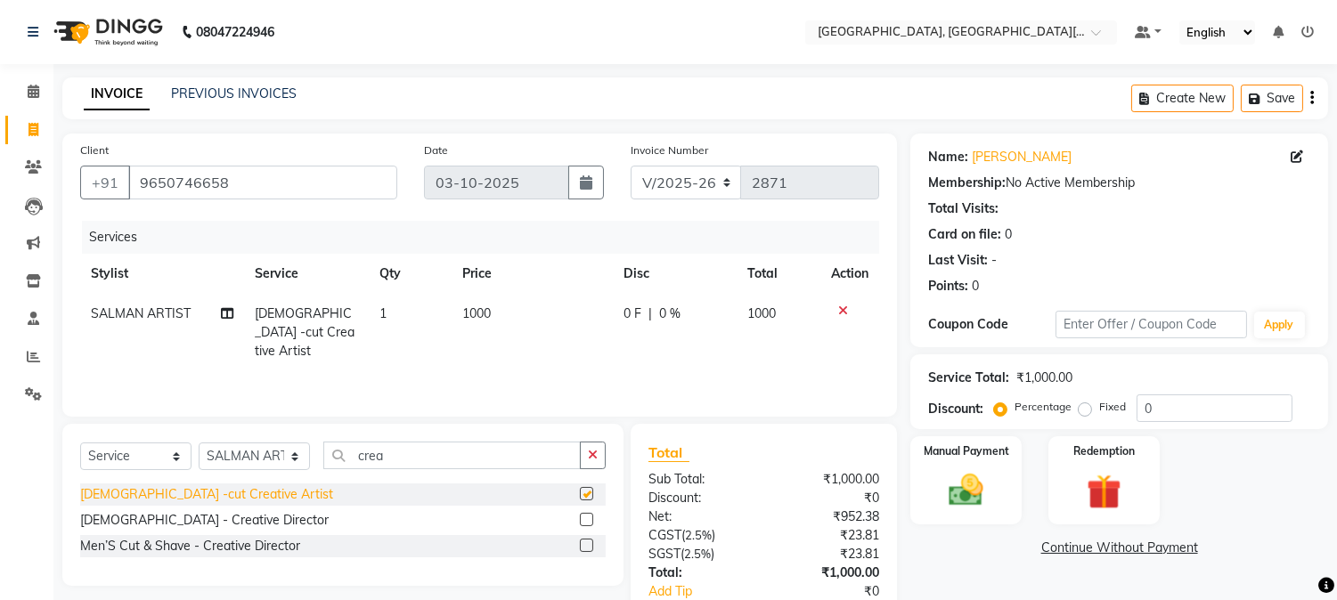
checkbox input "false"
click at [594, 452] on icon "button" at bounding box center [593, 455] width 10 height 12
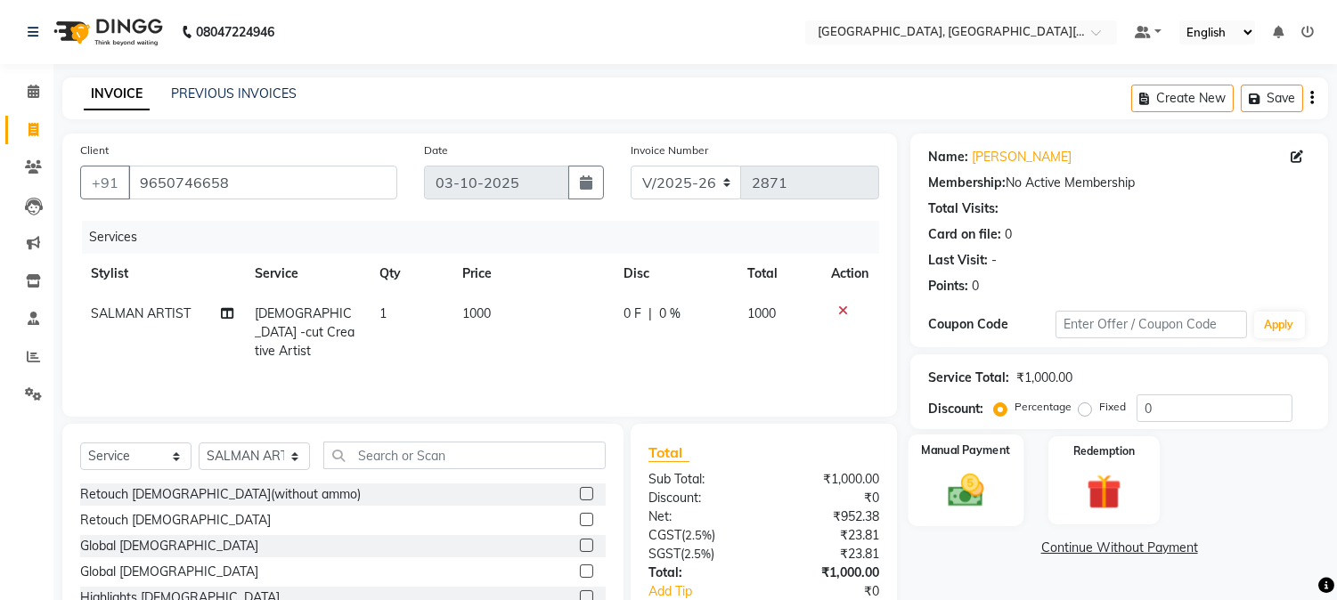
click at [972, 470] on img at bounding box center [966, 491] width 59 height 42
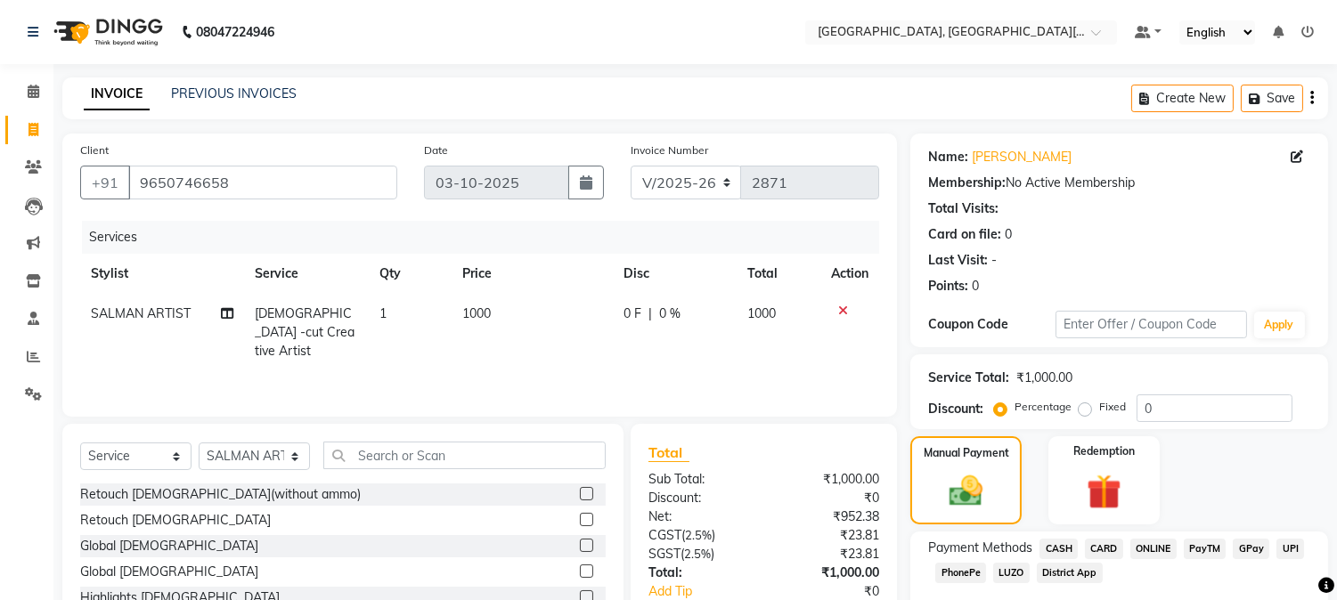
click at [1285, 548] on span "UPI" at bounding box center [1290, 549] width 28 height 20
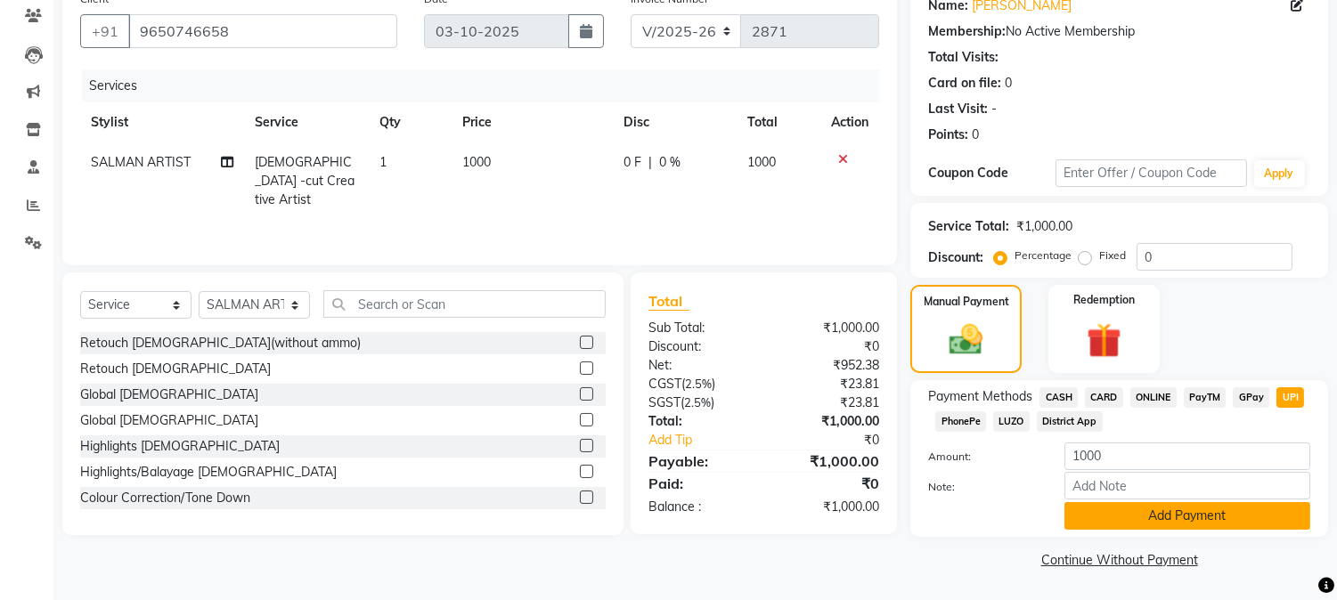
click at [1149, 522] on button "Add Payment" at bounding box center [1187, 516] width 246 height 28
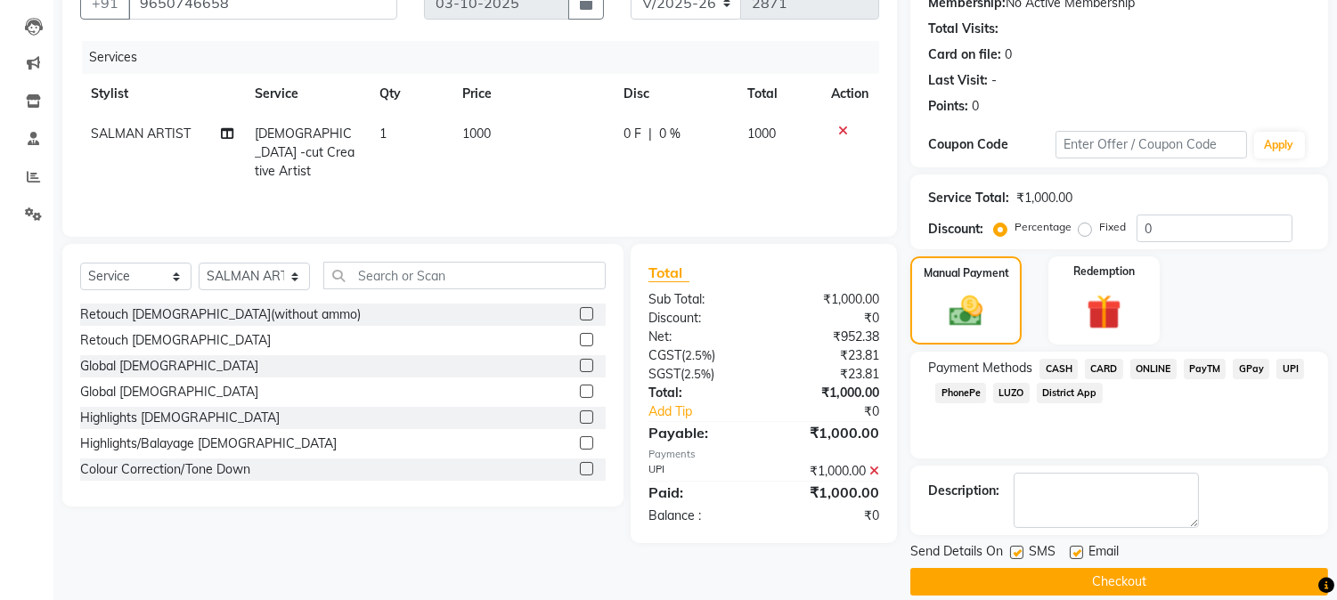
scroll to position [200, 0]
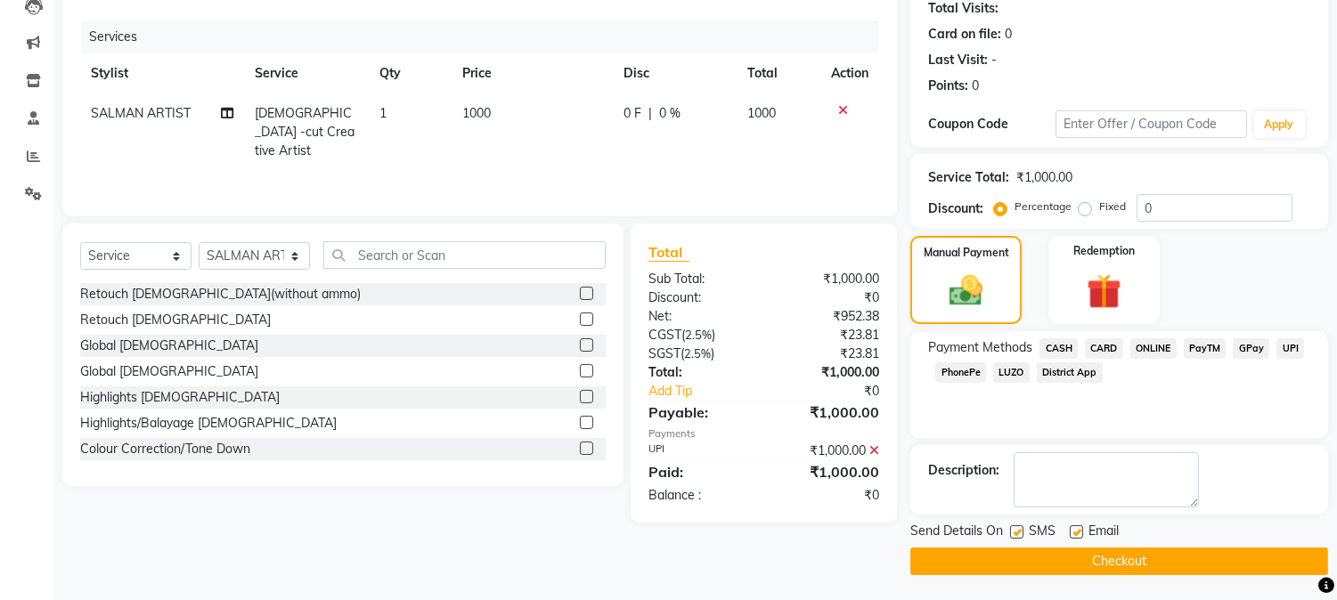
click at [1227, 557] on button "Checkout" at bounding box center [1119, 562] width 418 height 28
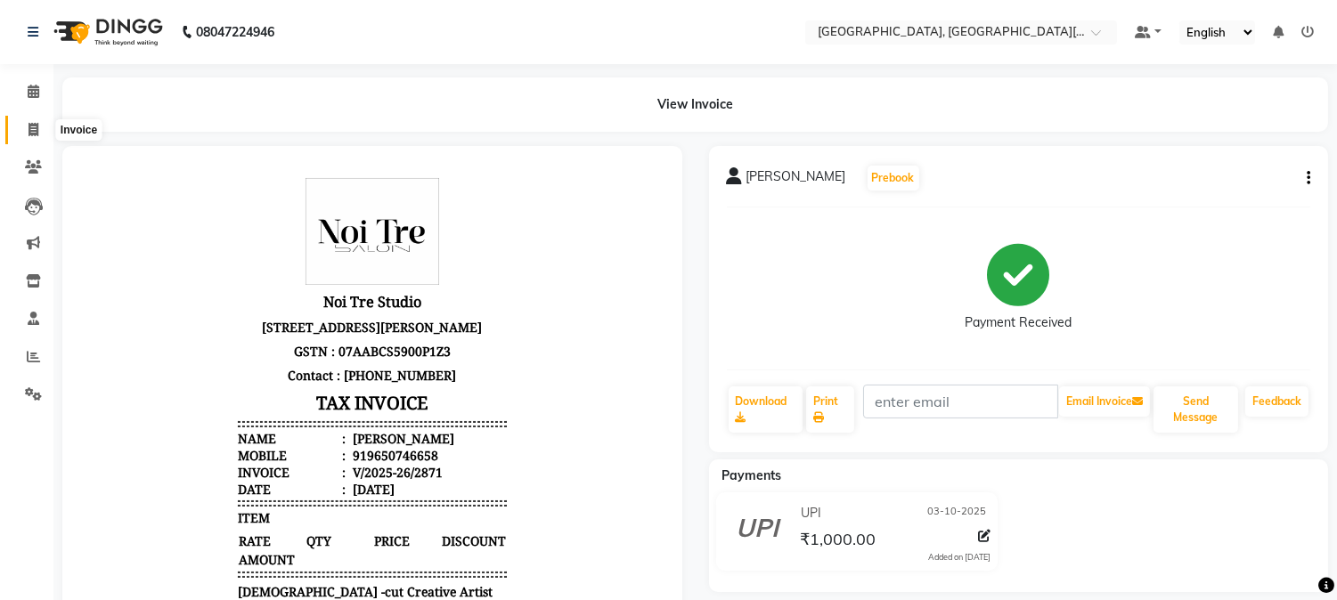
click at [45, 122] on span at bounding box center [33, 130] width 31 height 20
select select "service"
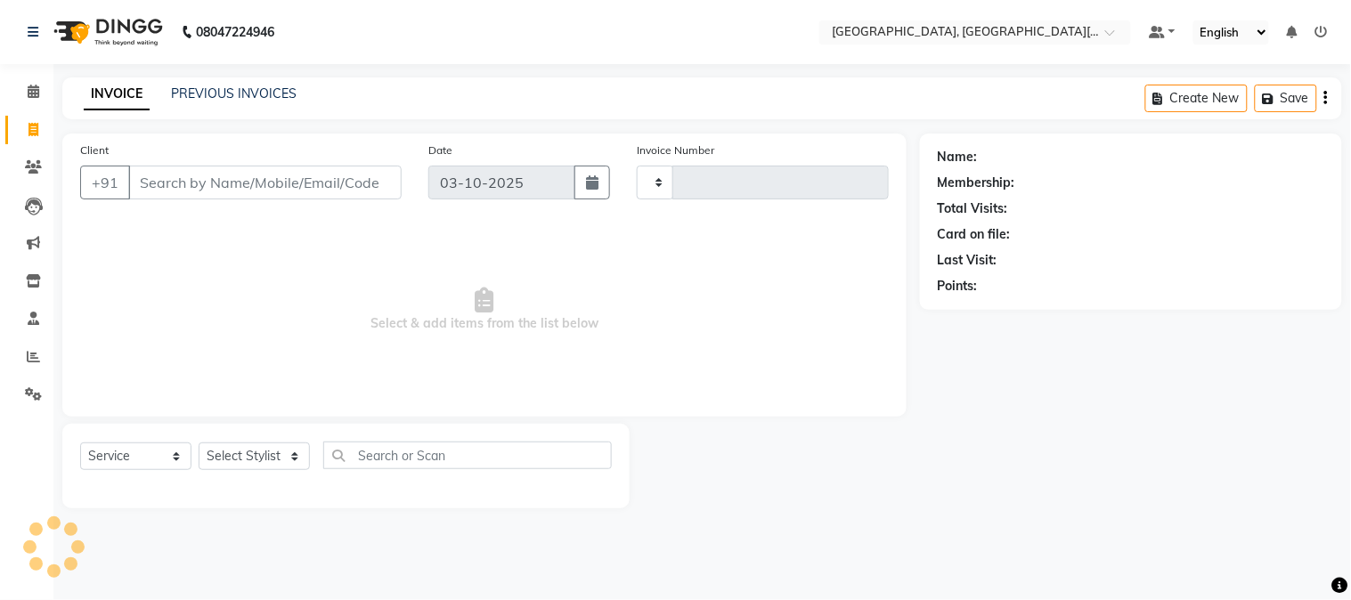
type input "2872"
select select "4884"
click at [191, 212] on div "Client +91" at bounding box center [241, 177] width 348 height 73
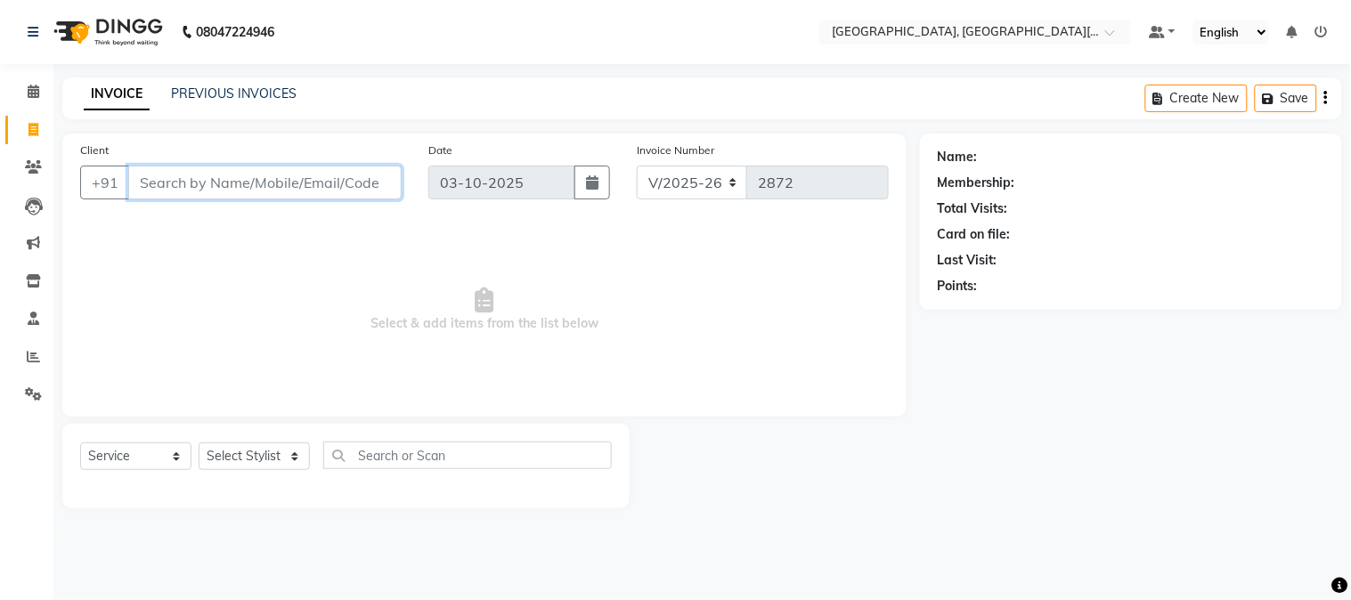
click at [227, 185] on input "Client" at bounding box center [264, 183] width 273 height 34
click at [37, 96] on icon at bounding box center [34, 91] width 12 height 13
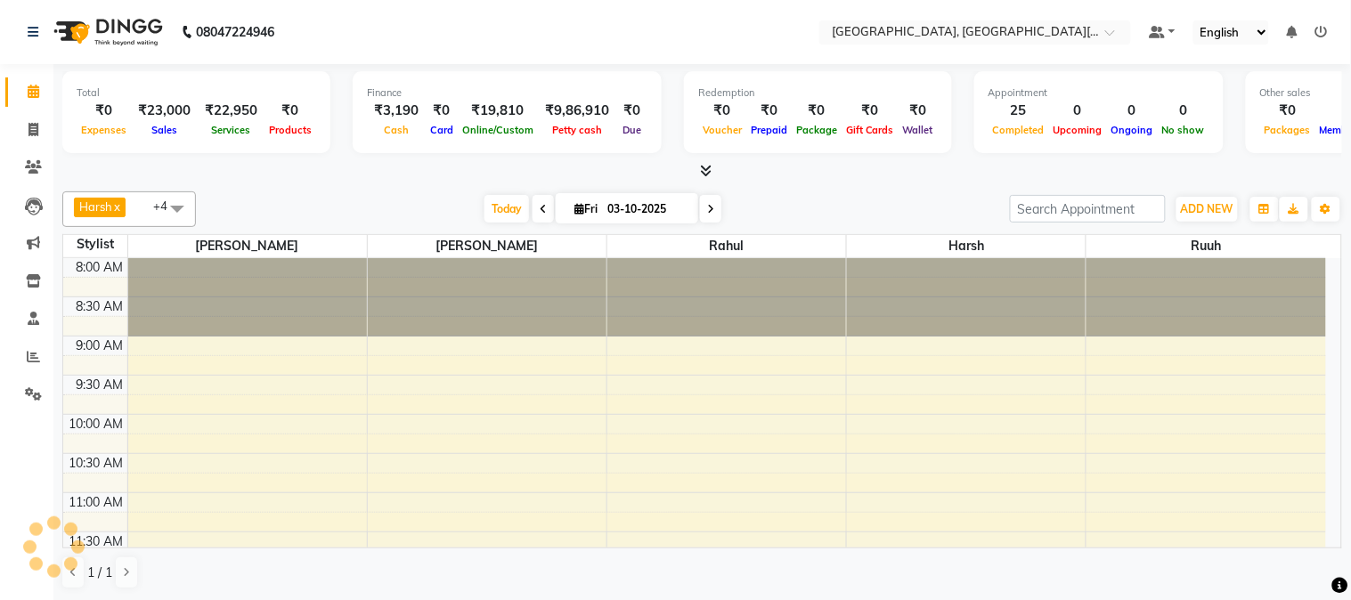
scroll to position [732, 0]
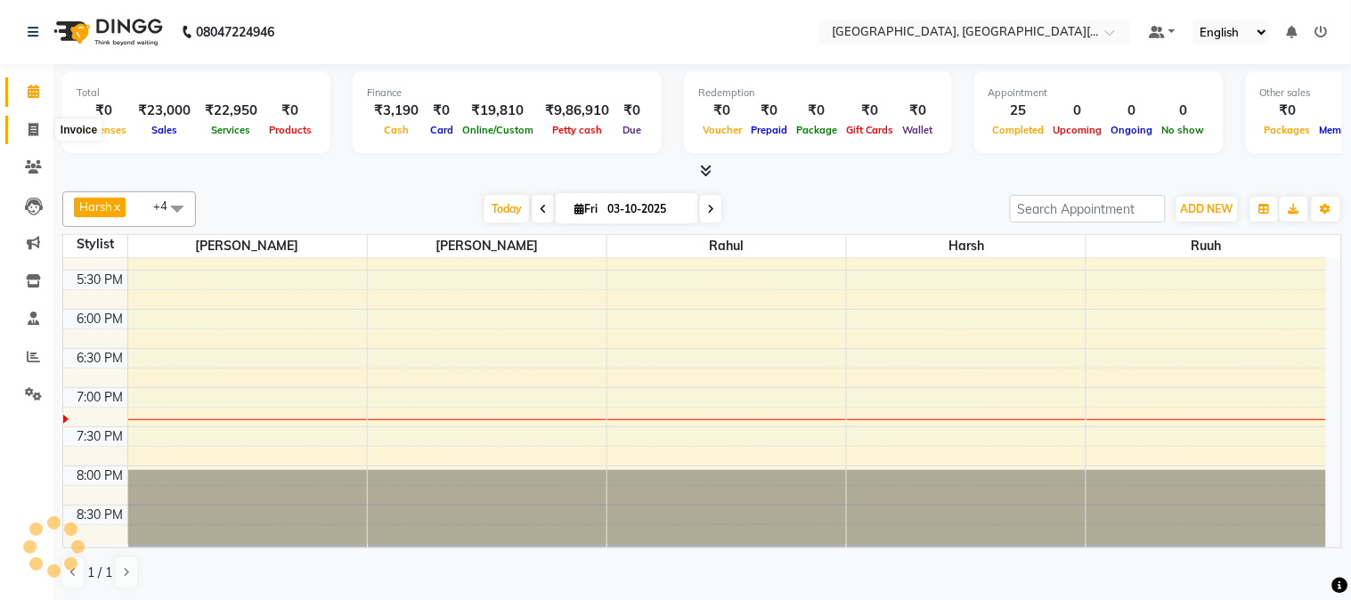
click at [31, 136] on icon at bounding box center [33, 129] width 10 height 13
select select "service"
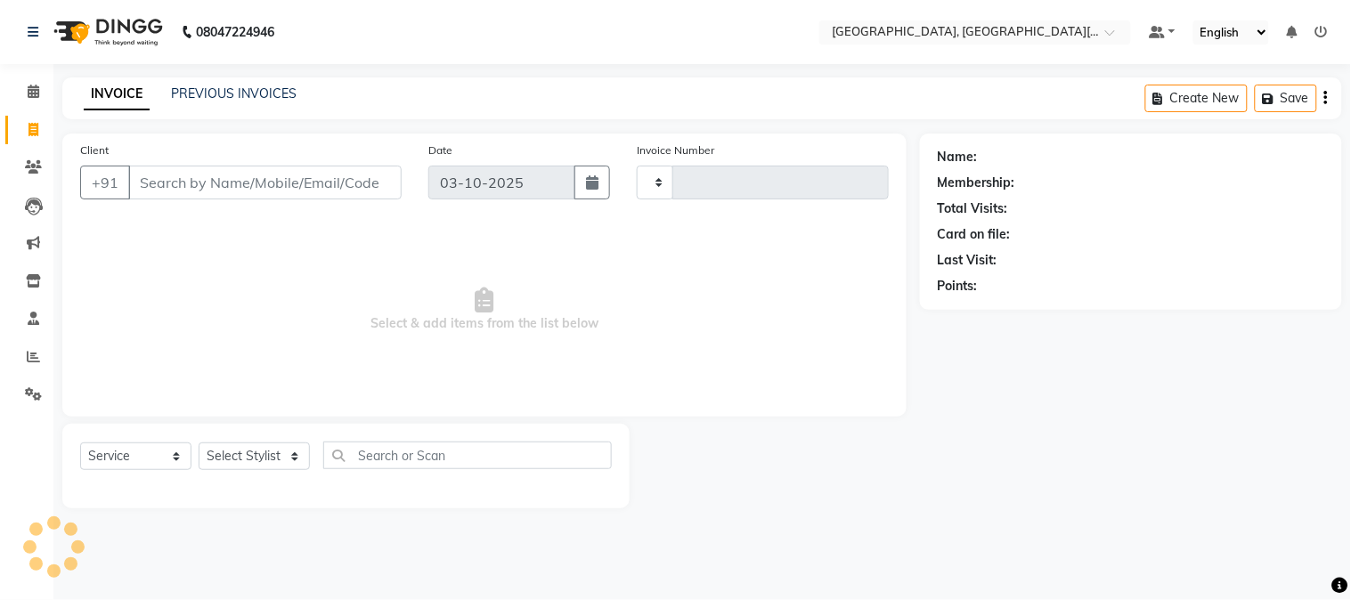
type input "2872"
select select "4884"
click at [24, 80] on link "Calendar" at bounding box center [26, 91] width 43 height 29
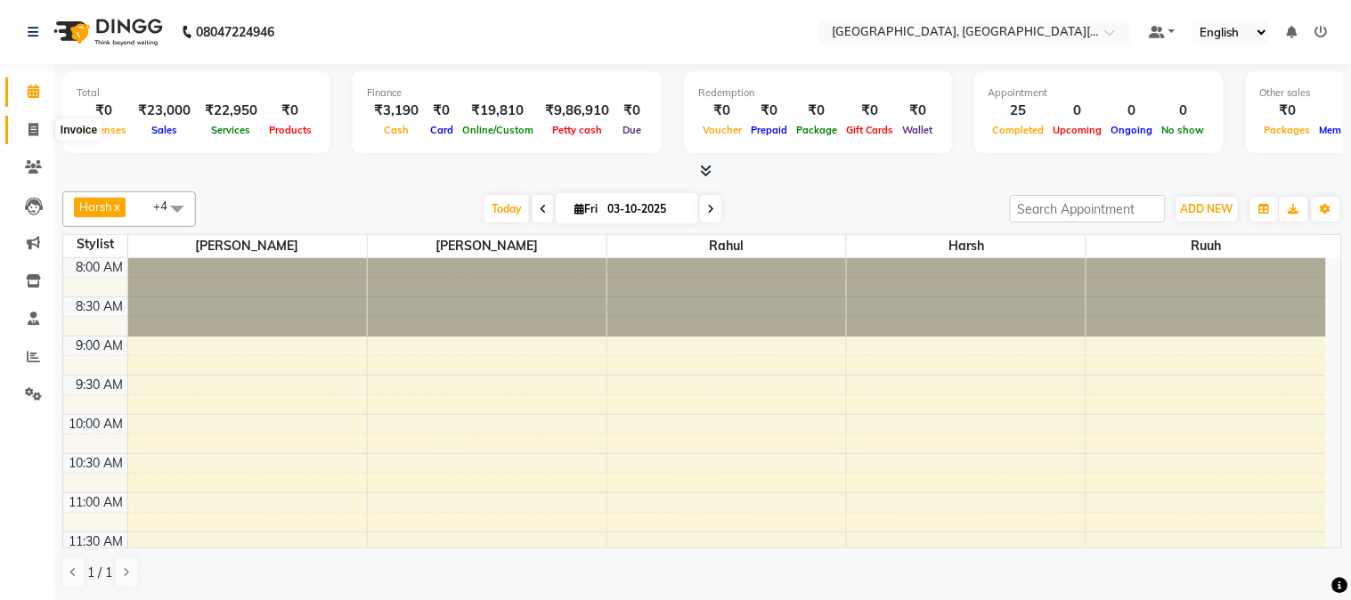
click at [33, 127] on icon at bounding box center [33, 129] width 10 height 13
select select "service"
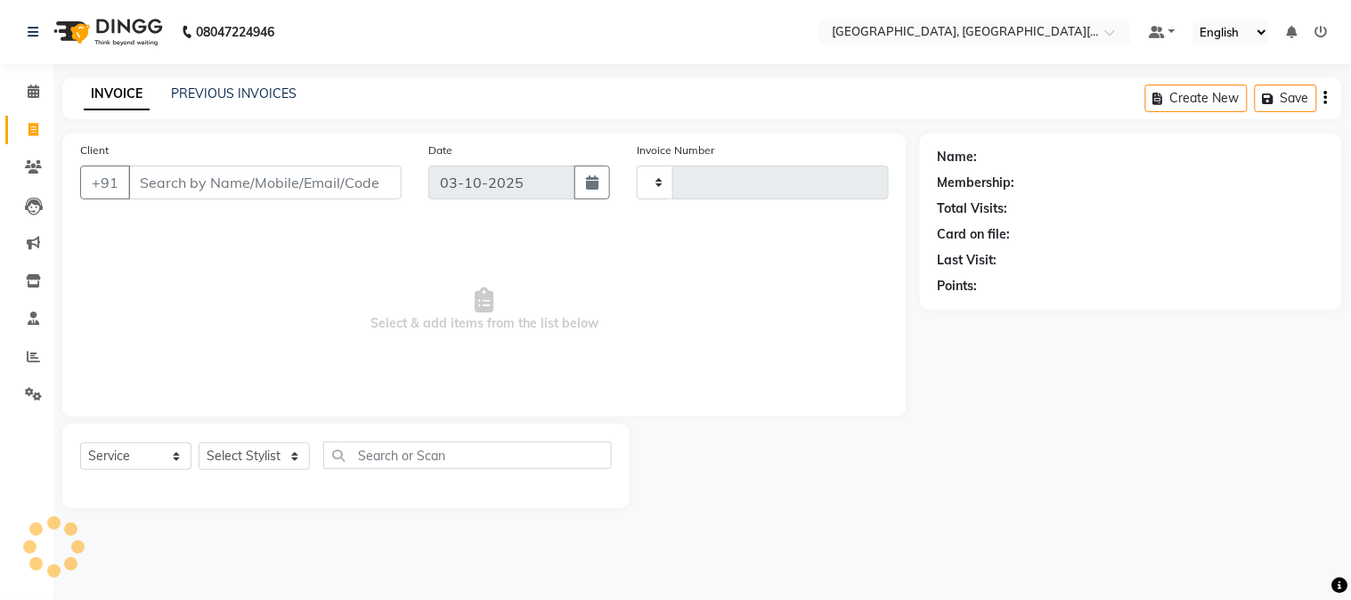
type input "2872"
select select "4884"
click at [276, 183] on input "Client" at bounding box center [264, 183] width 273 height 34
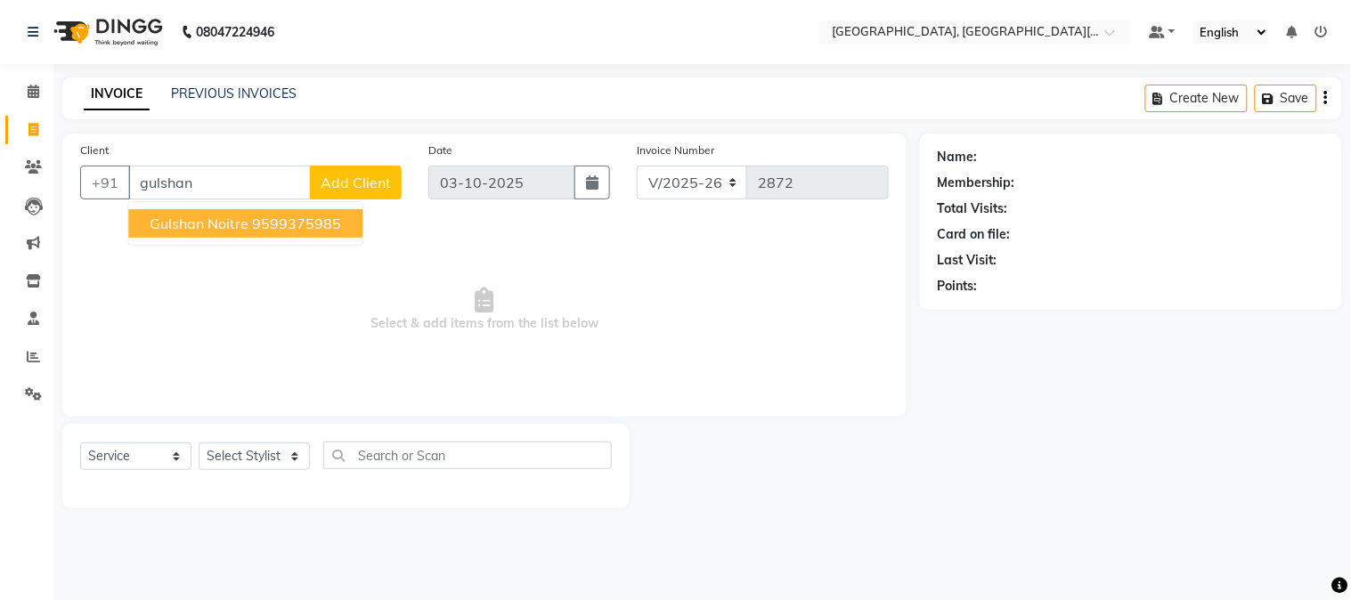
click at [220, 215] on span "gulshan noitre" at bounding box center [199, 224] width 99 height 18
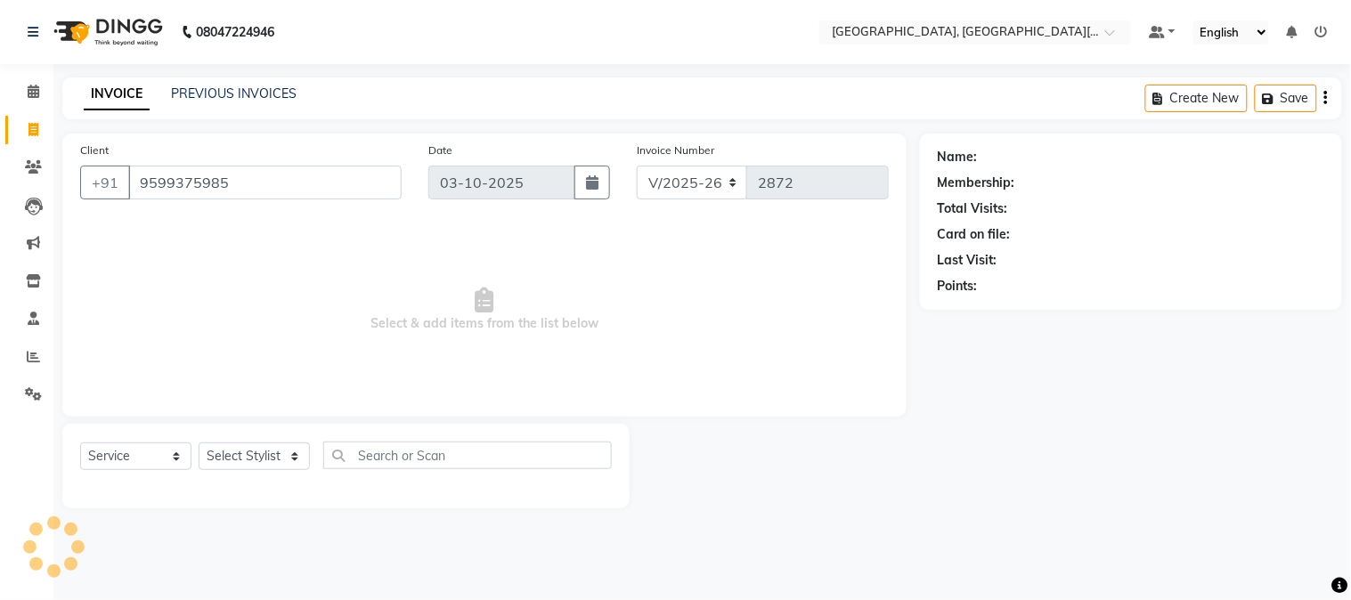
type input "9599375985"
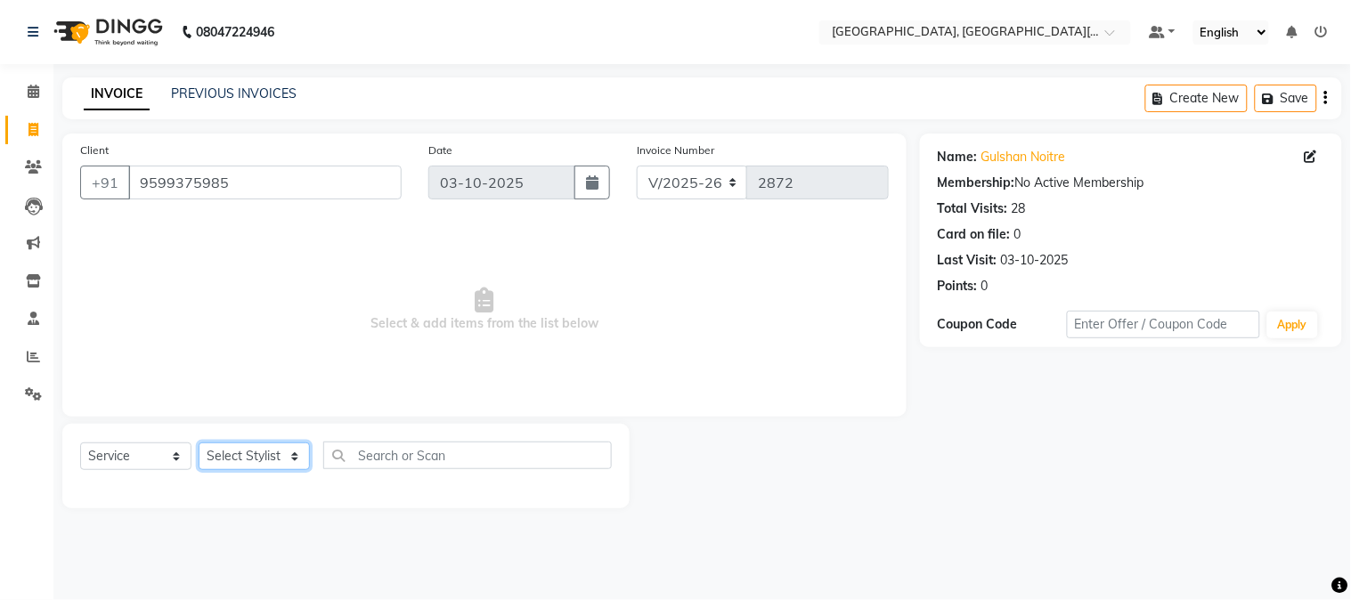
click at [241, 449] on select "Select Stylist [PERSON_NAME] [PERSON_NAME] GAURAV gulshan [PERSON_NAME] Manager…" at bounding box center [254, 457] width 111 height 28
select select "89451"
click at [199, 443] on select "Select Stylist [PERSON_NAME] [PERSON_NAME] GAURAV gulshan [PERSON_NAME] Manager…" at bounding box center [254, 457] width 111 height 28
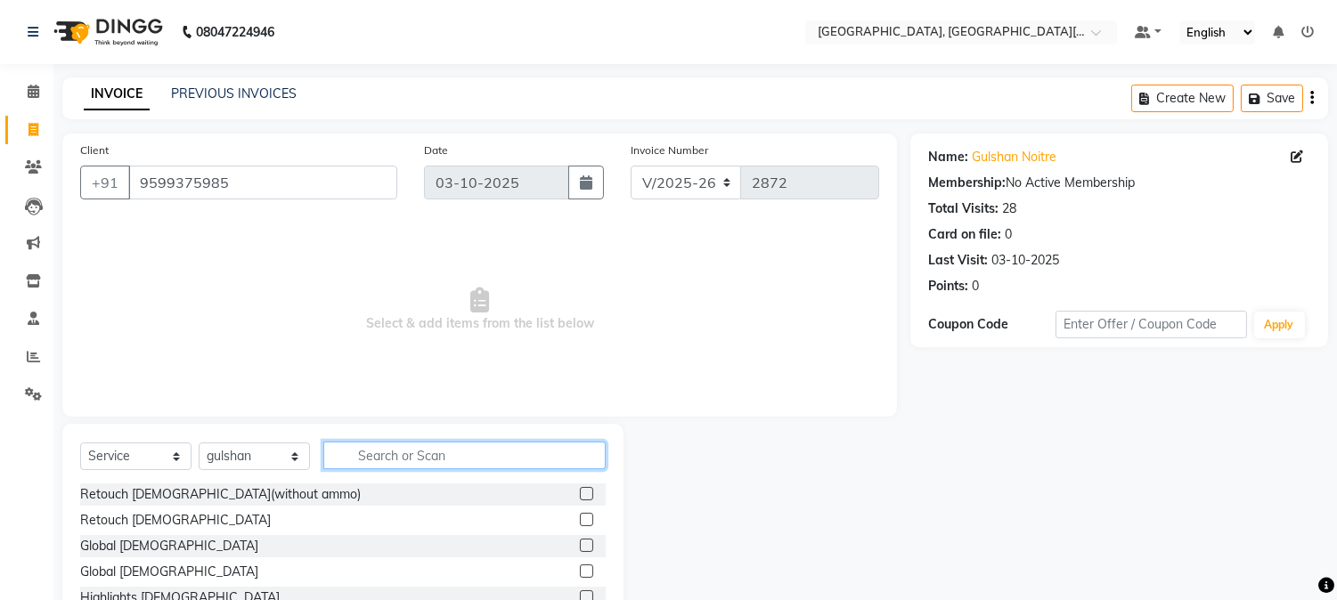
click at [395, 460] on input "text" at bounding box center [464, 456] width 282 height 28
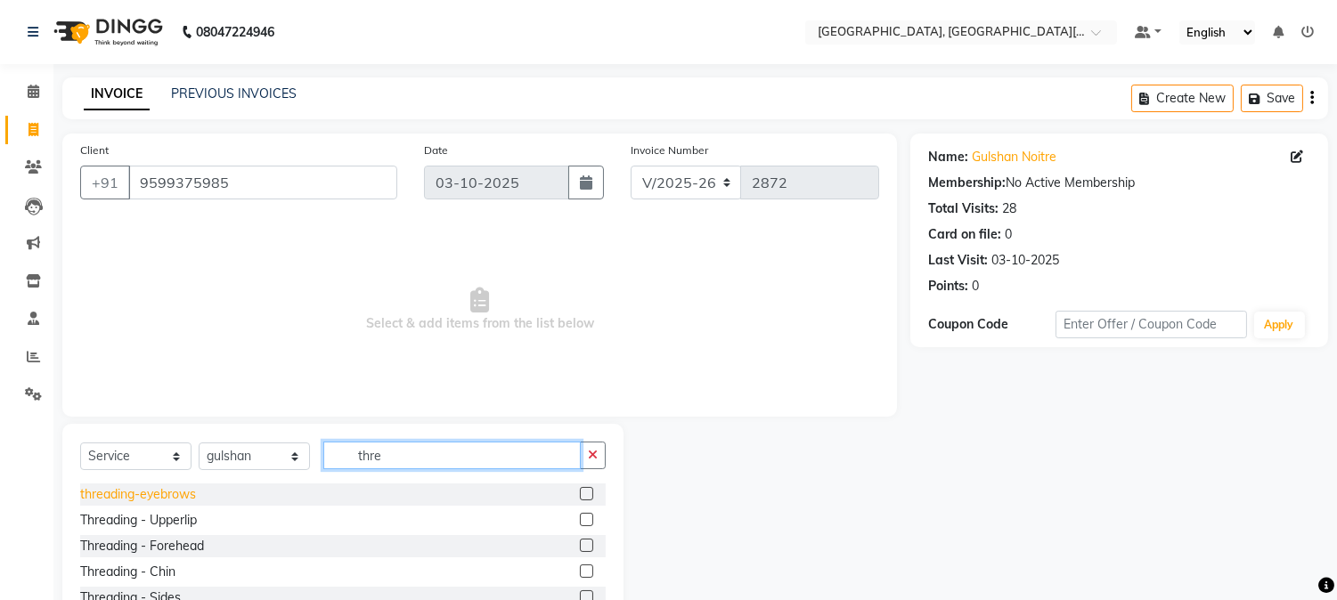
type input "thre"
click at [165, 492] on div "threading-eyebrows" at bounding box center [138, 494] width 116 height 19
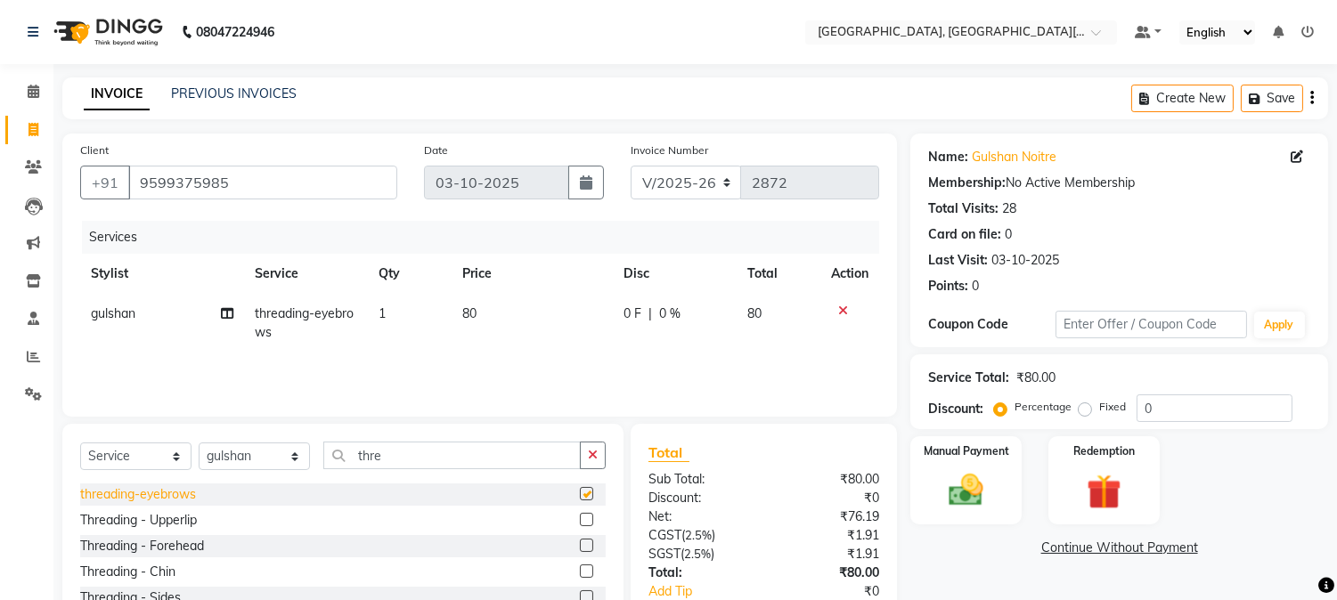
checkbox input "false"
click at [173, 521] on div "Threading - Upperlip" at bounding box center [138, 520] width 117 height 19
checkbox input "false"
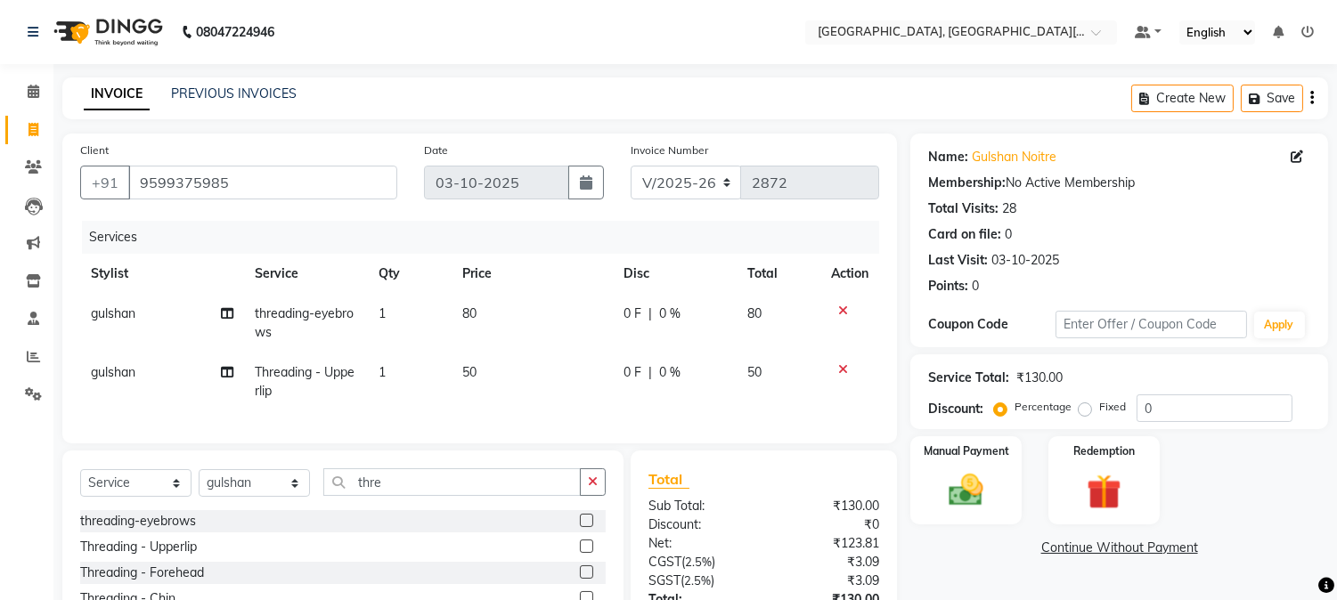
click at [536, 369] on td "50" at bounding box center [532, 382] width 161 height 59
select select "89451"
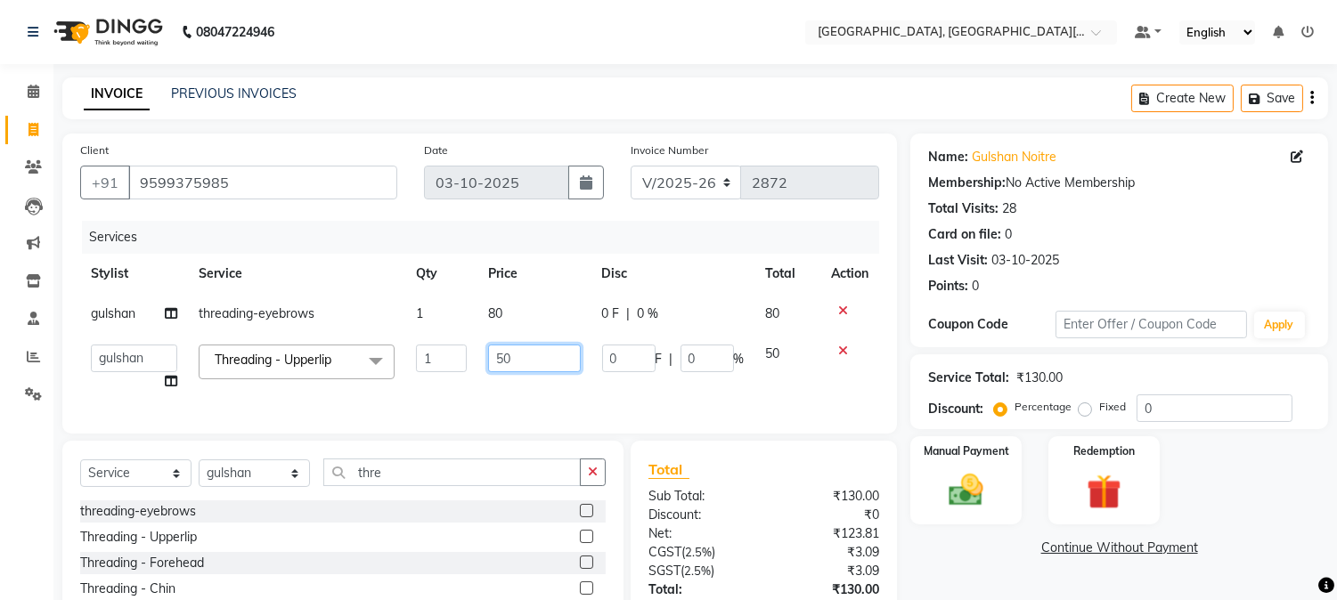
click at [536, 369] on input "50" at bounding box center [534, 359] width 93 height 28
type input "5"
type input "100"
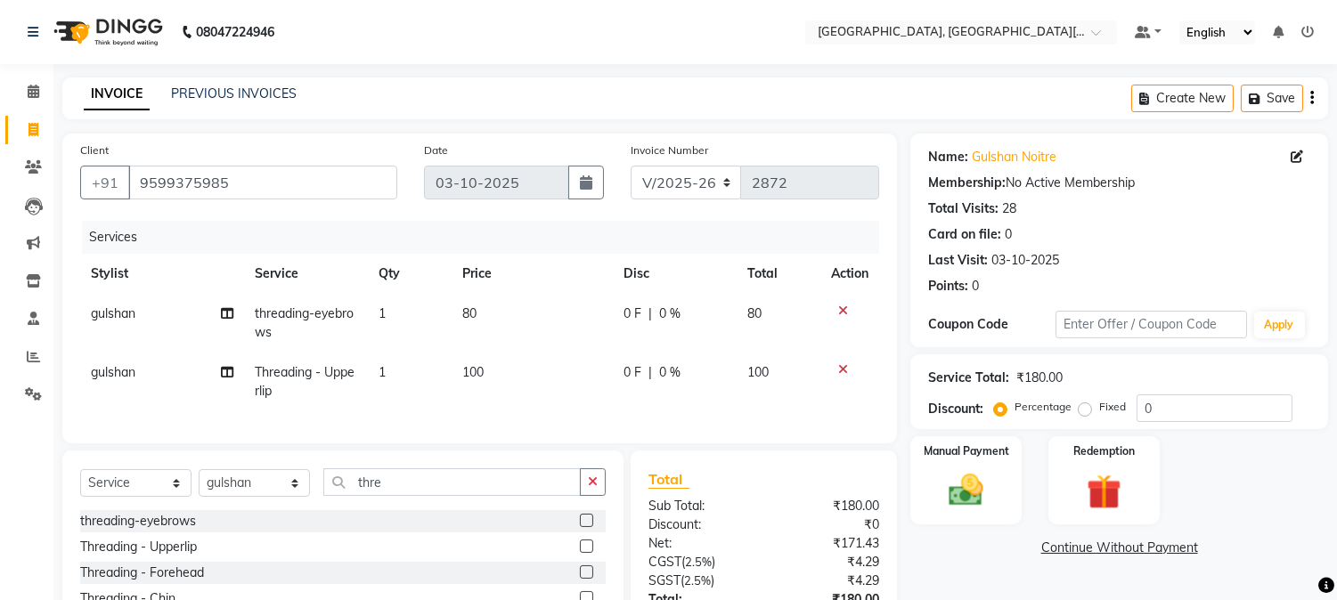
click at [553, 399] on td "100" at bounding box center [532, 382] width 161 height 59
select select "89451"
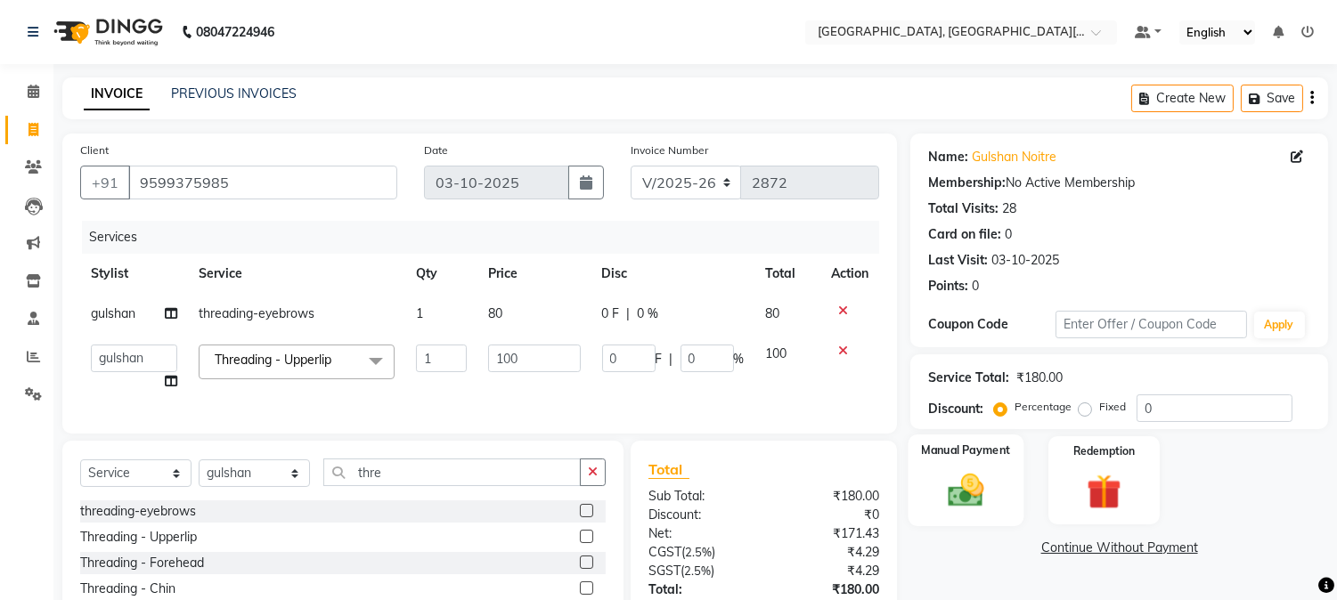
click at [964, 488] on img at bounding box center [966, 491] width 59 height 42
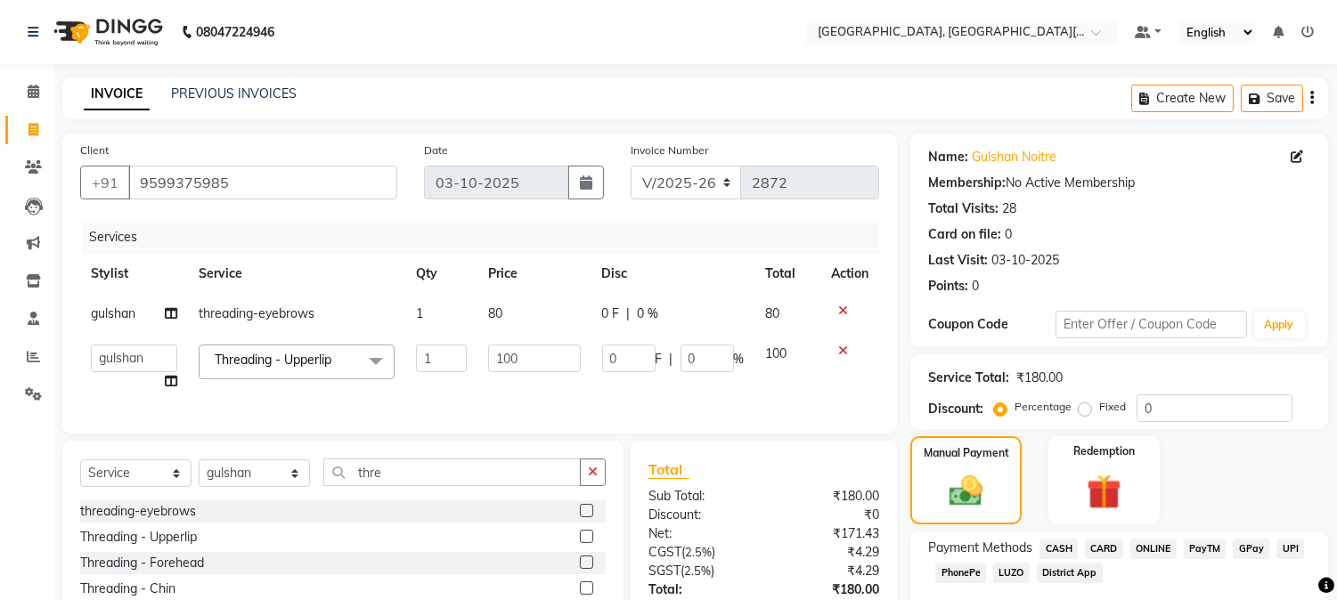
click at [1285, 544] on span "UPI" at bounding box center [1290, 549] width 28 height 20
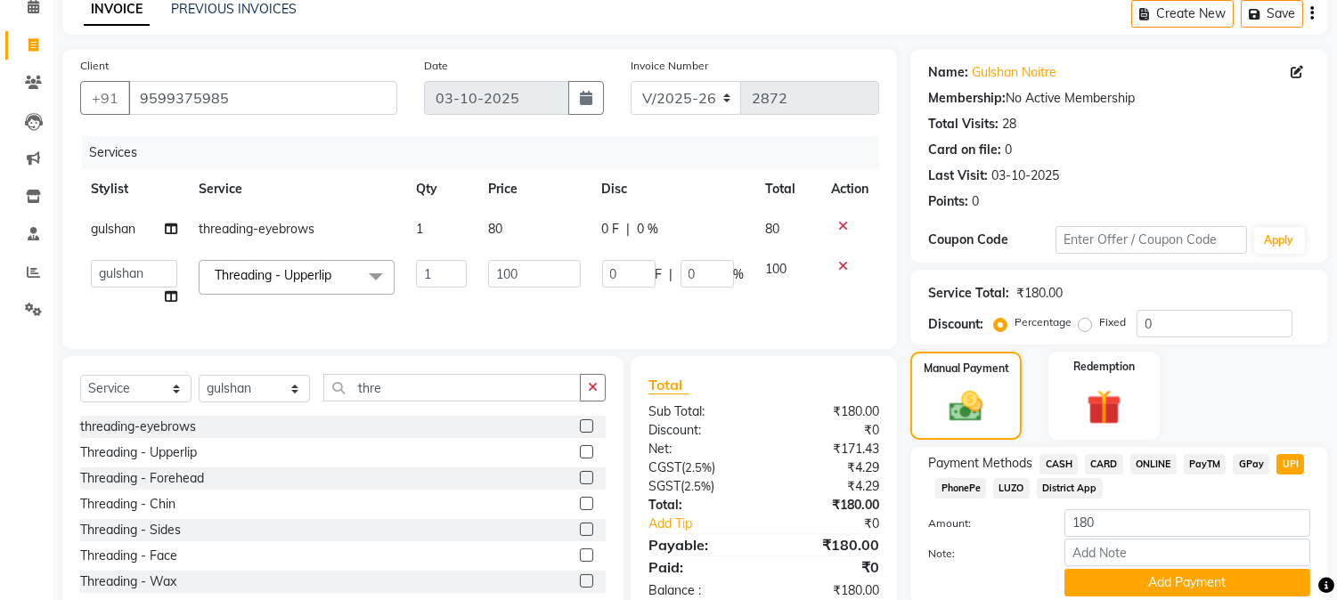
scroll to position [151, 0]
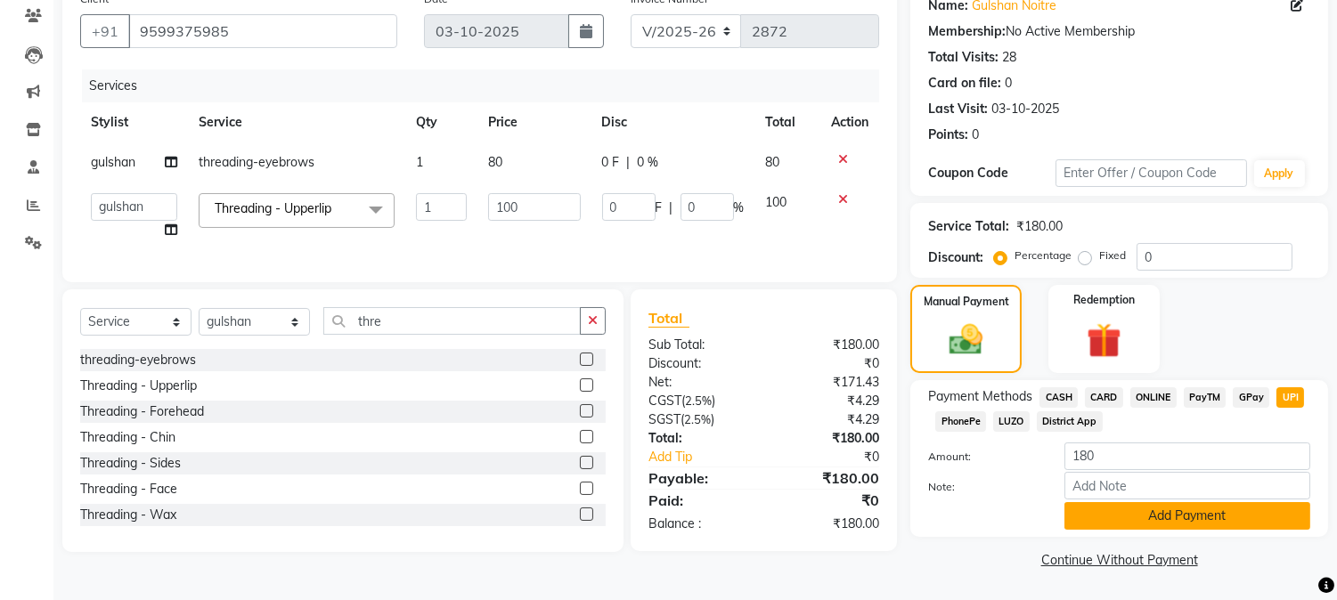
click at [1142, 526] on button "Add Payment" at bounding box center [1187, 516] width 246 height 28
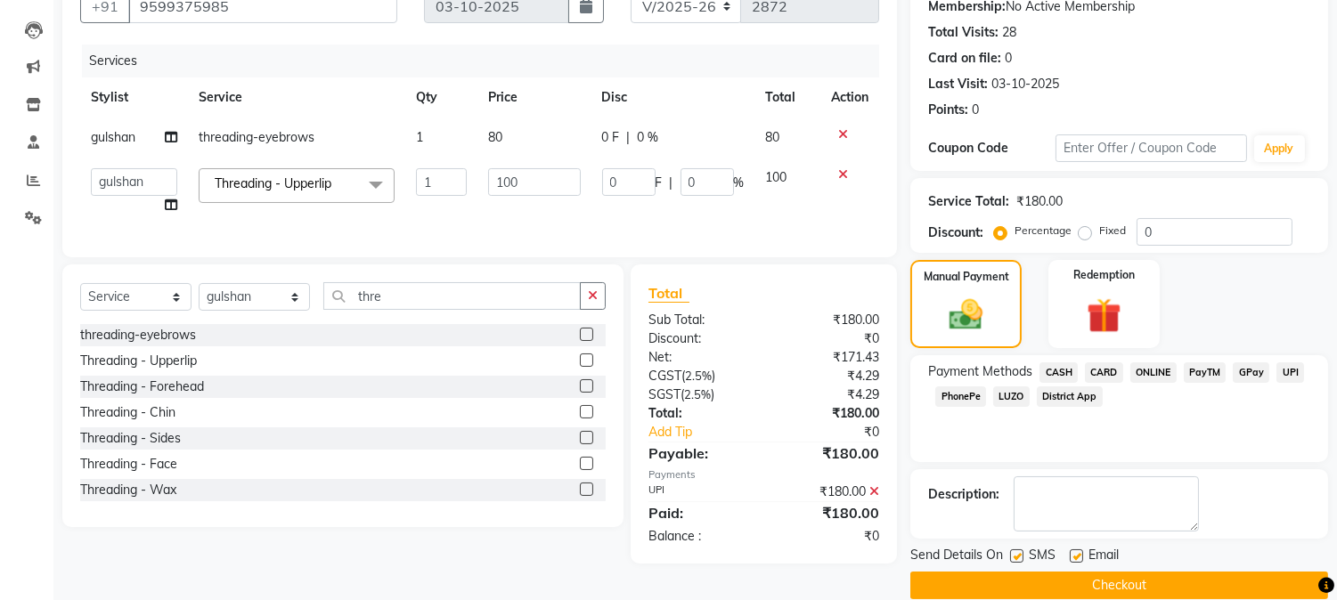
scroll to position [200, 0]
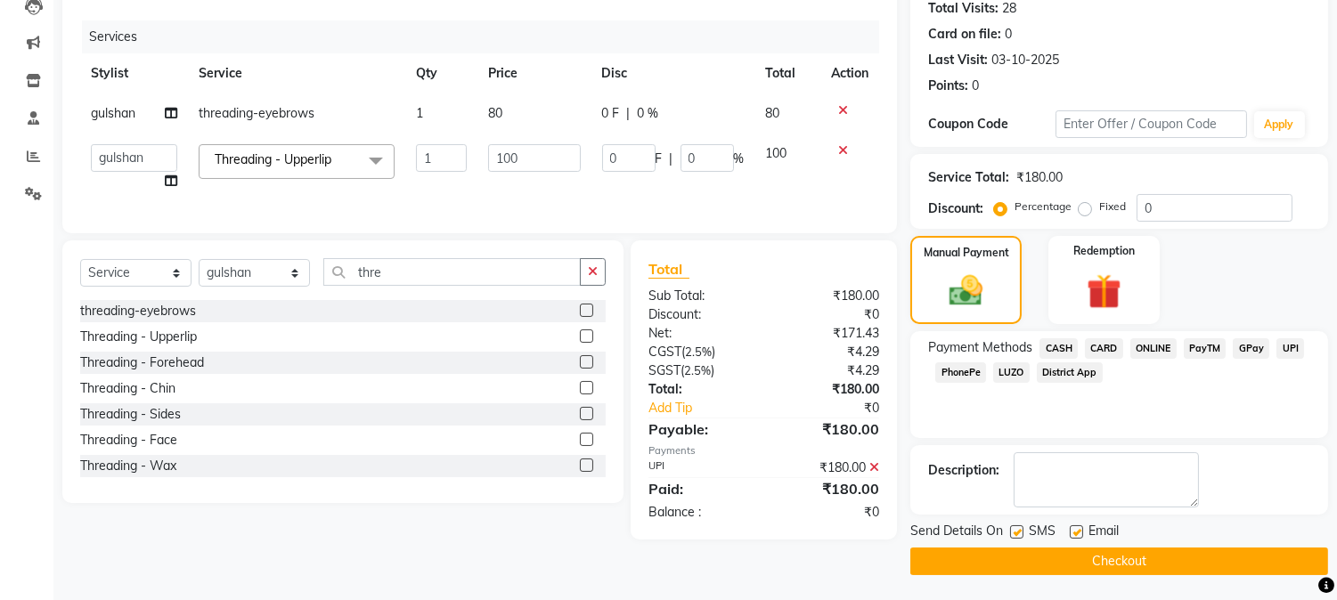
click at [1265, 563] on button "Checkout" at bounding box center [1119, 562] width 418 height 28
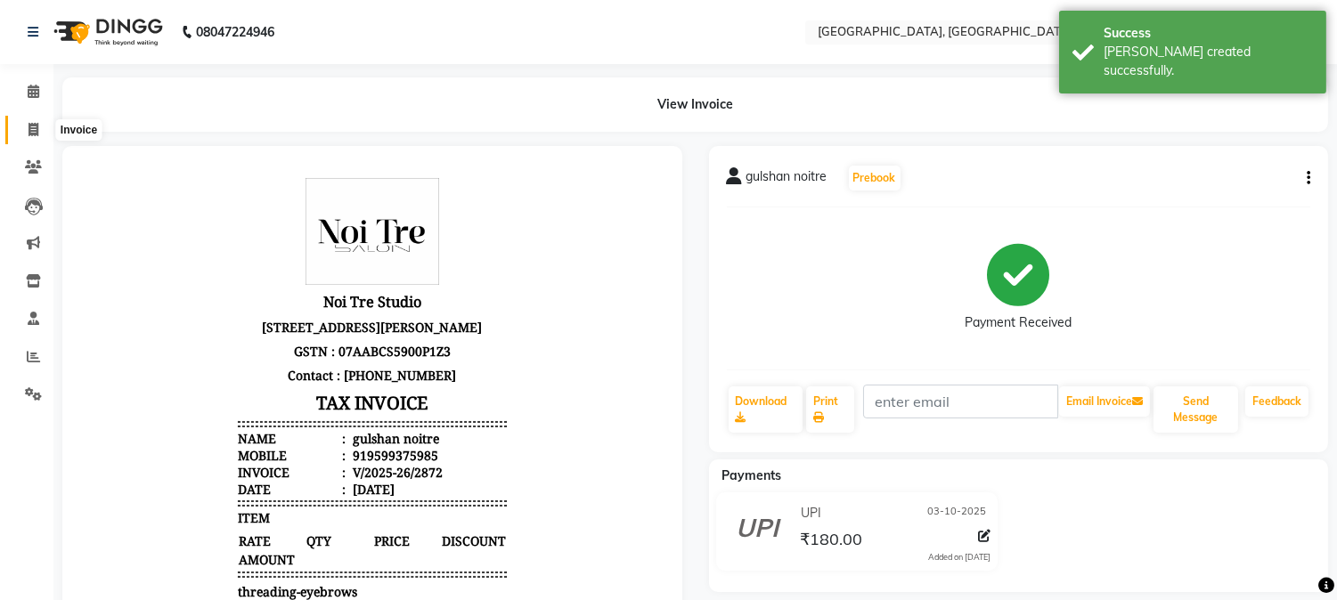
click at [38, 121] on span at bounding box center [33, 130] width 31 height 20
select select "service"
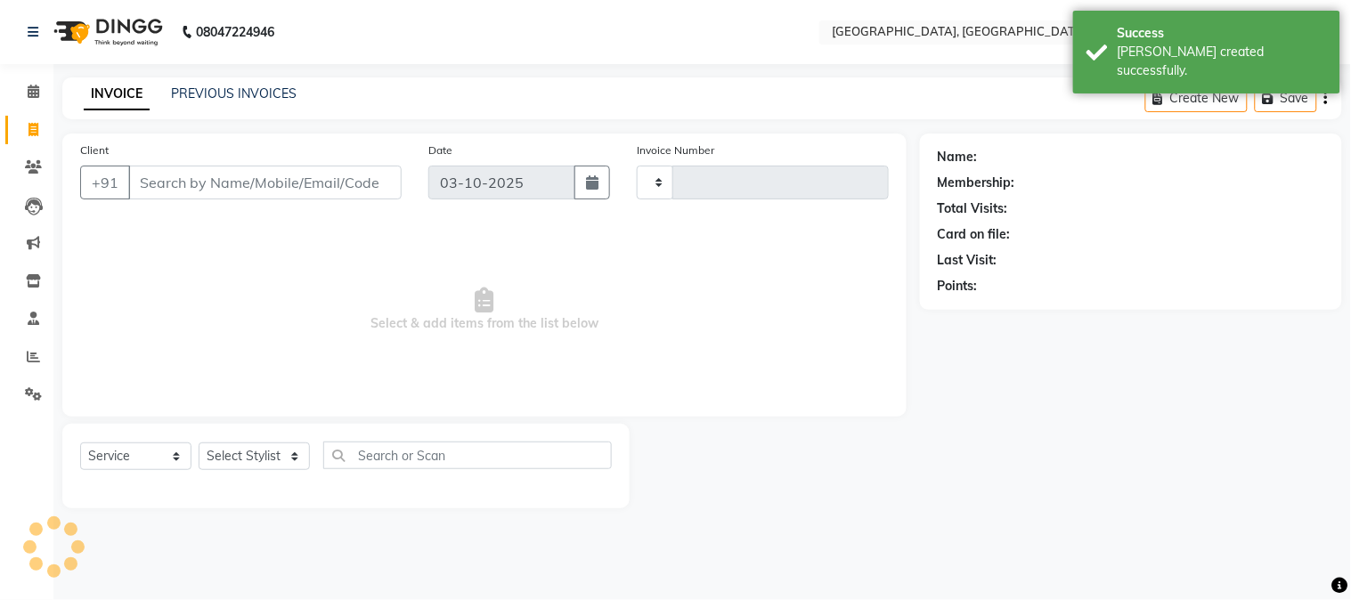
type input "2873"
select select "4884"
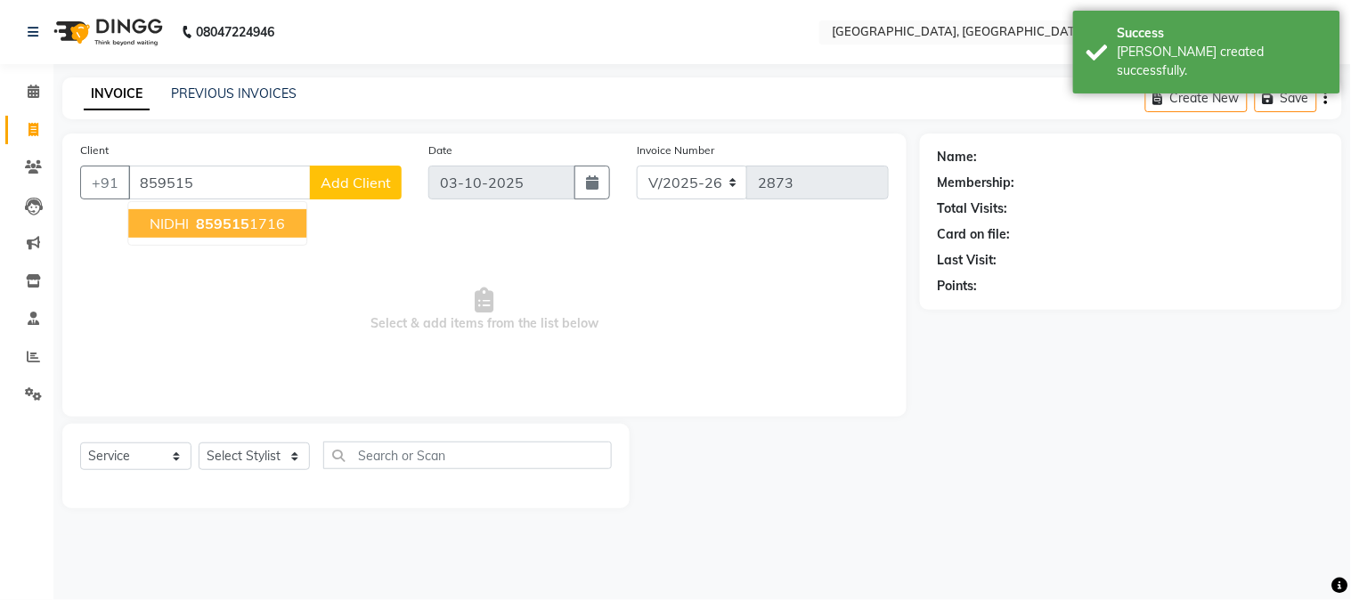
click at [272, 216] on ngb-highlight "859515 1716" at bounding box center [238, 224] width 93 height 18
type input "8595151716"
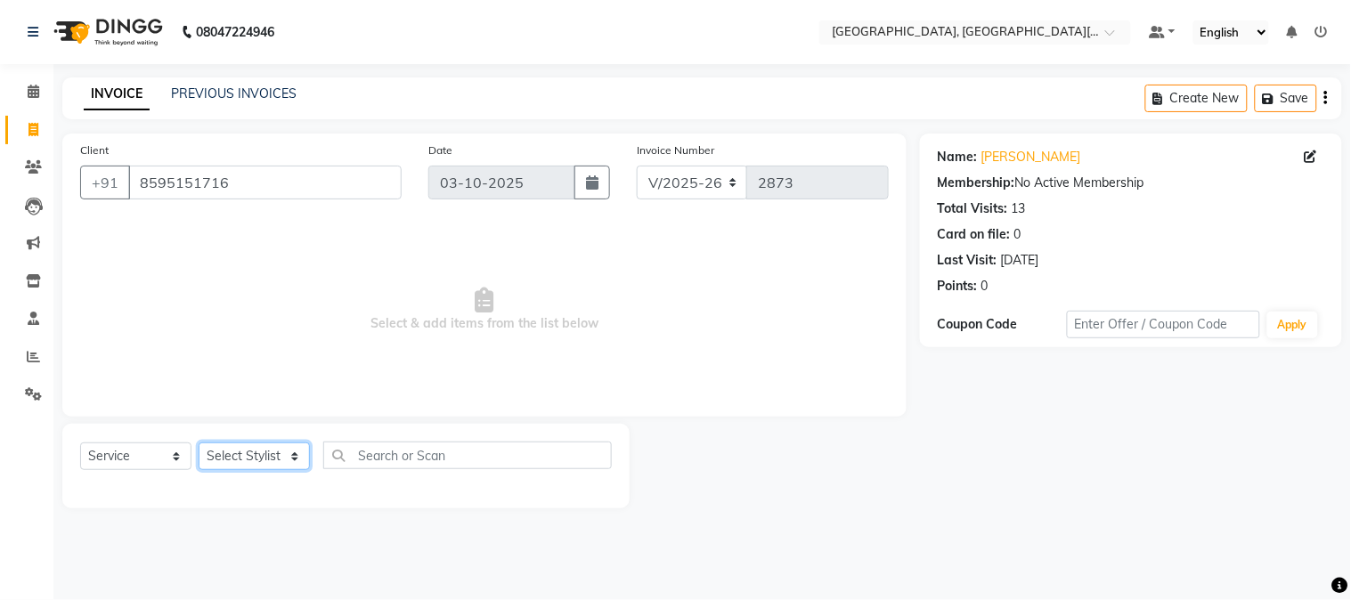
click at [254, 459] on select "Select Stylist [PERSON_NAME] [PERSON_NAME] GAURAV gulshan [PERSON_NAME] Manager…" at bounding box center [254, 457] width 111 height 28
select select "89451"
click at [199, 443] on select "Select Stylist [PERSON_NAME] [PERSON_NAME] GAURAV gulshan [PERSON_NAME] Manager…" at bounding box center [254, 457] width 111 height 28
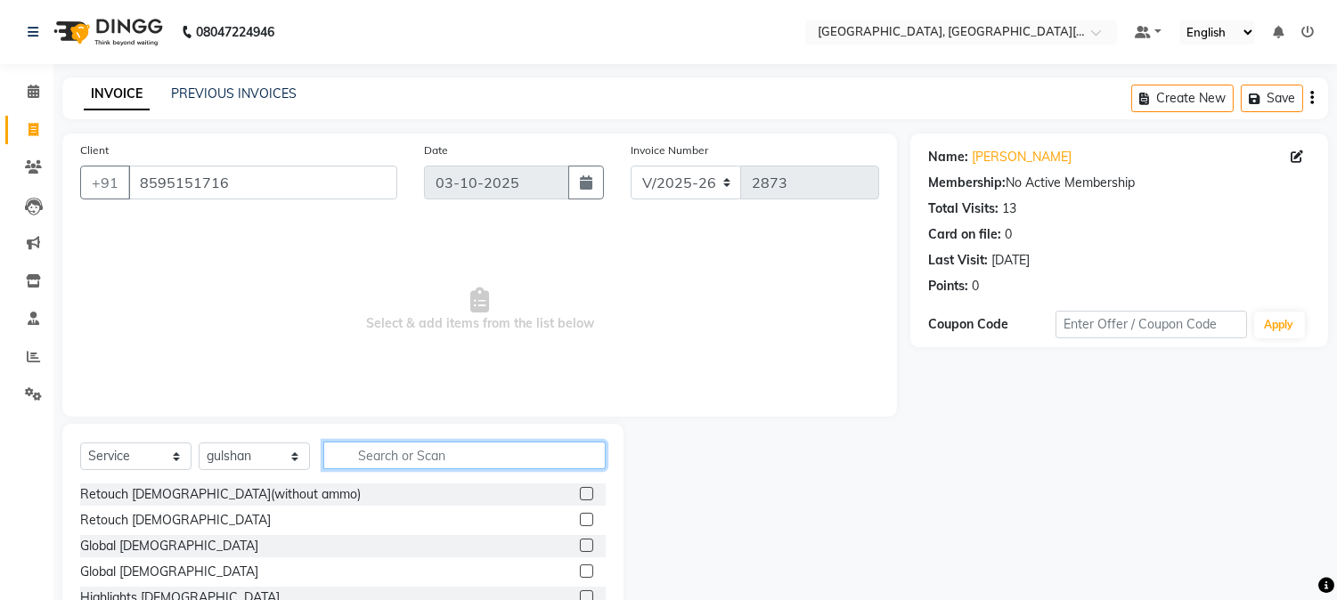
click at [438, 447] on input "text" at bounding box center [464, 456] width 282 height 28
type input "wax"
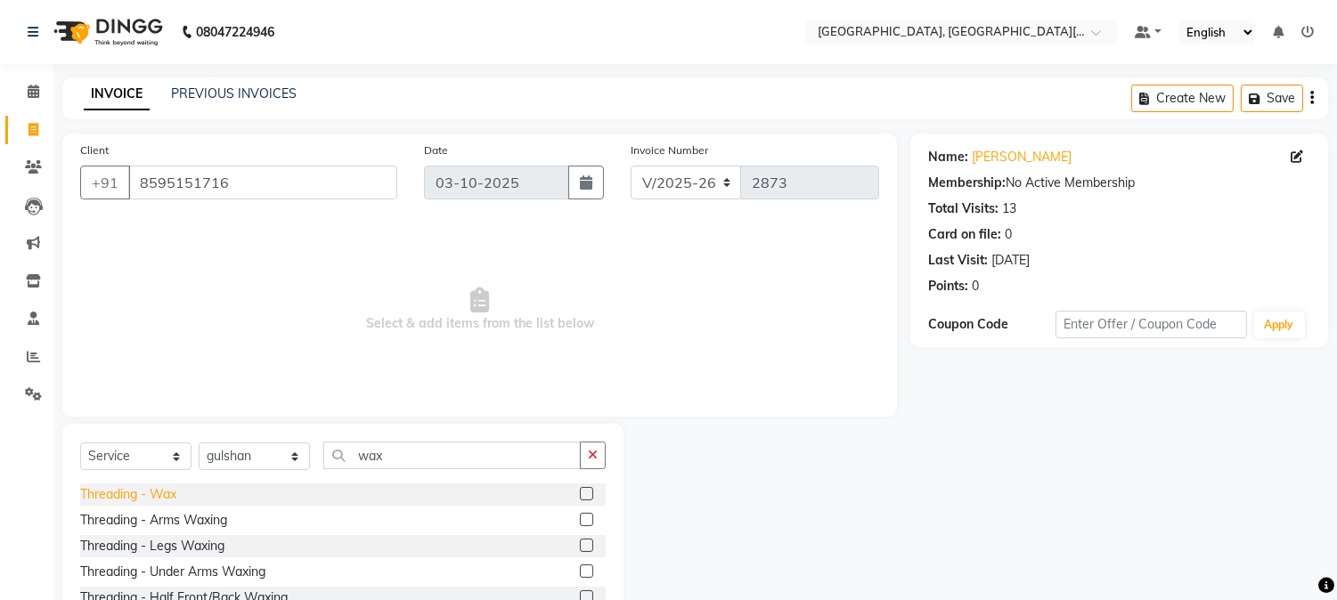
click at [142, 497] on div "Threading - Wax" at bounding box center [128, 494] width 96 height 19
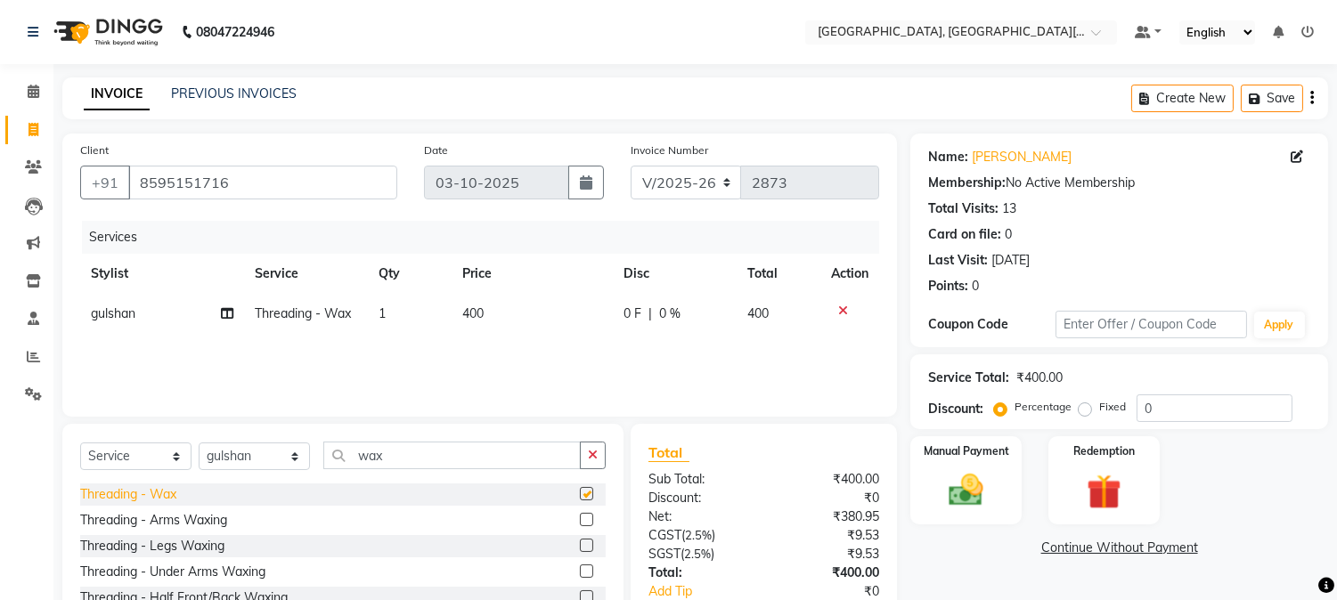
checkbox input "false"
click at [549, 346] on div "Services Stylist Service Qty Price Disc Total Action gulshan Threading - Wax 1 …" at bounding box center [479, 310] width 799 height 178
click at [545, 332] on td "400" at bounding box center [532, 314] width 161 height 40
select select "89451"
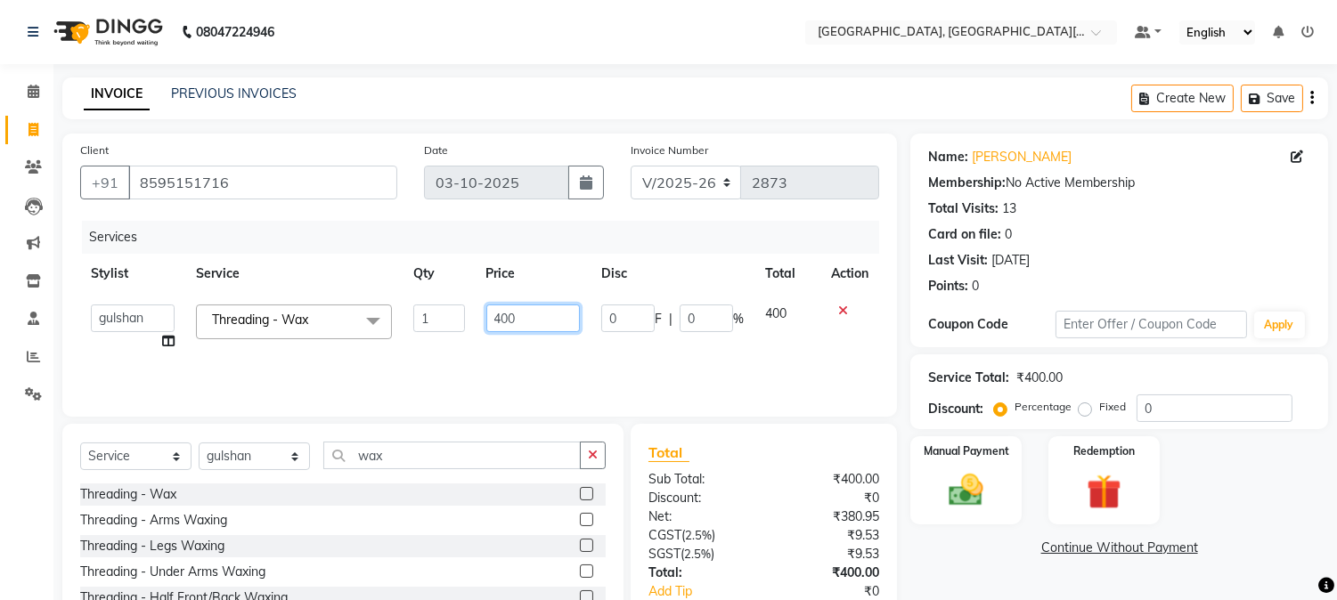
click at [547, 323] on input "400" at bounding box center [533, 319] width 94 height 28
type input "4"
type input "5"
type input "600"
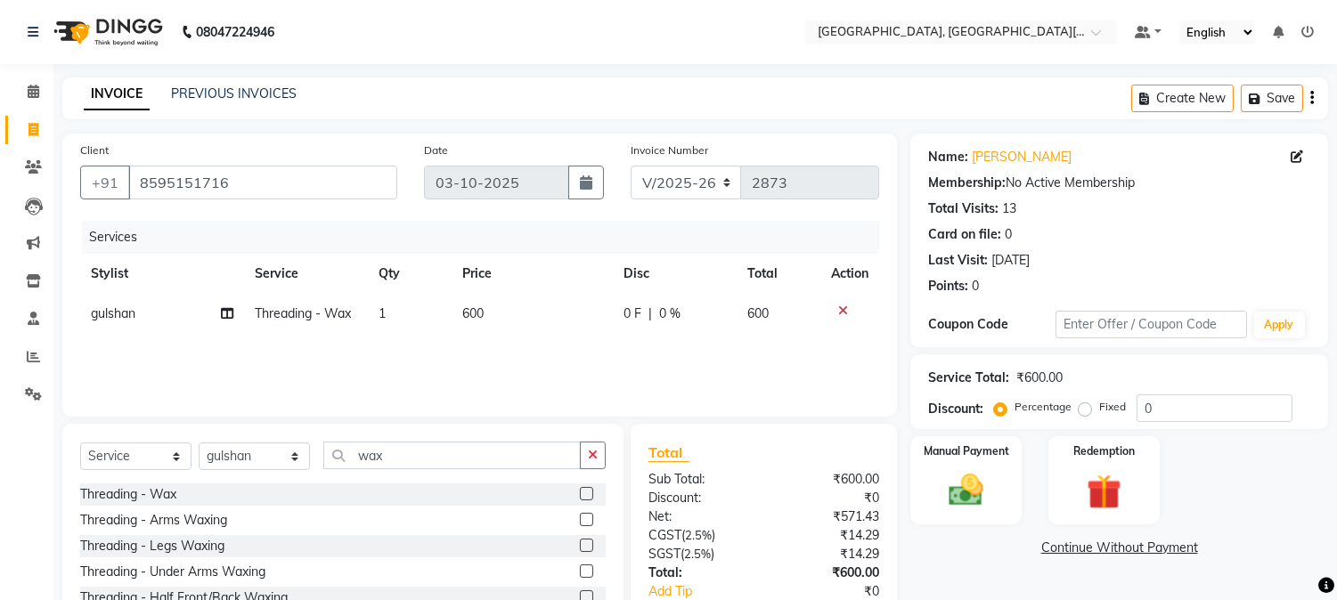
click at [500, 360] on div "Services Stylist Service Qty Price Disc Total Action gulshan Threading - Wax 1 …" at bounding box center [479, 310] width 799 height 178
click at [583, 450] on button "button" at bounding box center [593, 456] width 26 height 28
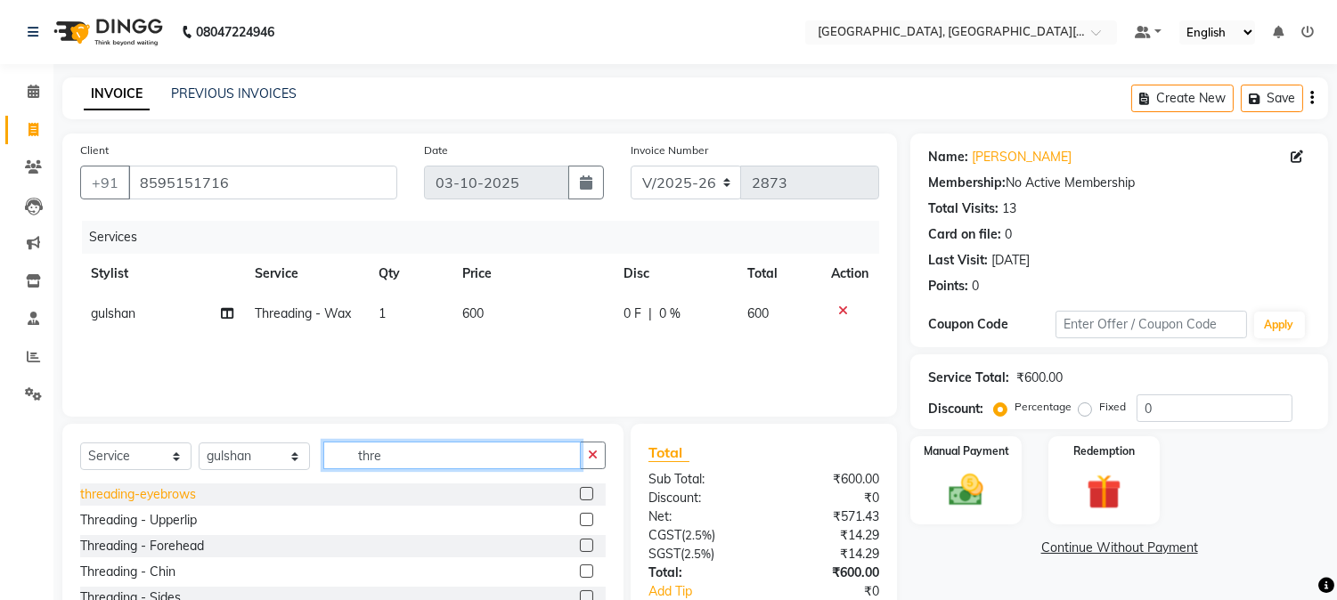
type input "thre"
click at [136, 495] on div "threading-eyebrows" at bounding box center [138, 494] width 116 height 19
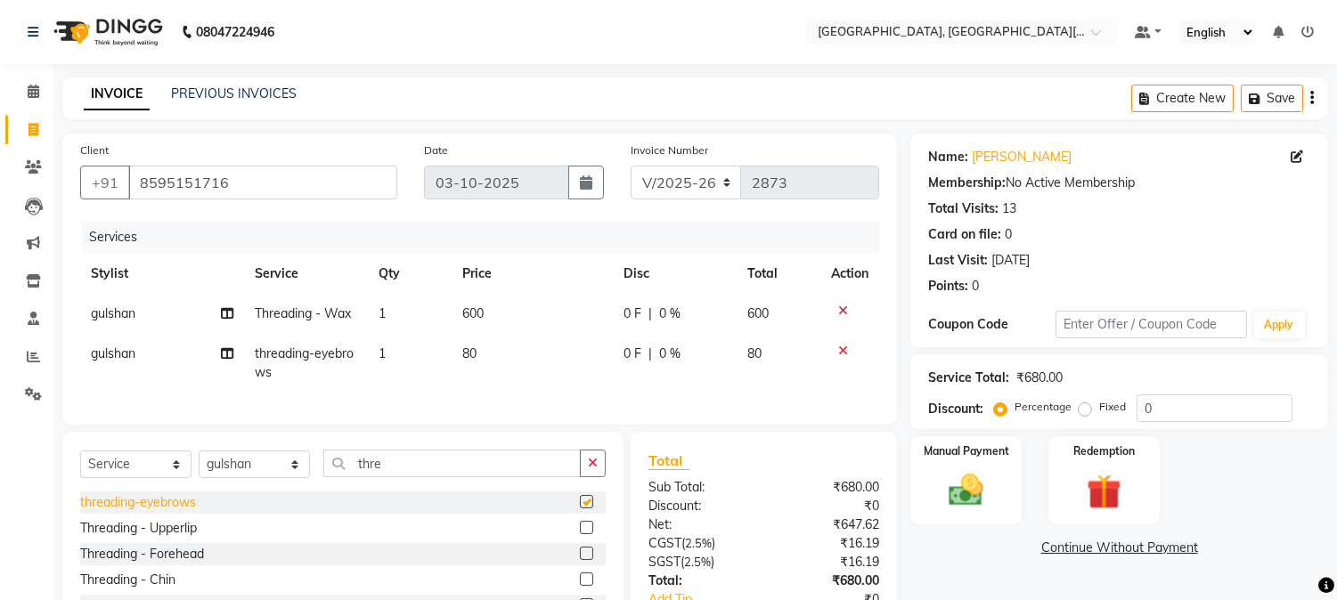
checkbox input "false"
click at [958, 460] on div "Manual Payment" at bounding box center [966, 480] width 116 height 91
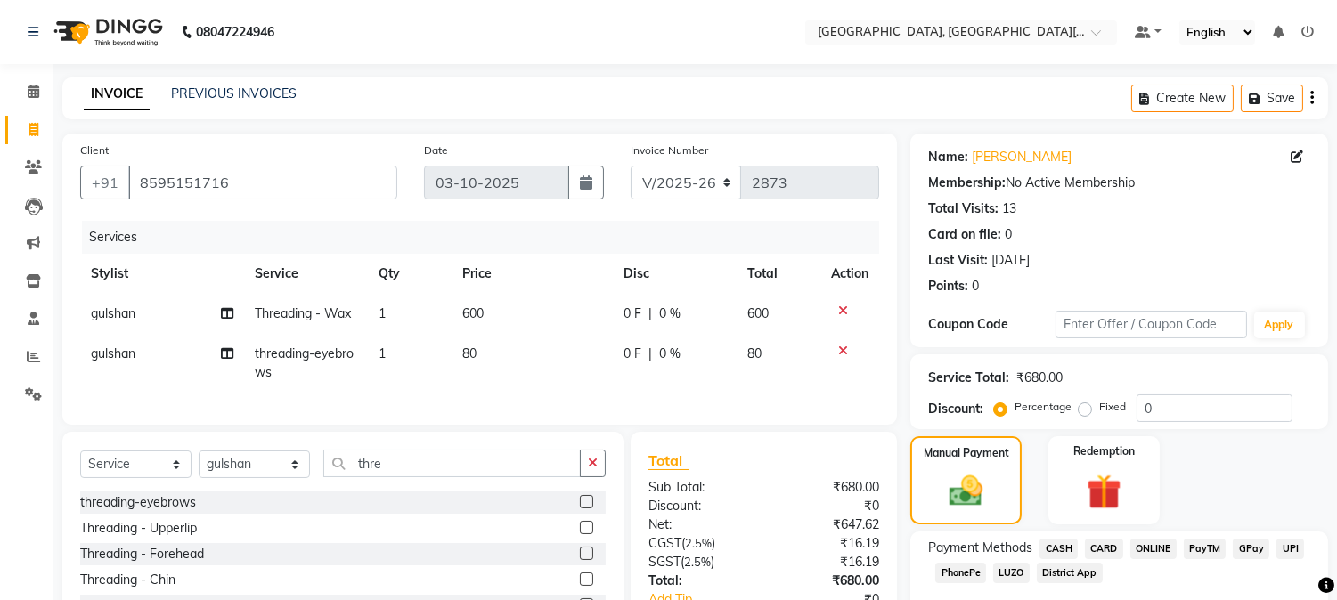
click at [1297, 544] on span "UPI" at bounding box center [1290, 549] width 28 height 20
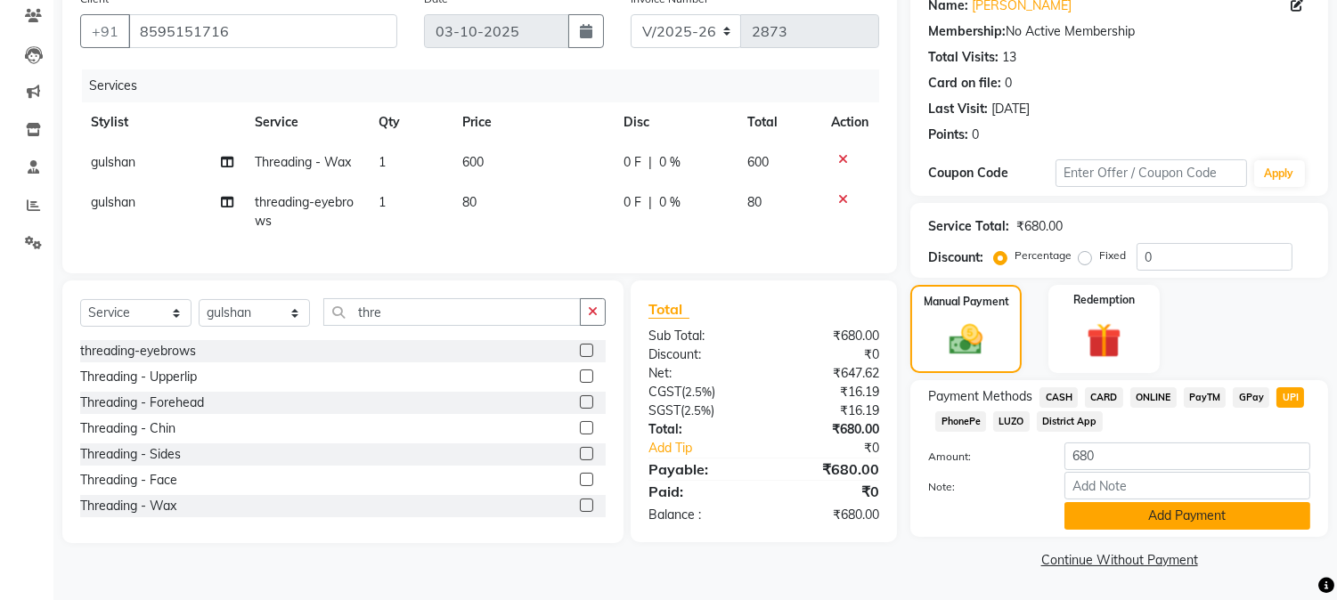
click at [1275, 517] on button "Add Payment" at bounding box center [1187, 516] width 246 height 28
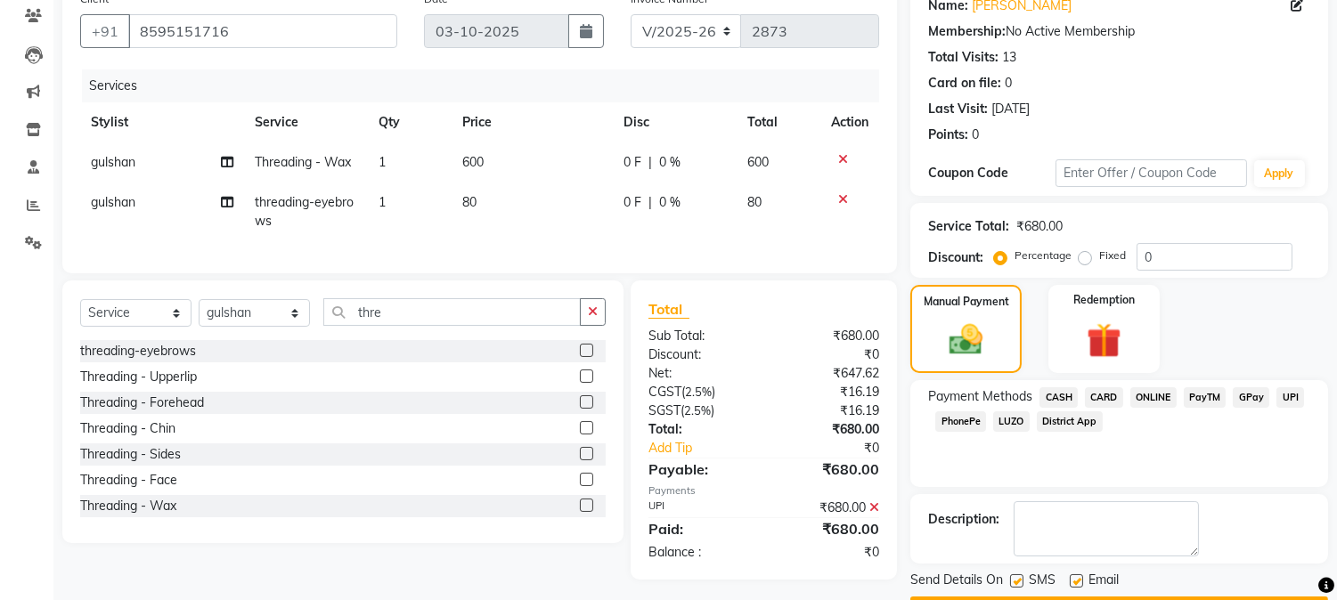
click at [1225, 598] on button "Checkout" at bounding box center [1119, 611] width 418 height 28
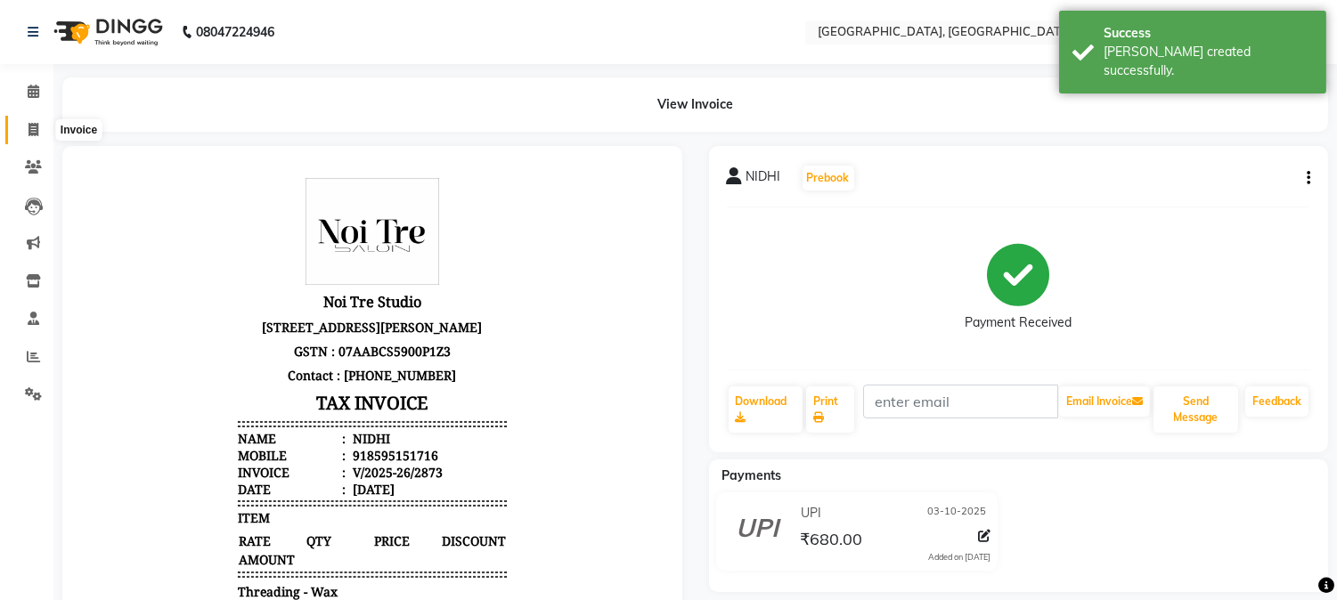
click at [37, 121] on span at bounding box center [33, 130] width 31 height 20
select select "service"
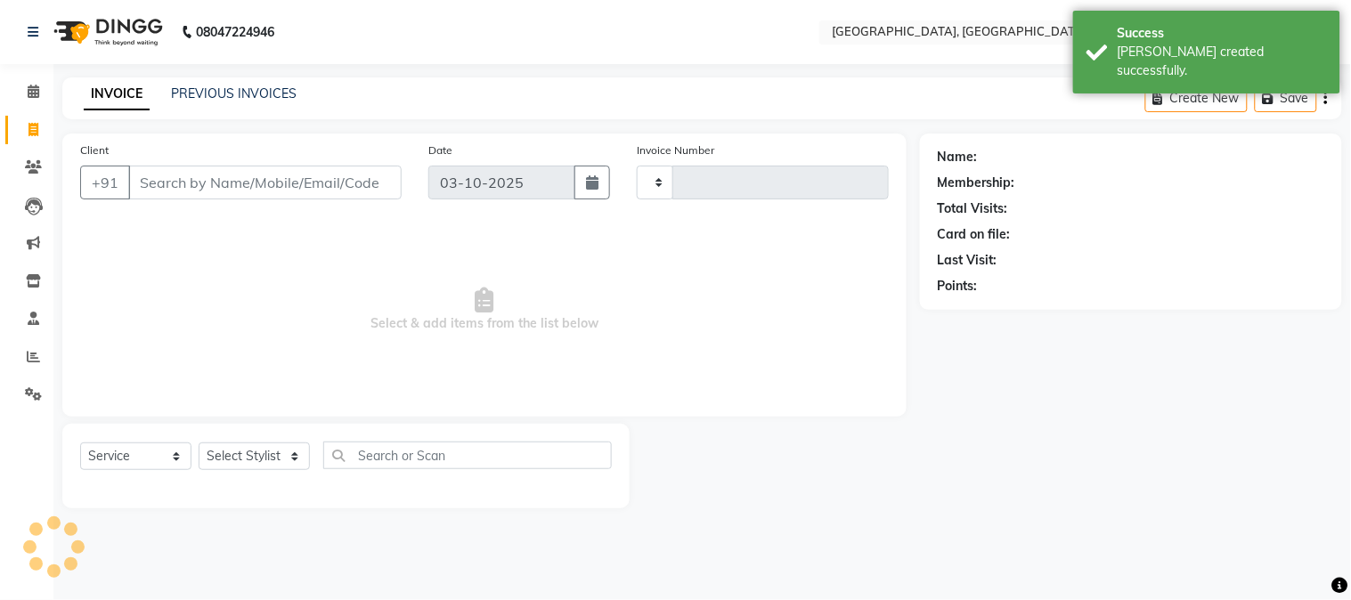
type input "2874"
select select "4884"
click at [30, 81] on li "Calendar" at bounding box center [26, 92] width 53 height 38
click at [30, 82] on span at bounding box center [33, 92] width 31 height 20
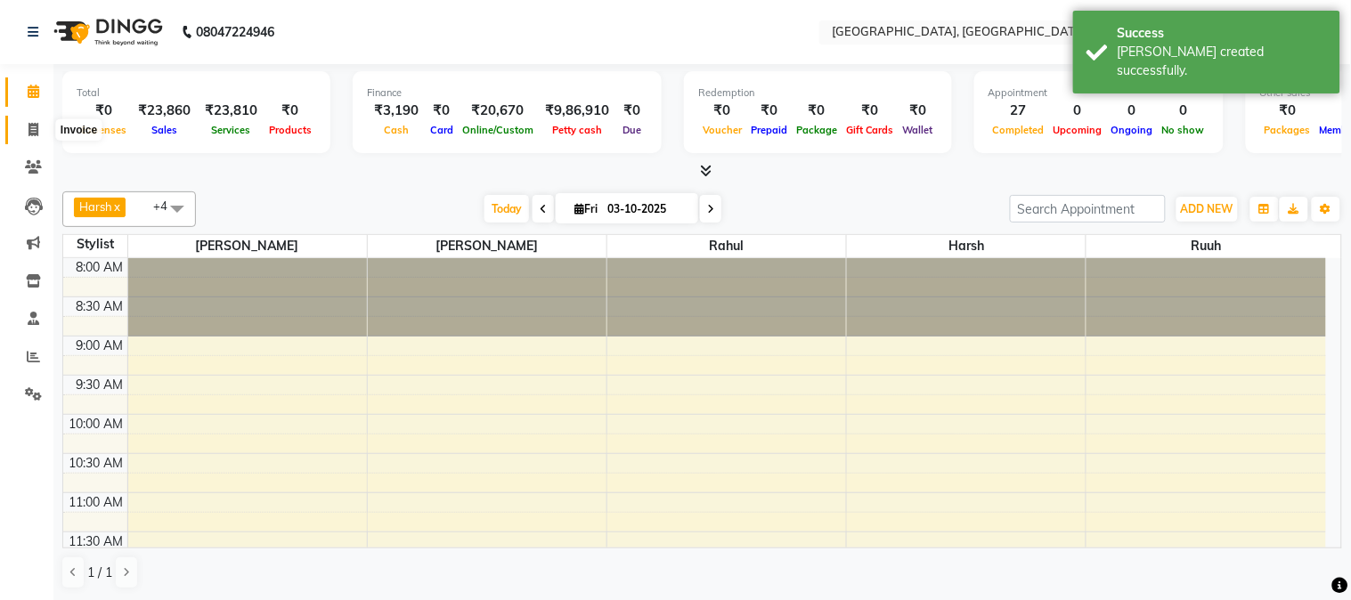
click at [28, 135] on icon at bounding box center [33, 129] width 10 height 13
select select "4884"
select select "service"
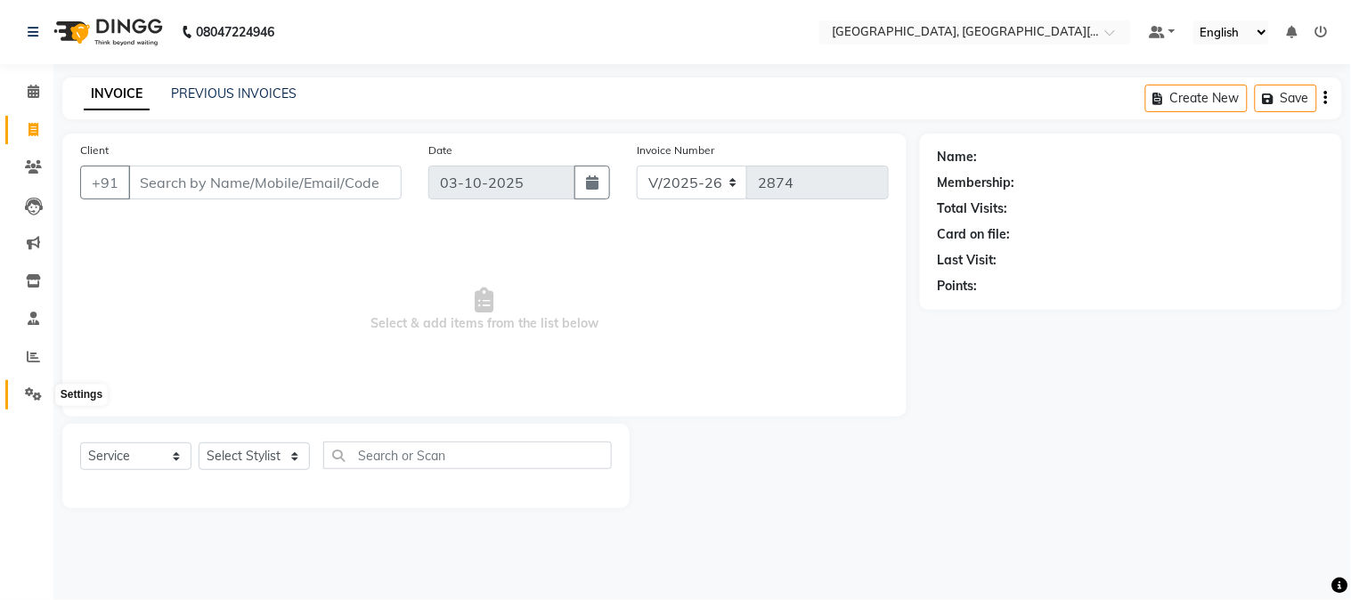
click at [21, 397] on span at bounding box center [33, 395] width 31 height 20
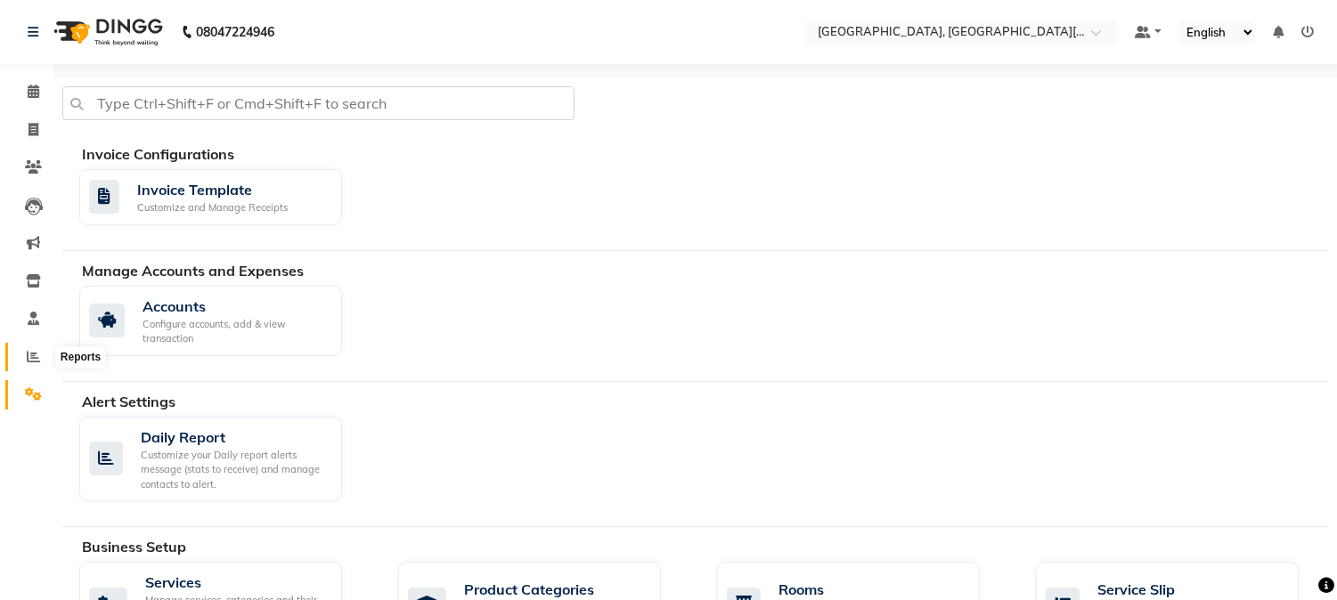
click at [24, 360] on span at bounding box center [33, 357] width 31 height 20
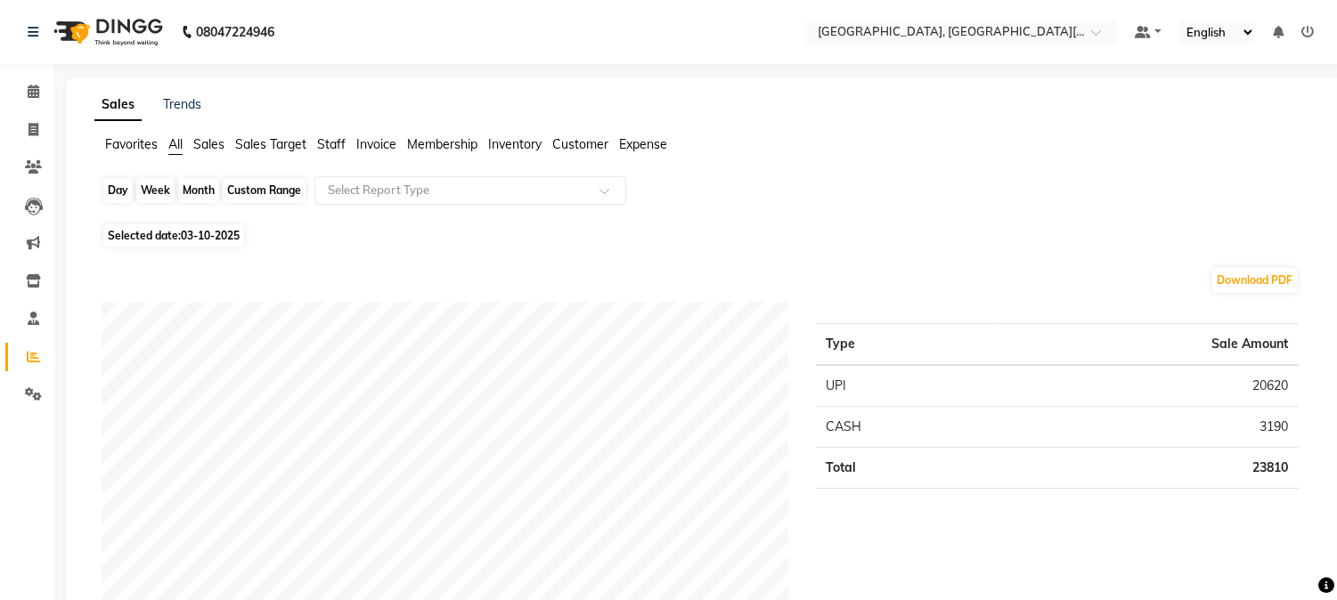
click at [123, 183] on div "Day" at bounding box center [117, 190] width 29 height 25
select select "10"
select select "2025"
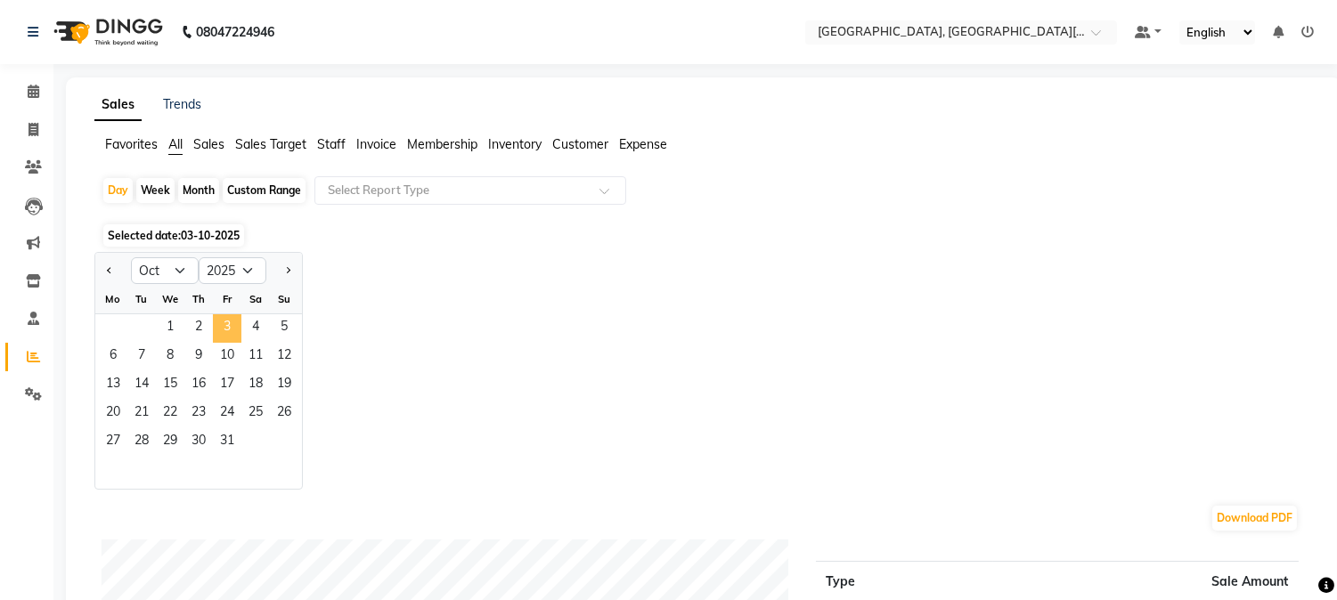
click at [224, 328] on span "3" at bounding box center [227, 328] width 28 height 28
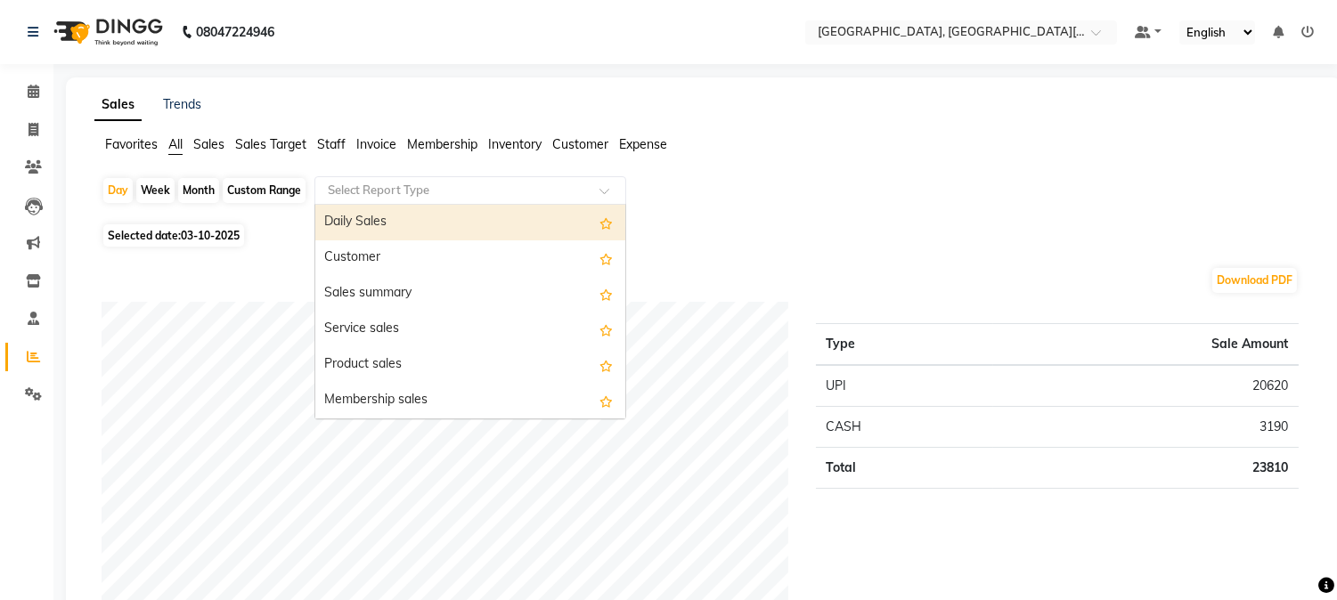
click at [402, 179] on div "Select Report Type" at bounding box center [470, 190] width 312 height 28
click at [370, 215] on div "Daily Sales" at bounding box center [470, 223] width 310 height 36
select select "full_report"
select select "csv"
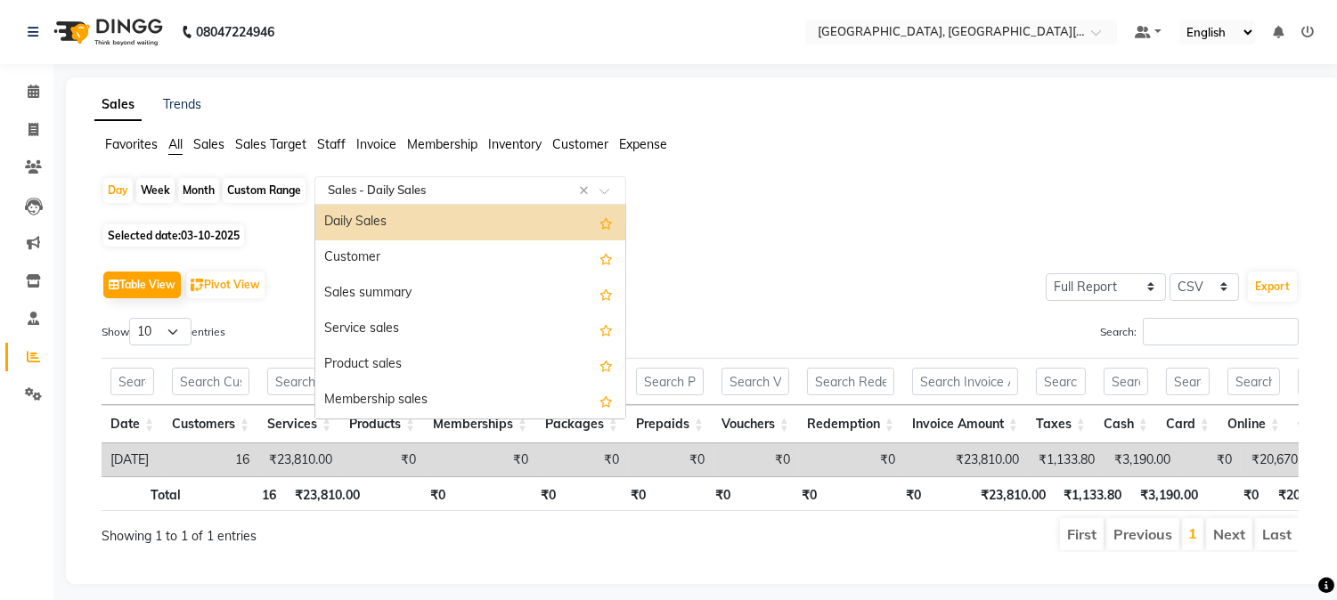
click at [395, 192] on input "text" at bounding box center [452, 191] width 256 height 18
click at [354, 220] on div "Daily Sales" at bounding box center [470, 223] width 310 height 36
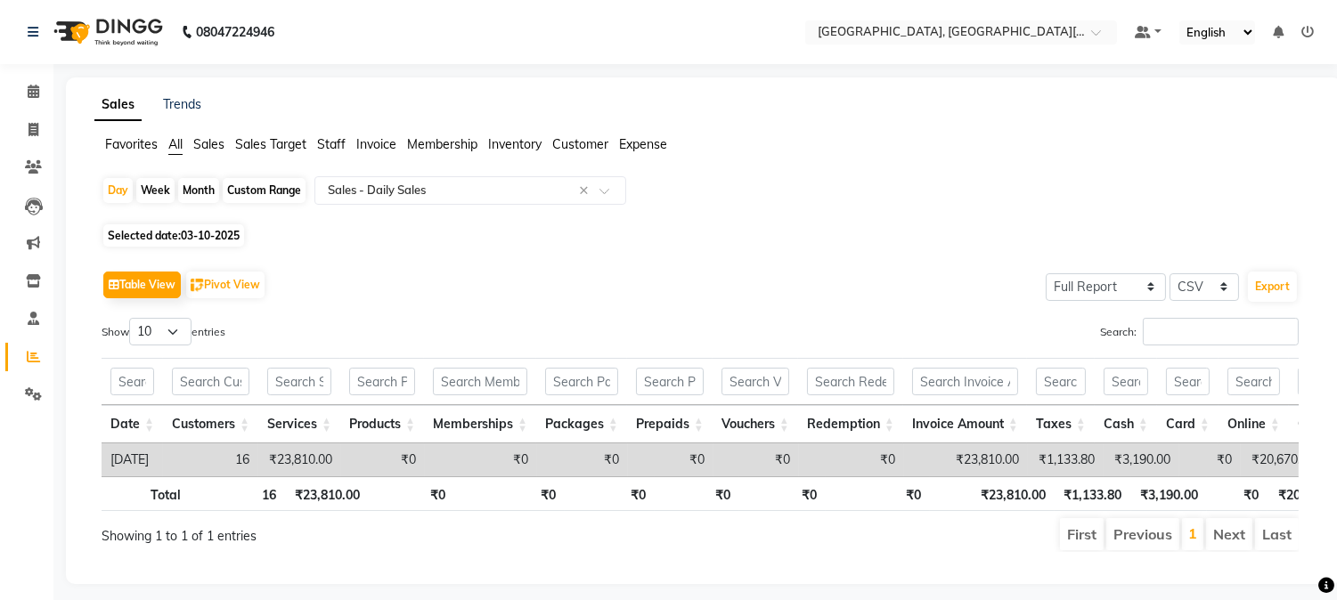
click at [333, 143] on span "Staff" at bounding box center [331, 144] width 28 height 16
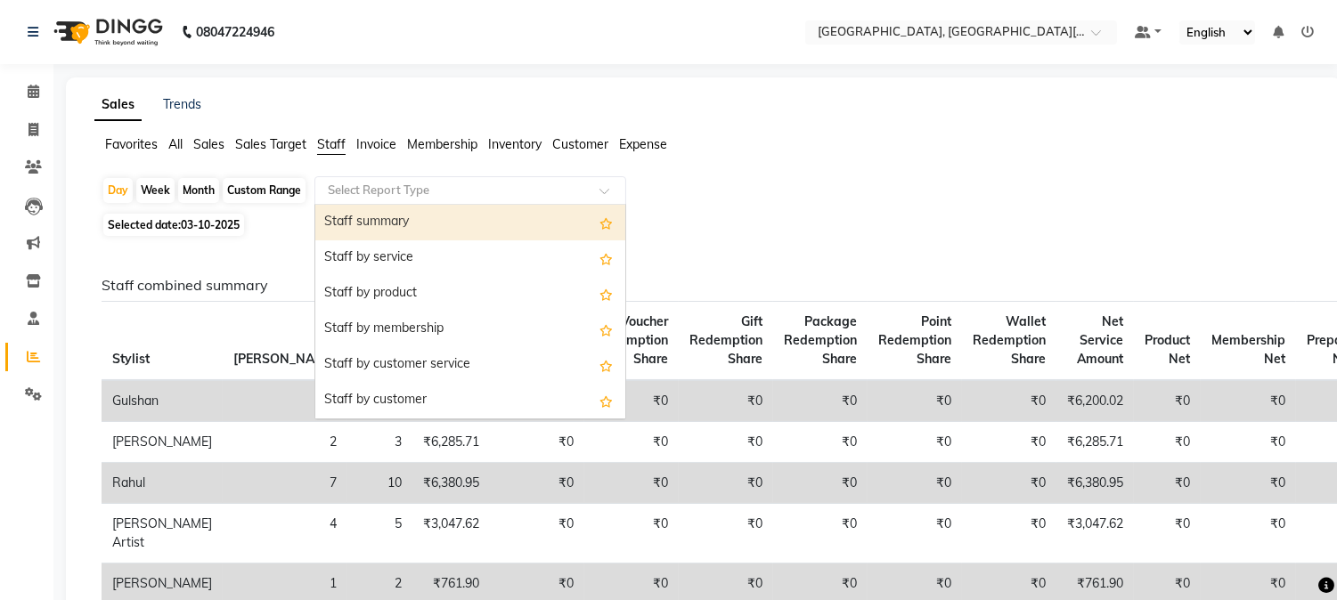
drag, startPoint x: 375, startPoint y: 192, endPoint x: 349, endPoint y: 232, distance: 47.7
click at [349, 205] on ng-select "Select Report Type Staff summary Staff by service Staff by product Staff by mem…" at bounding box center [470, 190] width 312 height 28
click at [349, 232] on div "Staff summary" at bounding box center [470, 223] width 310 height 36
select select "full_report"
select select "csv"
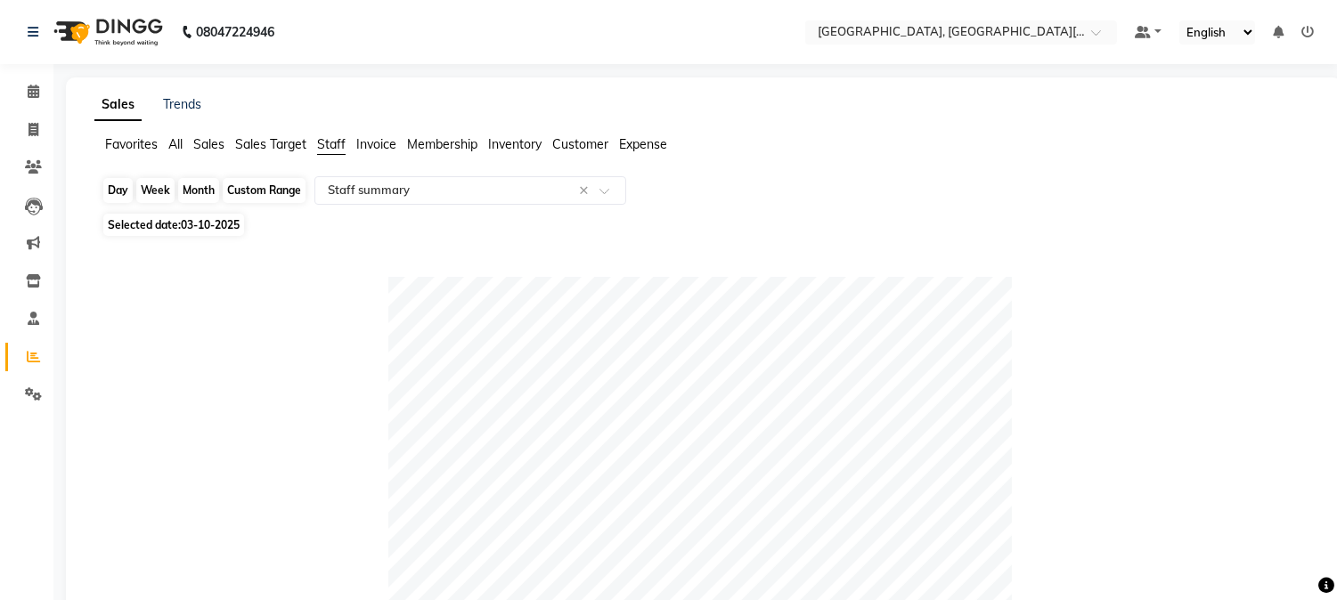
click at [119, 188] on div "Day" at bounding box center [117, 190] width 29 height 25
select select "10"
select select "2025"
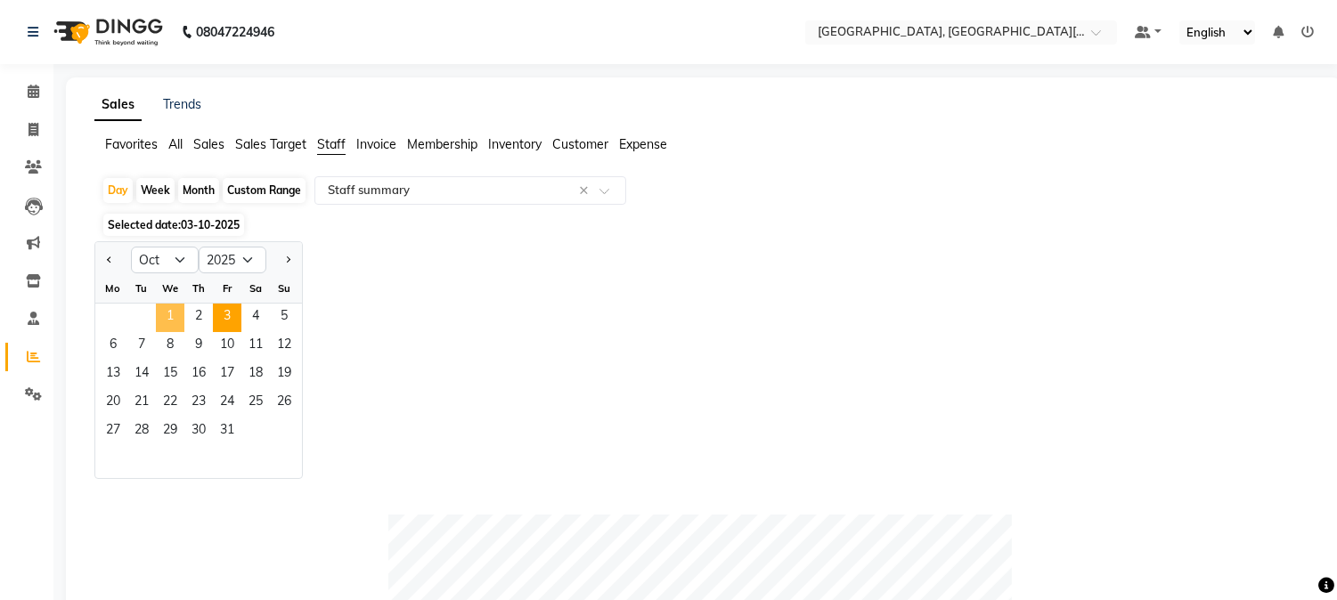
click at [167, 314] on span "1" at bounding box center [170, 318] width 28 height 28
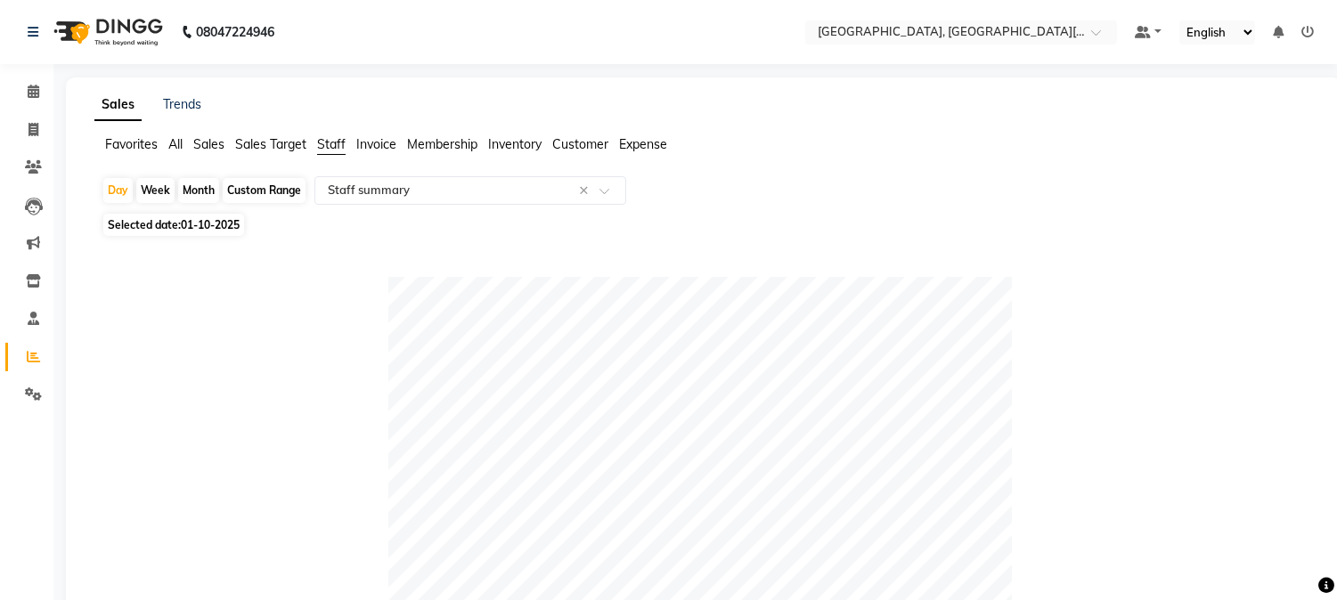
click at [185, 184] on div "Month" at bounding box center [198, 190] width 41 height 25
select select "10"
select select "2025"
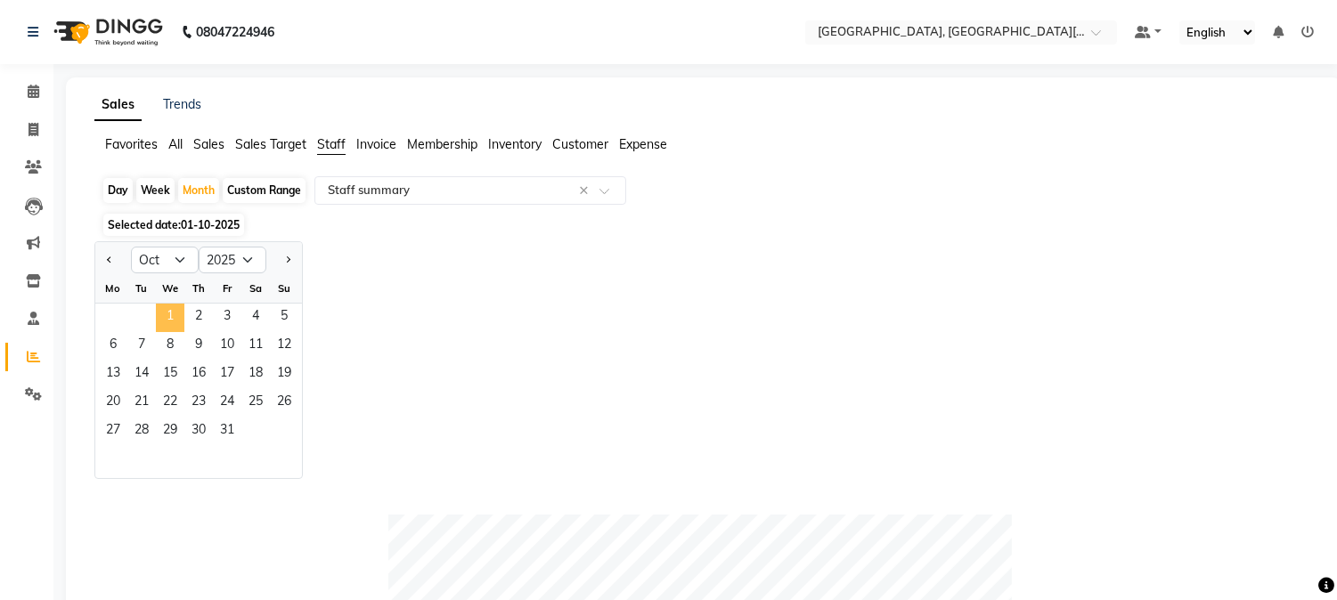
click at [170, 307] on span "1" at bounding box center [170, 318] width 28 height 28
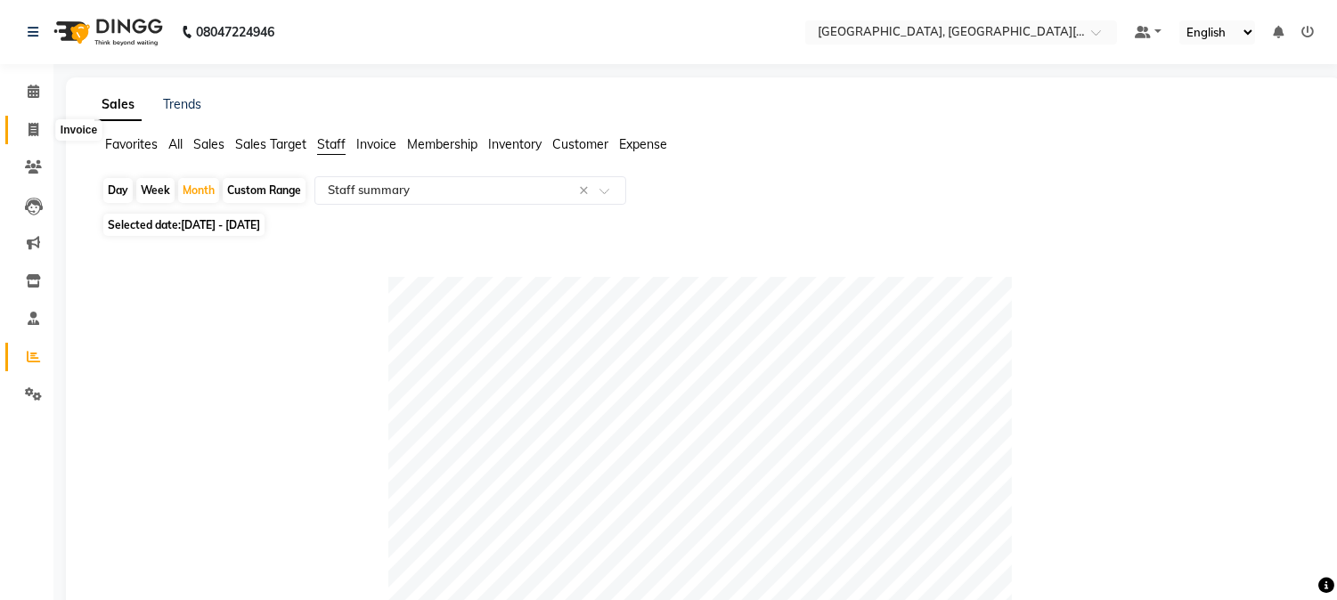
click at [21, 129] on span at bounding box center [33, 130] width 31 height 20
select select "4884"
select select "service"
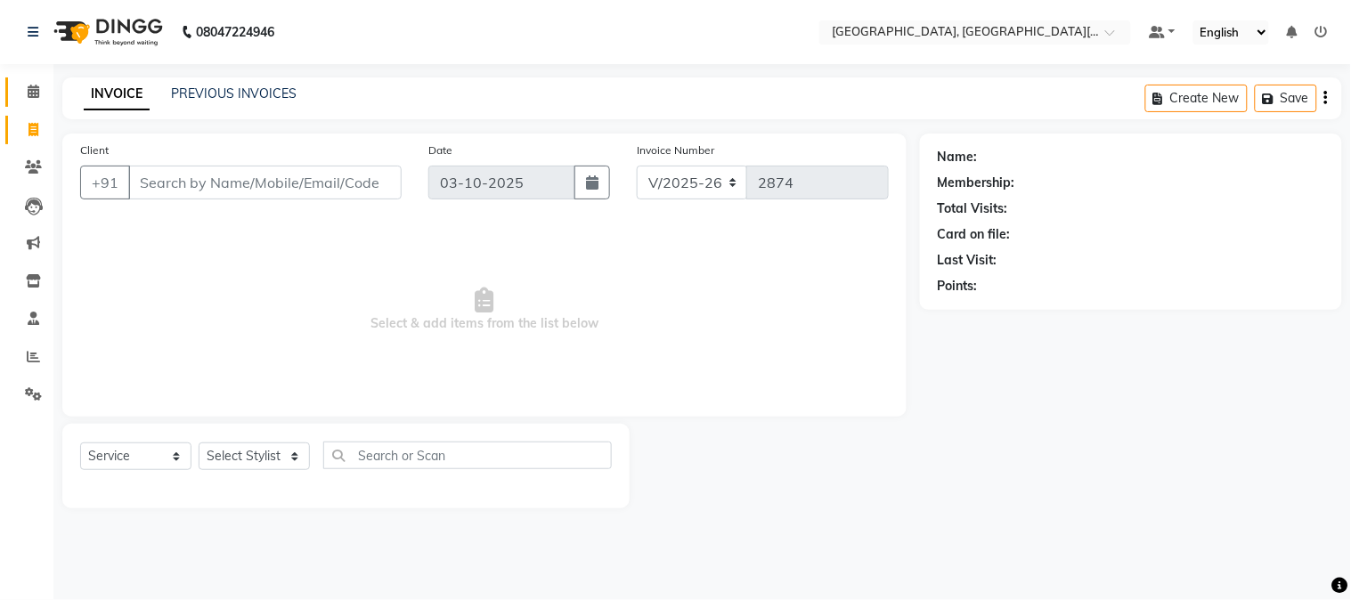
click at [38, 78] on link "Calendar" at bounding box center [26, 91] width 43 height 29
